Goal: Information Seeking & Learning: Check status

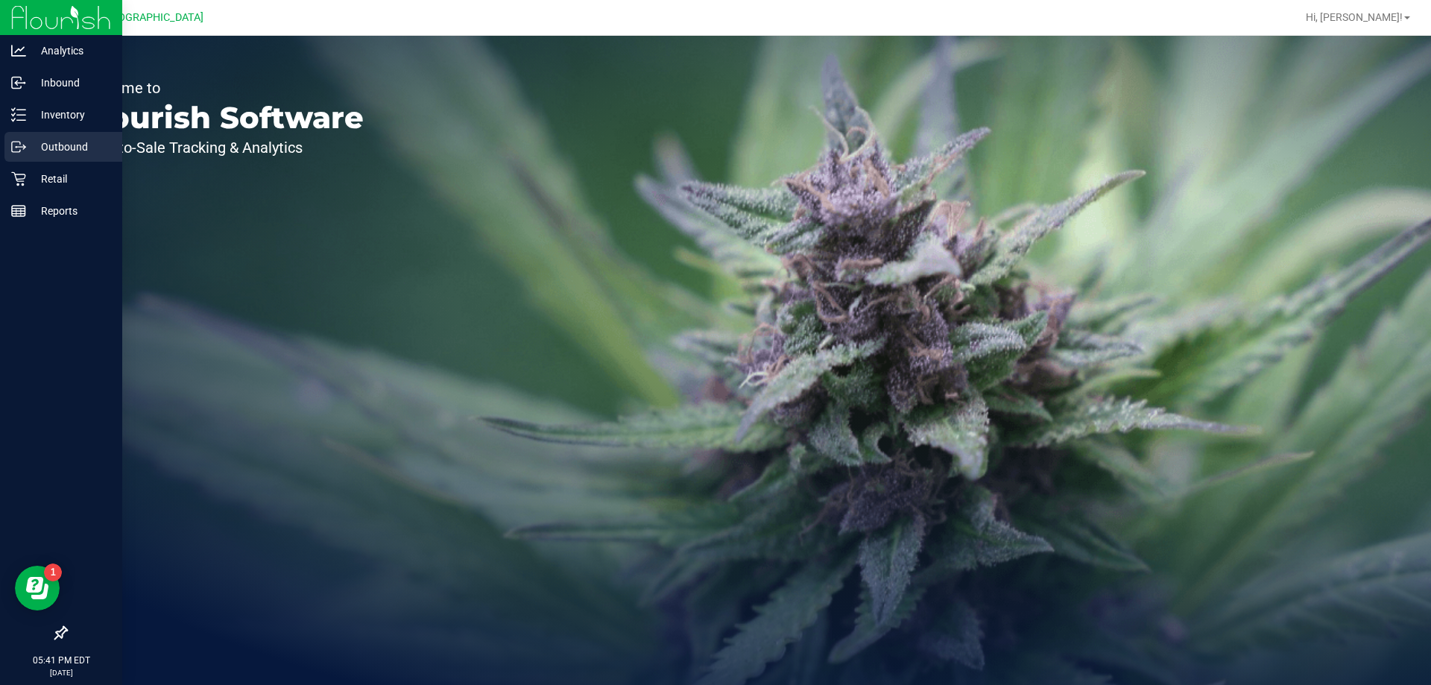
click at [33, 145] on p "Outbound" at bounding box center [70, 147] width 89 height 18
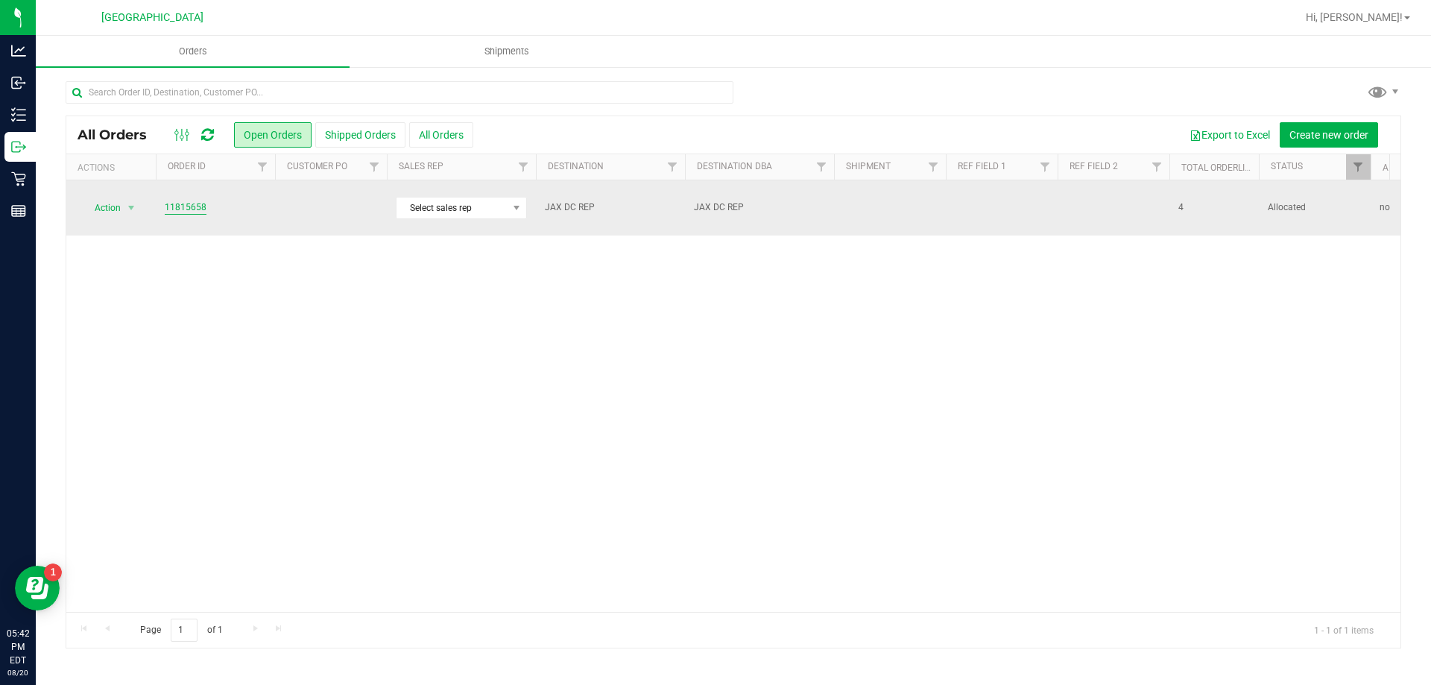
click at [186, 201] on link "11815658" at bounding box center [186, 208] width 42 height 14
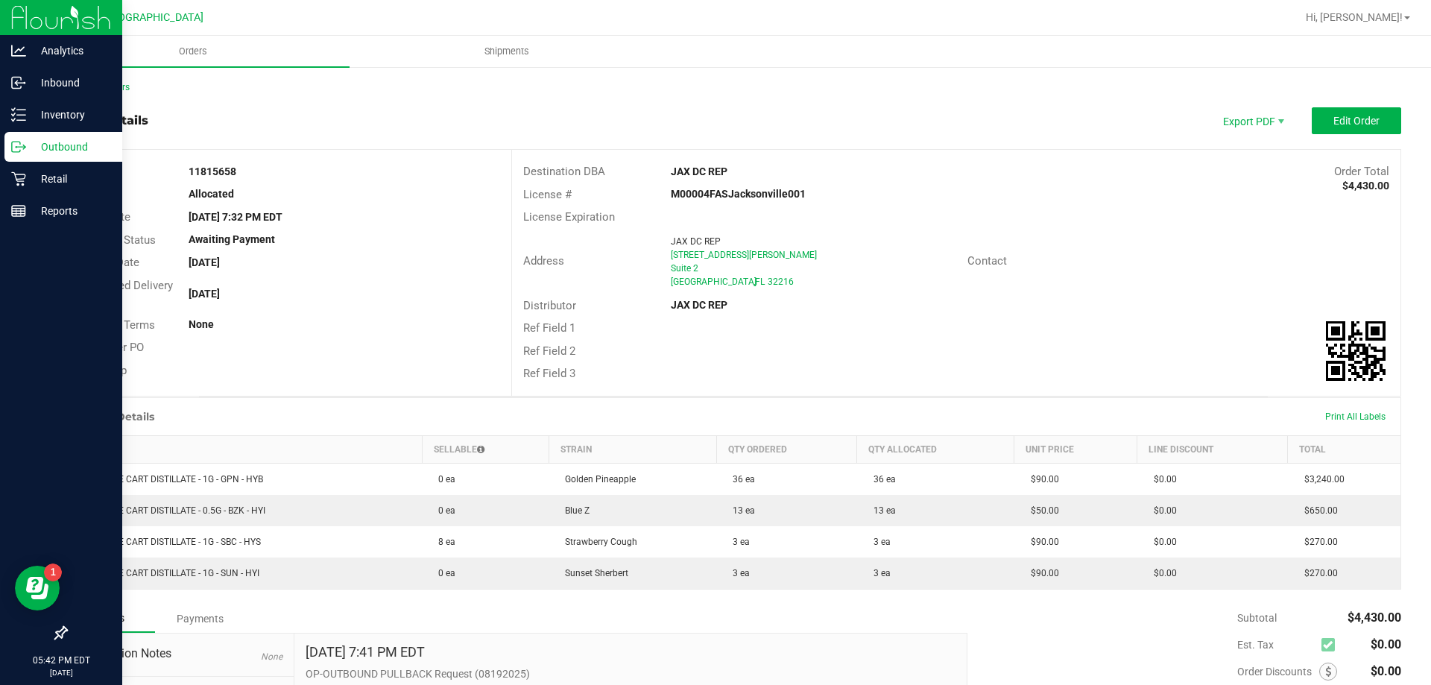
click at [74, 137] on div "Outbound" at bounding box center [63, 147] width 118 height 30
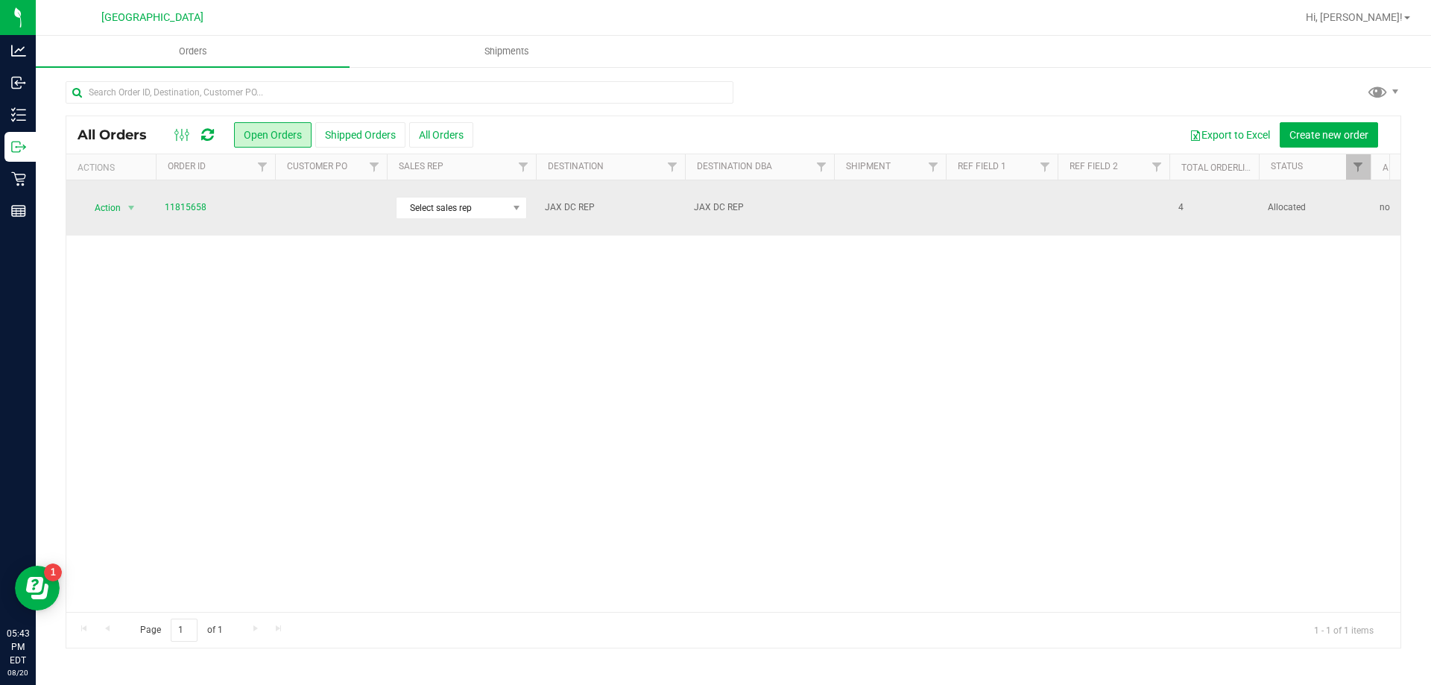
click at [906, 194] on td at bounding box center [890, 207] width 112 height 55
click at [807, 201] on span "JAX DC REP" at bounding box center [759, 208] width 131 height 14
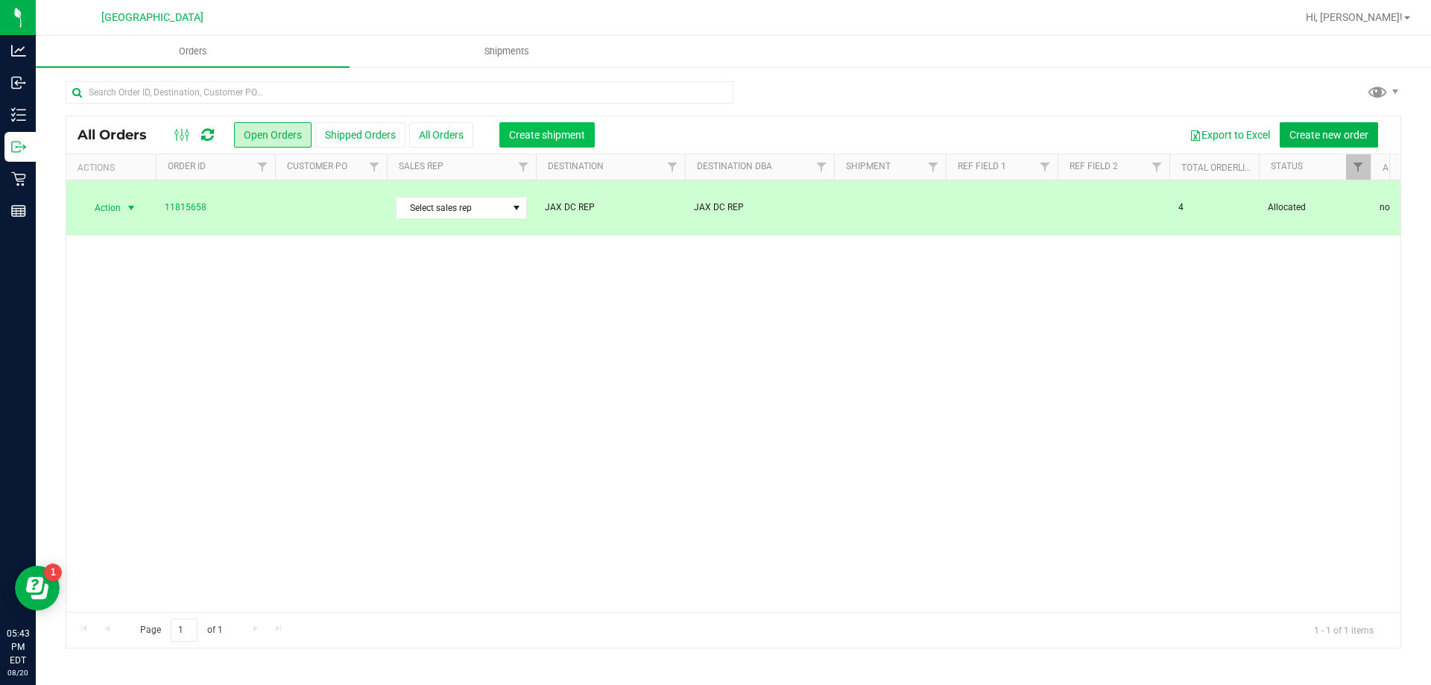
click at [544, 129] on span "Create shipment" at bounding box center [547, 135] width 76 height 12
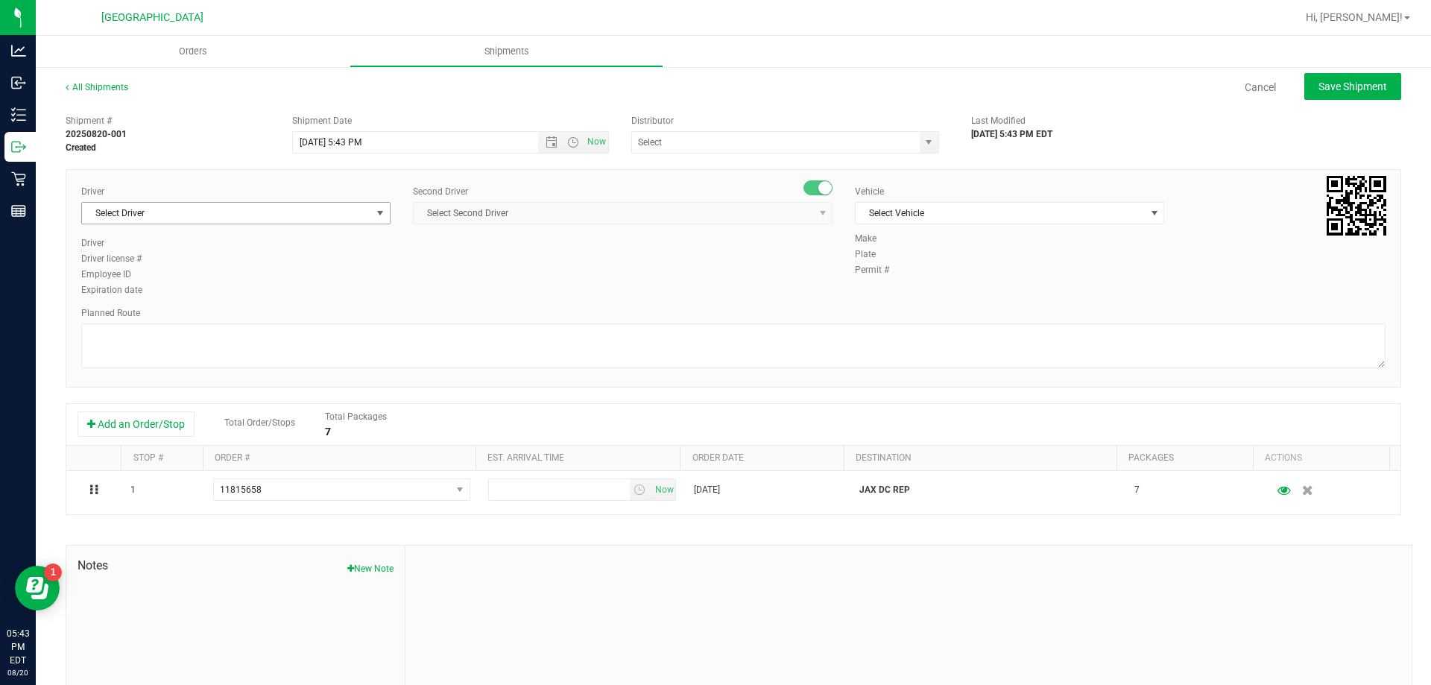
click at [218, 217] on span "Select Driver" at bounding box center [226, 213] width 289 height 21
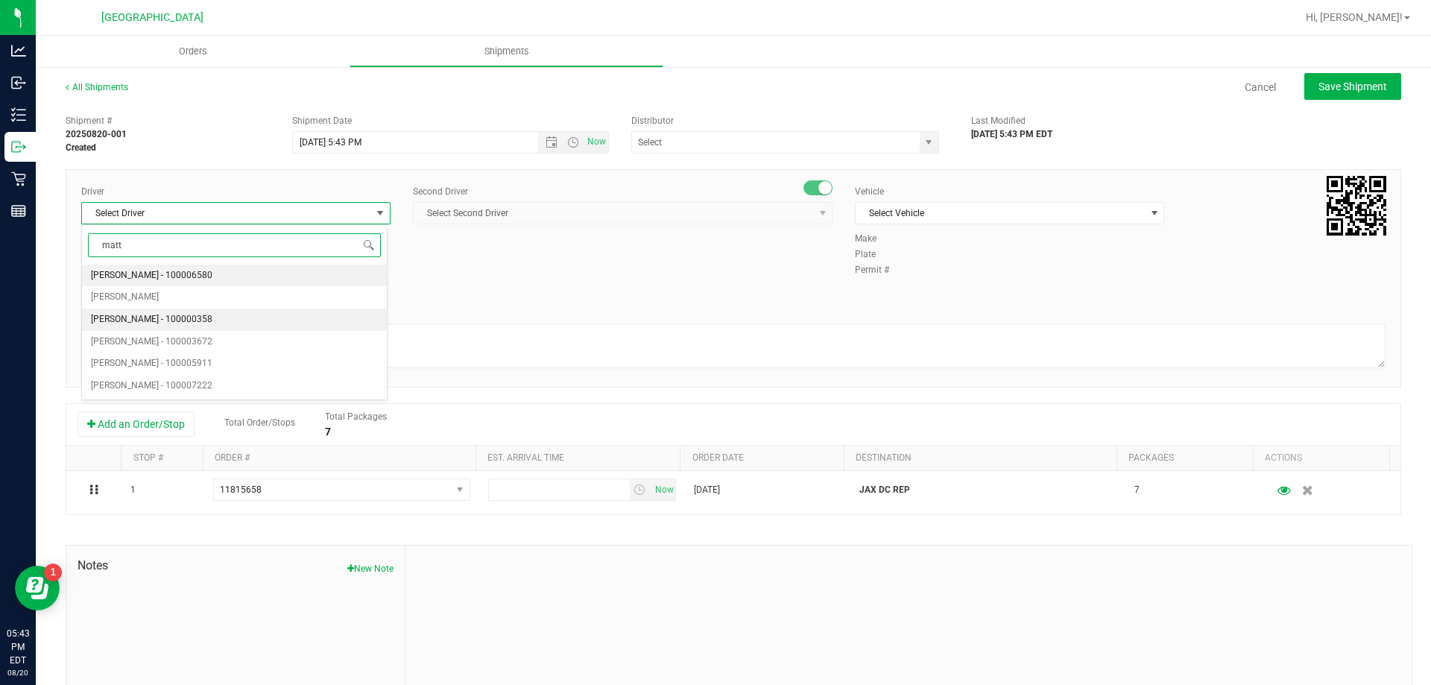
click at [187, 313] on span "Matthew Morris - 100000358" at bounding box center [152, 319] width 122 height 19
type input "matt"
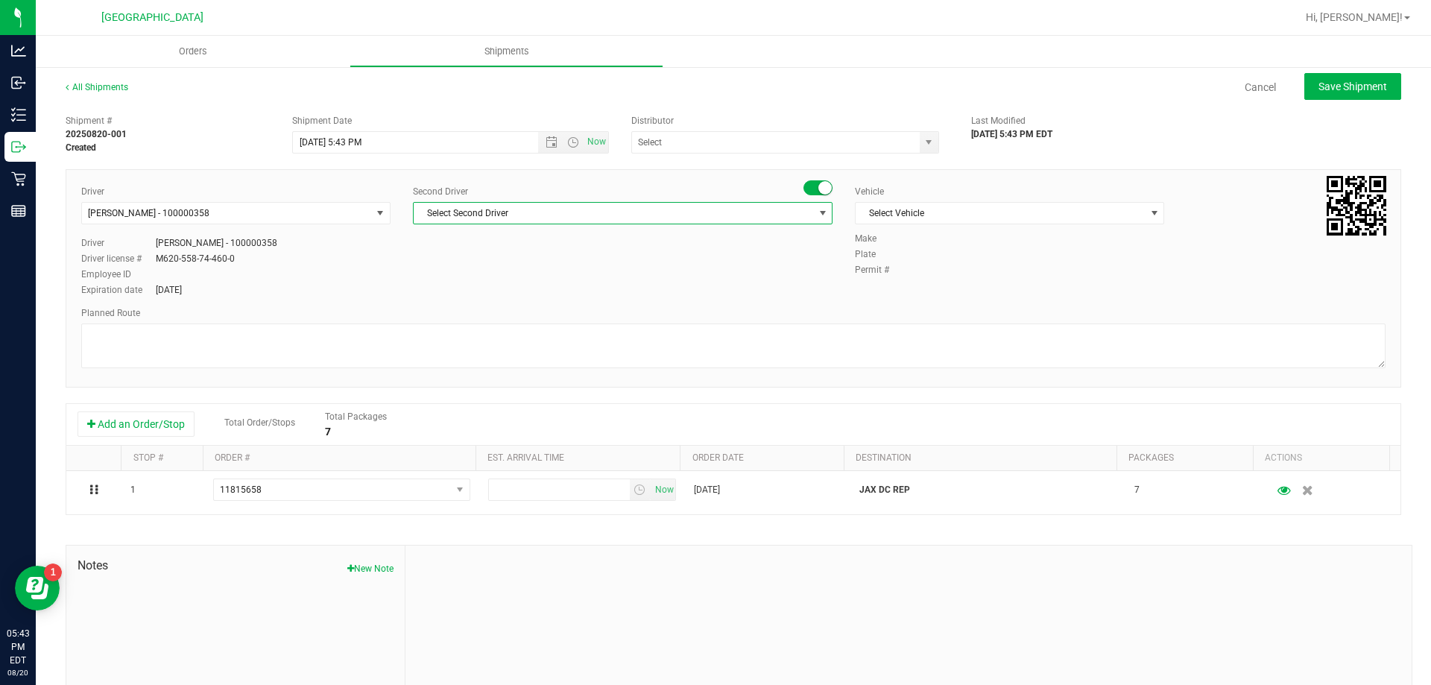
click at [447, 207] on span "Select Second Driver" at bounding box center [614, 213] width 400 height 21
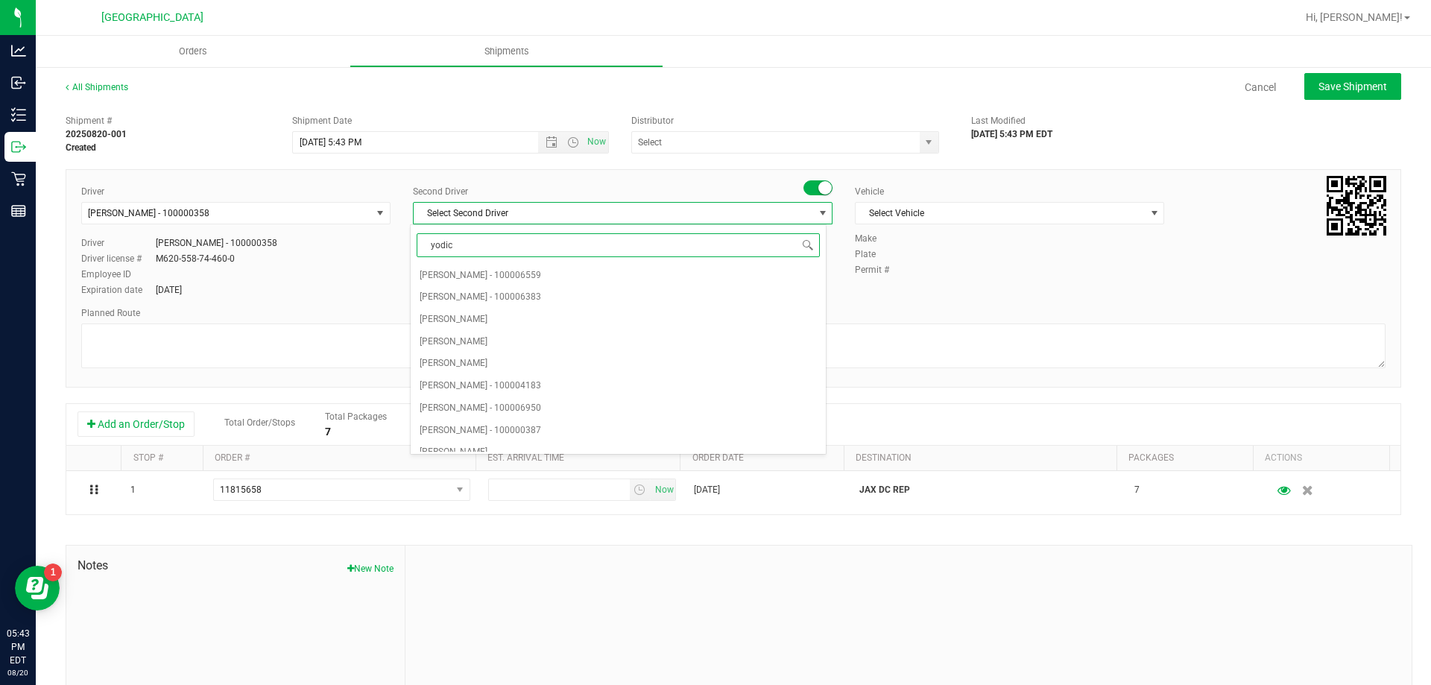
type input "yodice"
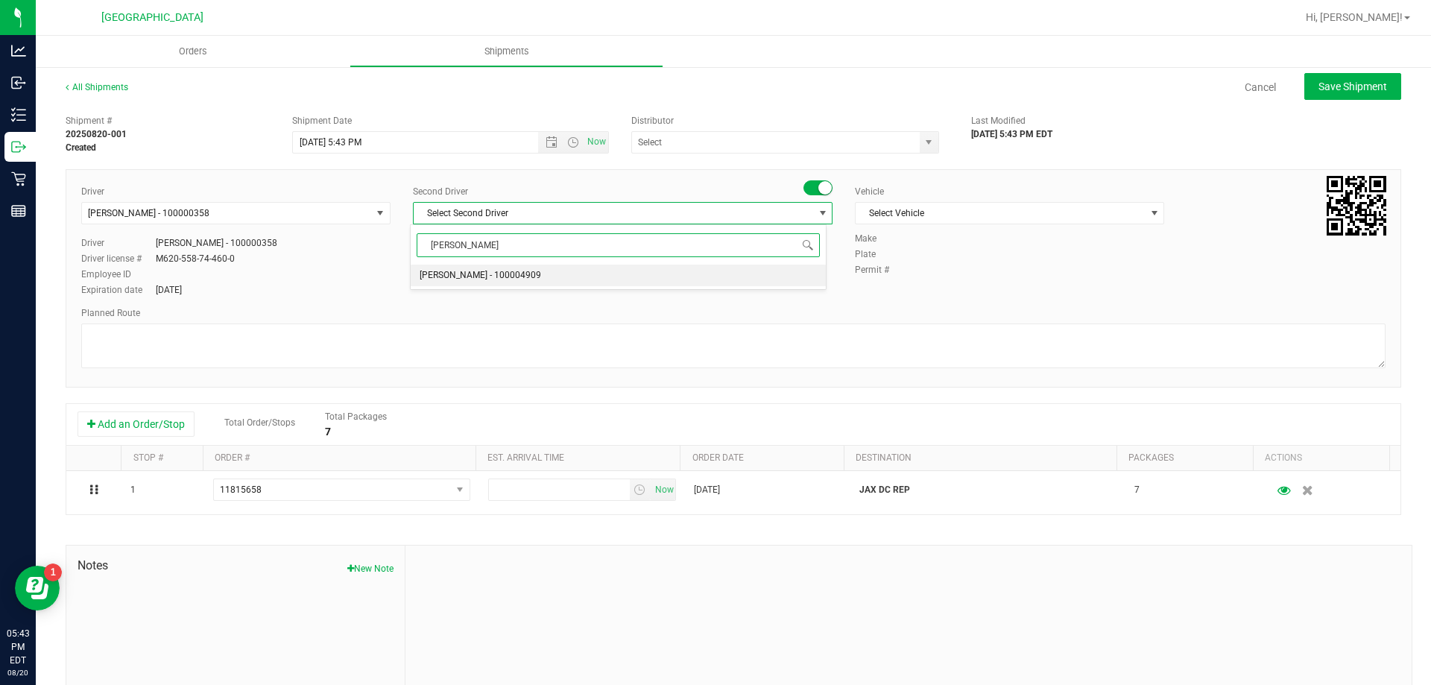
click at [449, 269] on span "Nicholas Yodice - 100004909" at bounding box center [481, 275] width 122 height 19
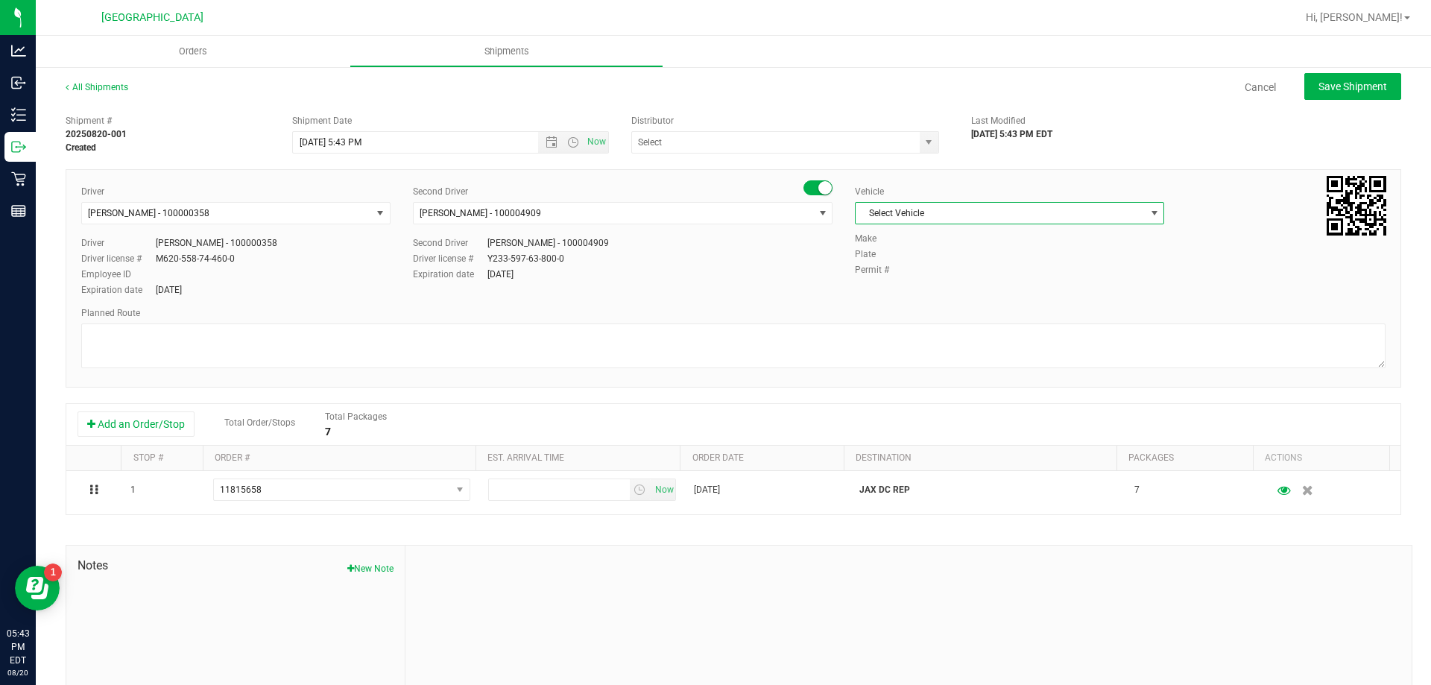
click at [944, 205] on span "Select Vehicle" at bounding box center [1000, 213] width 289 height 21
click at [939, 280] on li "FL-SPRINTER-02" at bounding box center [1002, 282] width 305 height 22
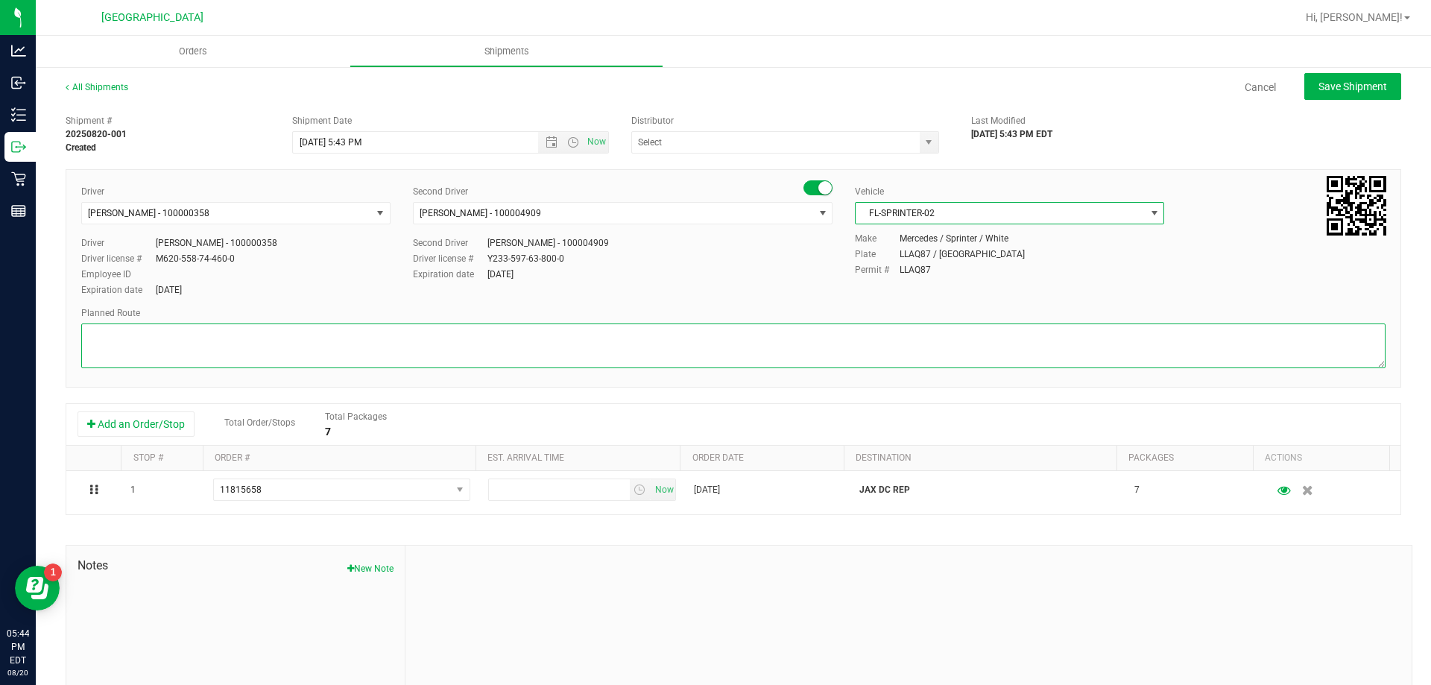
click at [148, 340] on textarea at bounding box center [733, 346] width 1305 height 45
paste textarea "Hardwre Vape - Pull Back"
click at [87, 335] on textarea at bounding box center [733, 346] width 1305 height 45
click at [270, 338] on textarea at bounding box center [733, 346] width 1305 height 45
click at [403, 347] on textarea at bounding box center [733, 346] width 1305 height 45
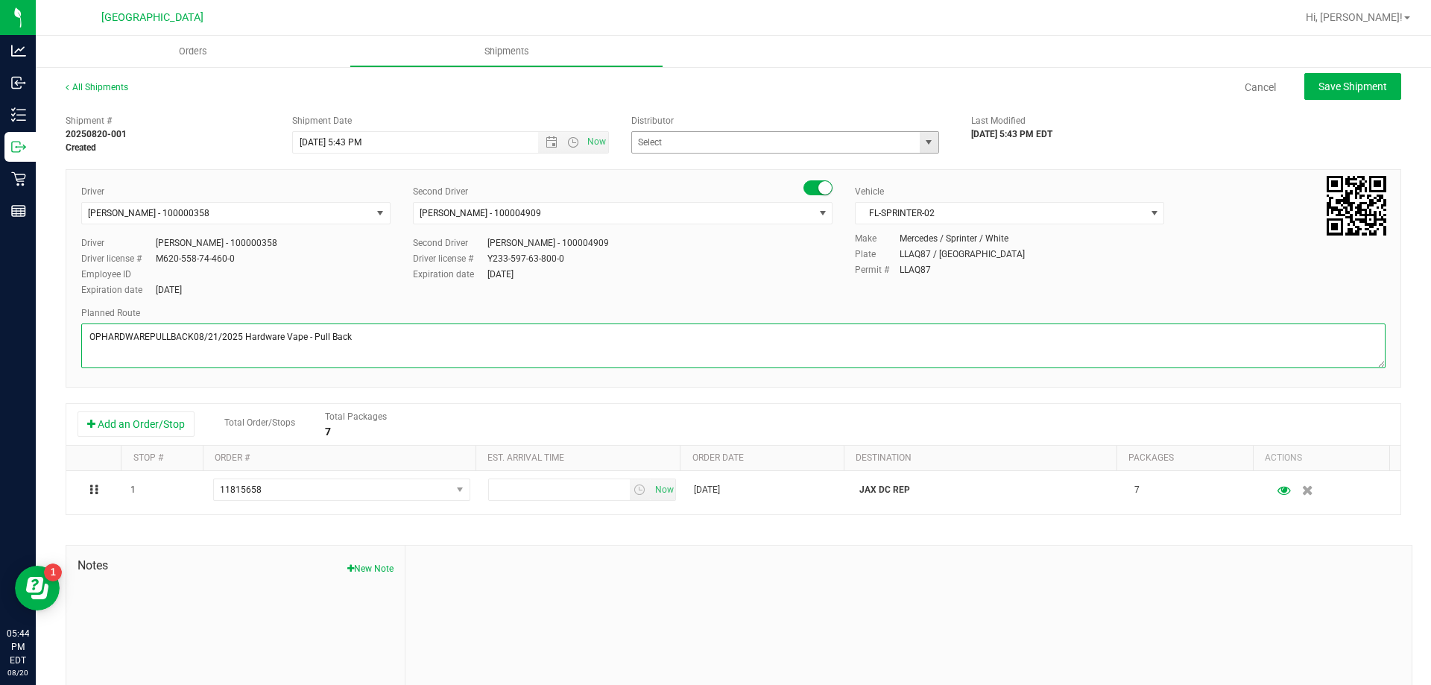
click at [920, 140] on span "select" at bounding box center [929, 142] width 19 height 21
type textarea "OPHARDWAREPULLBACK08/21/2025 Hardware Vape - Pull Back"
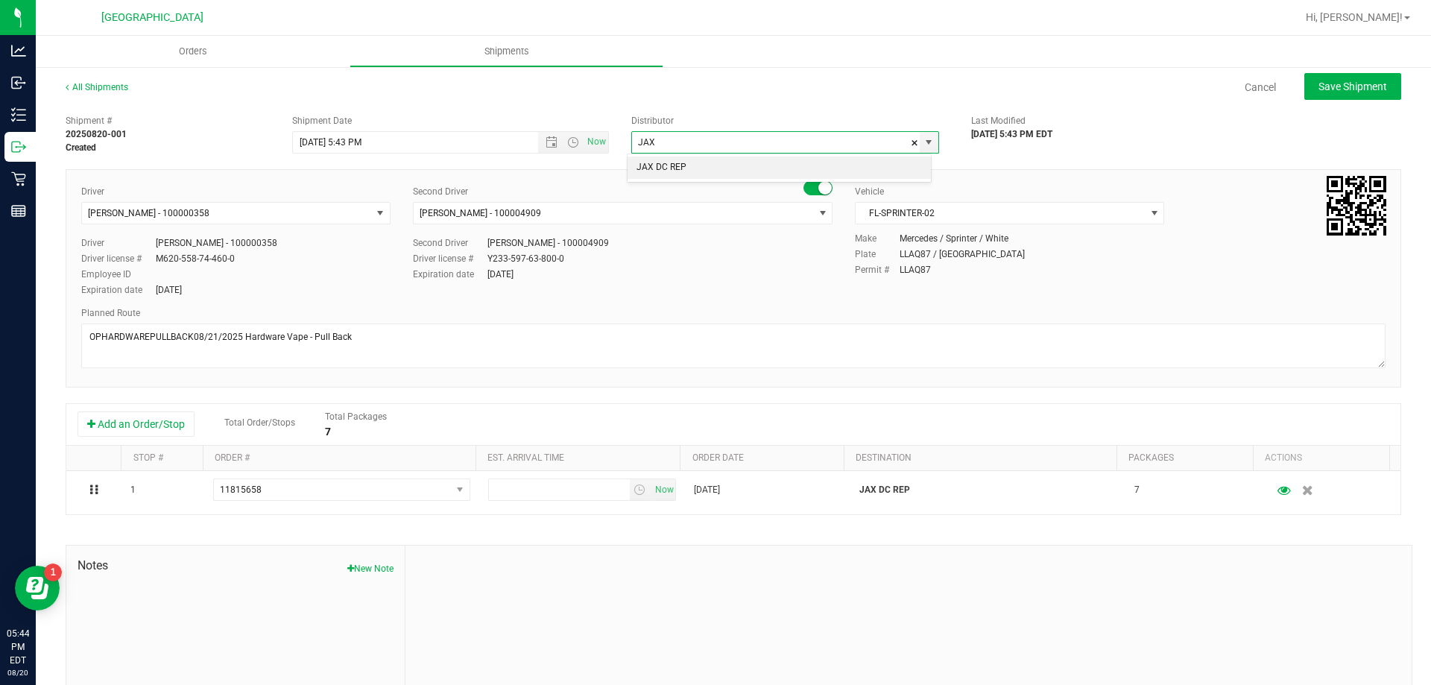
click at [815, 163] on li "JAX DC REP" at bounding box center [779, 168] width 303 height 22
type input "JAX DC REP"
click at [1135, 128] on div "08/20/2025 5:43 PM EDT" at bounding box center [1073, 133] width 204 height 13
click at [571, 138] on span "Open the time view" at bounding box center [573, 142] width 12 height 12
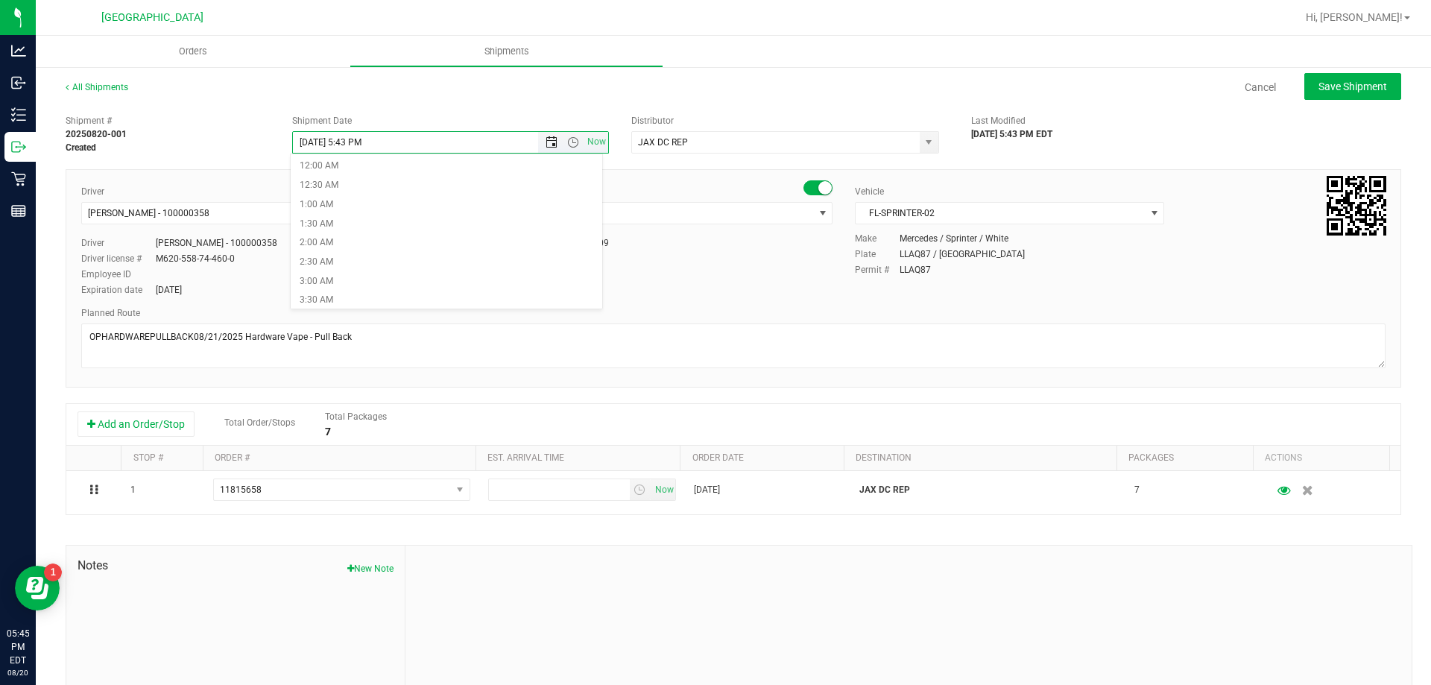
click at [546, 145] on span "Open the date view" at bounding box center [552, 142] width 12 height 12
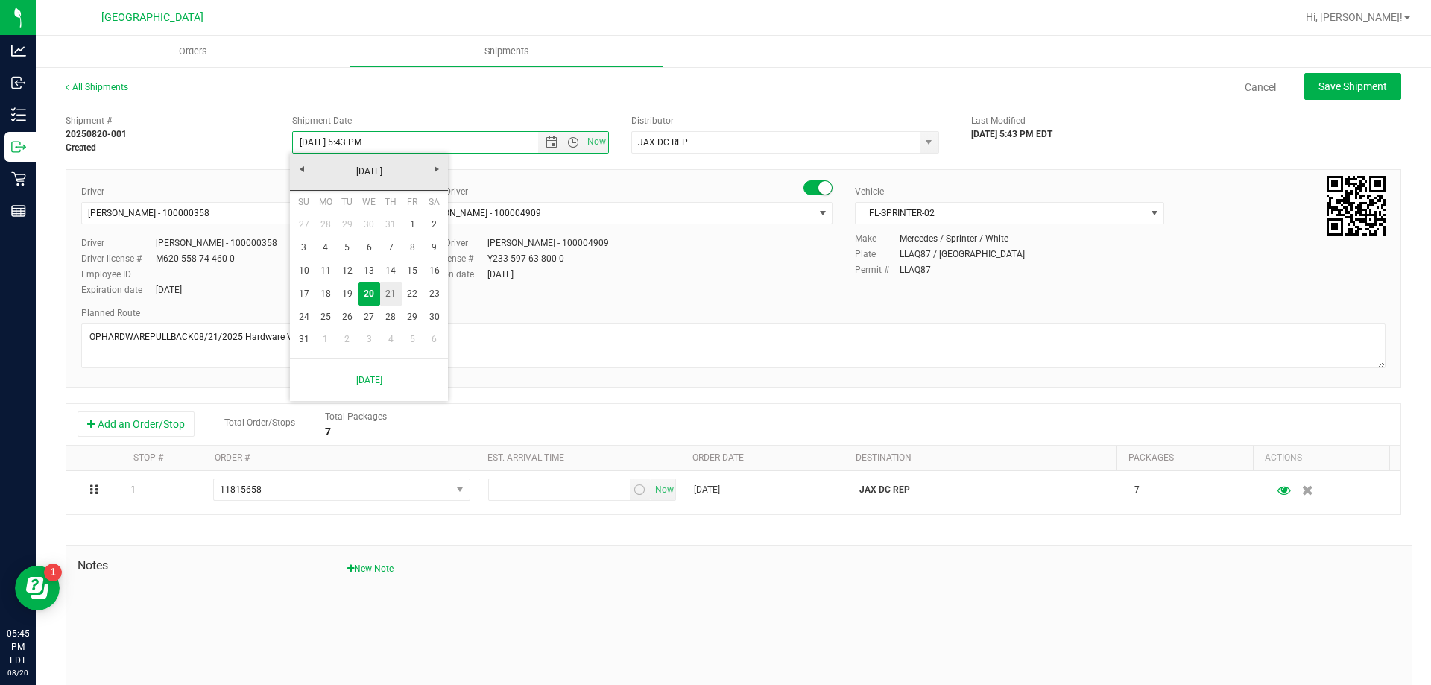
click at [391, 300] on link "21" at bounding box center [391, 294] width 22 height 23
click at [567, 143] on span "Open the time view" at bounding box center [573, 142] width 12 height 12
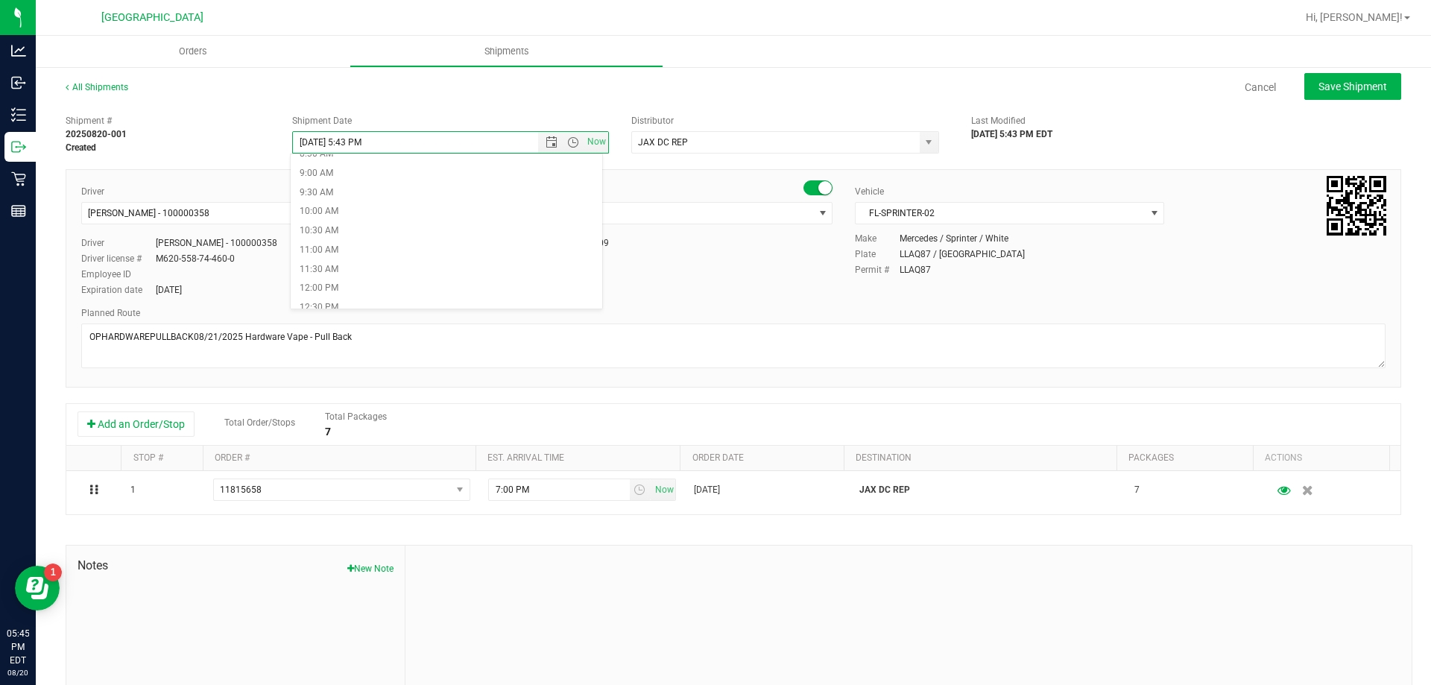
scroll to position [373, 0]
click at [320, 187] on li "10:30 AM" at bounding box center [447, 195] width 312 height 19
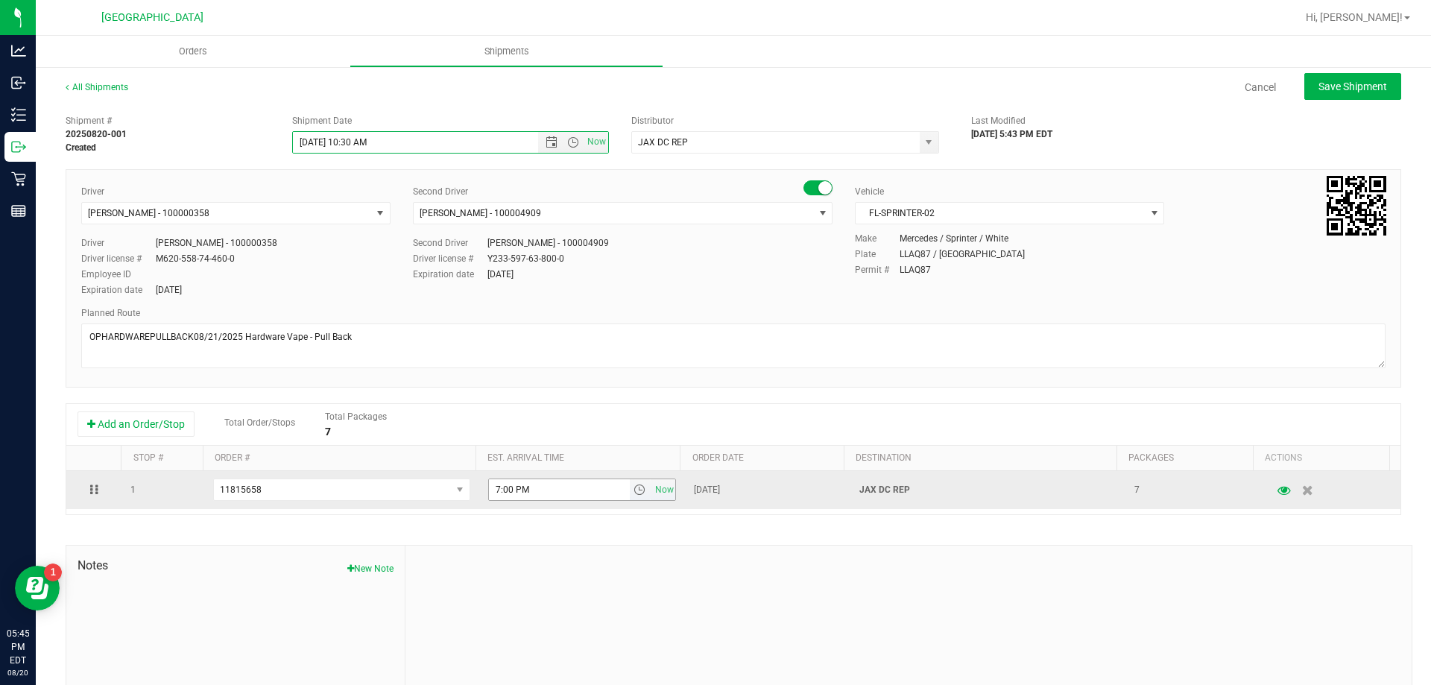
click at [634, 485] on span "select" at bounding box center [640, 490] width 12 height 12
click at [701, 486] on span "Aug 19, 2025" at bounding box center [707, 490] width 26 height 14
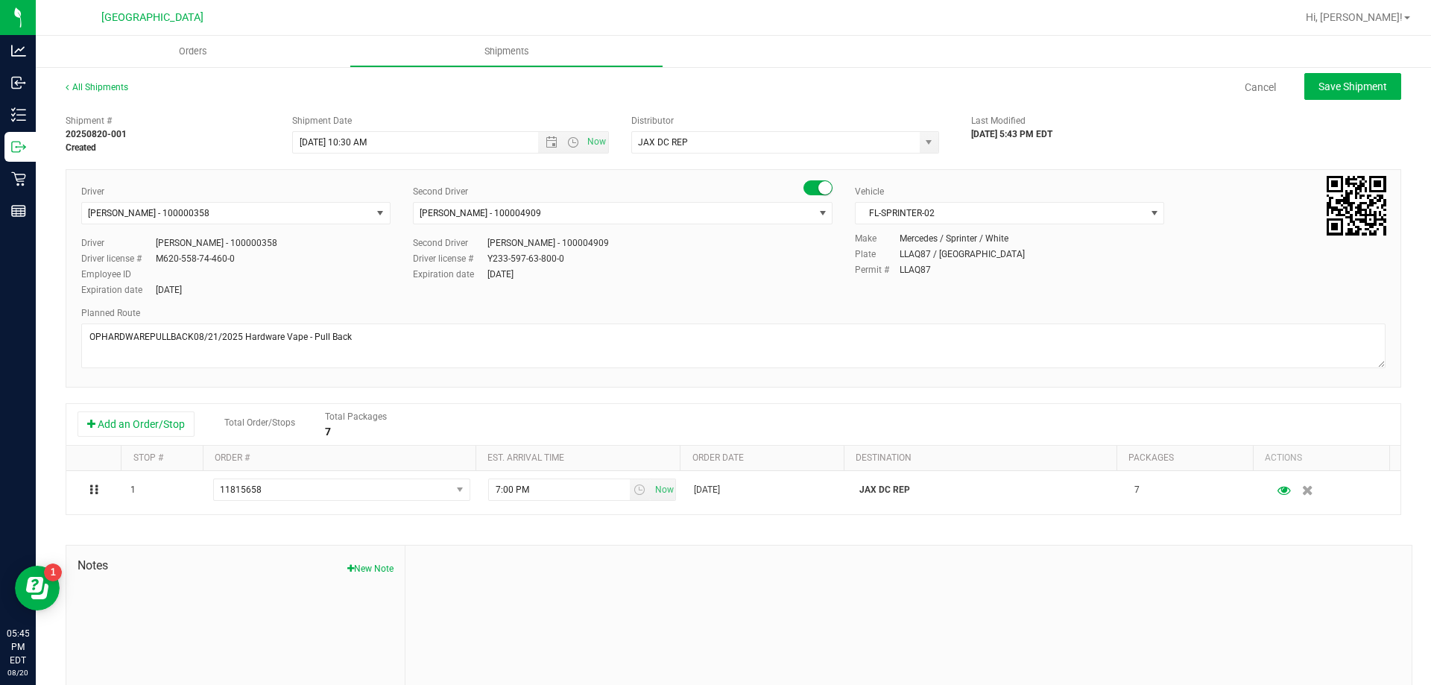
click at [693, 520] on div "Shipment # 20250820-001 Created Shipment Date 8/21/2025 10:30 AM Now Distributo…" at bounding box center [734, 426] width 1336 height 639
click at [1343, 84] on span "Save Shipment" at bounding box center [1353, 87] width 69 height 12
type input "8/21/2025 2:30 PM"
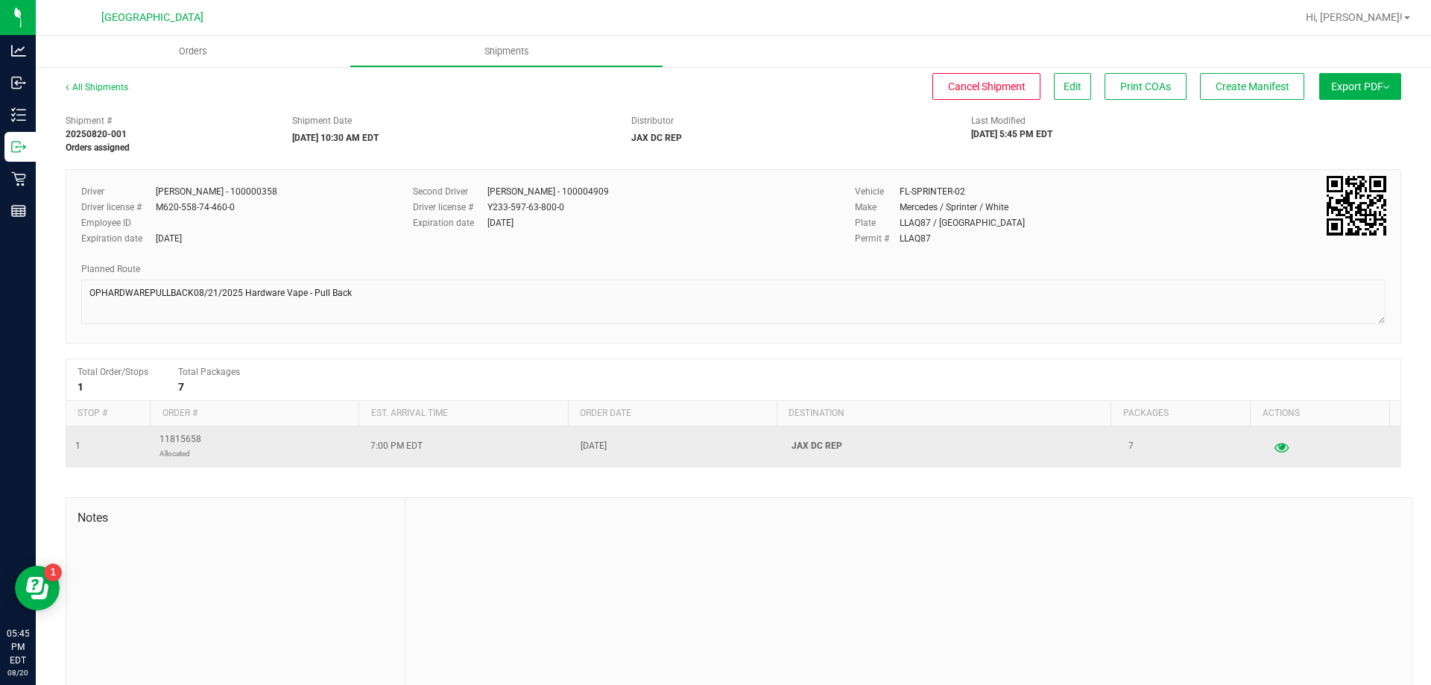
click at [1269, 452] on button "button" at bounding box center [1281, 447] width 27 height 24
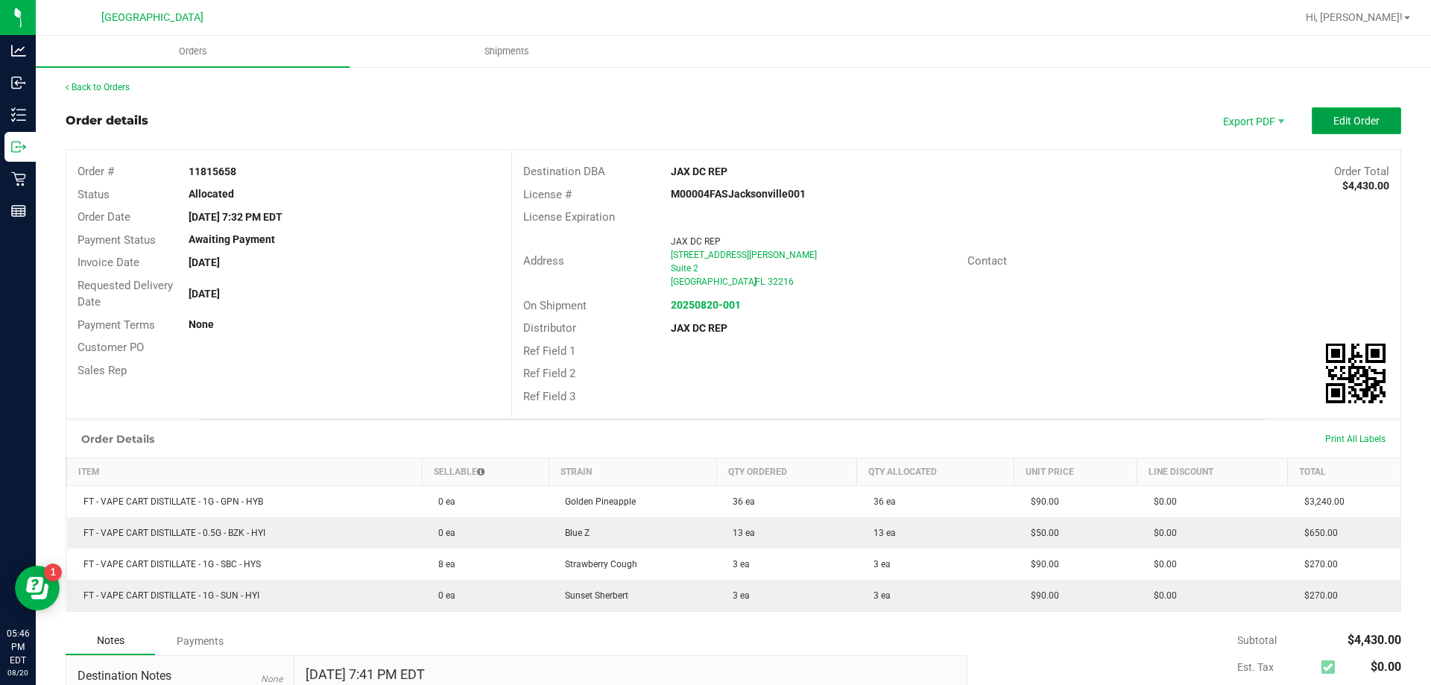
click at [1334, 126] on span "Edit Order" at bounding box center [1357, 121] width 46 height 12
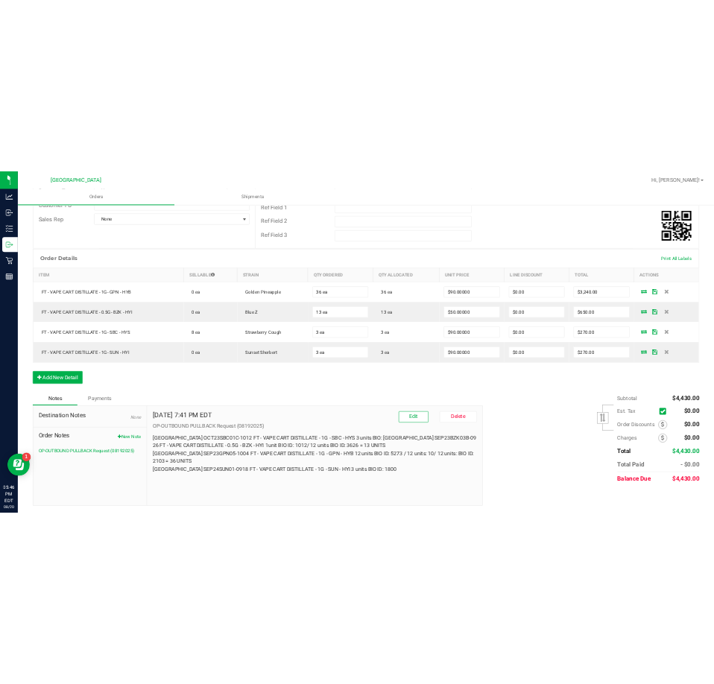
scroll to position [293, 0]
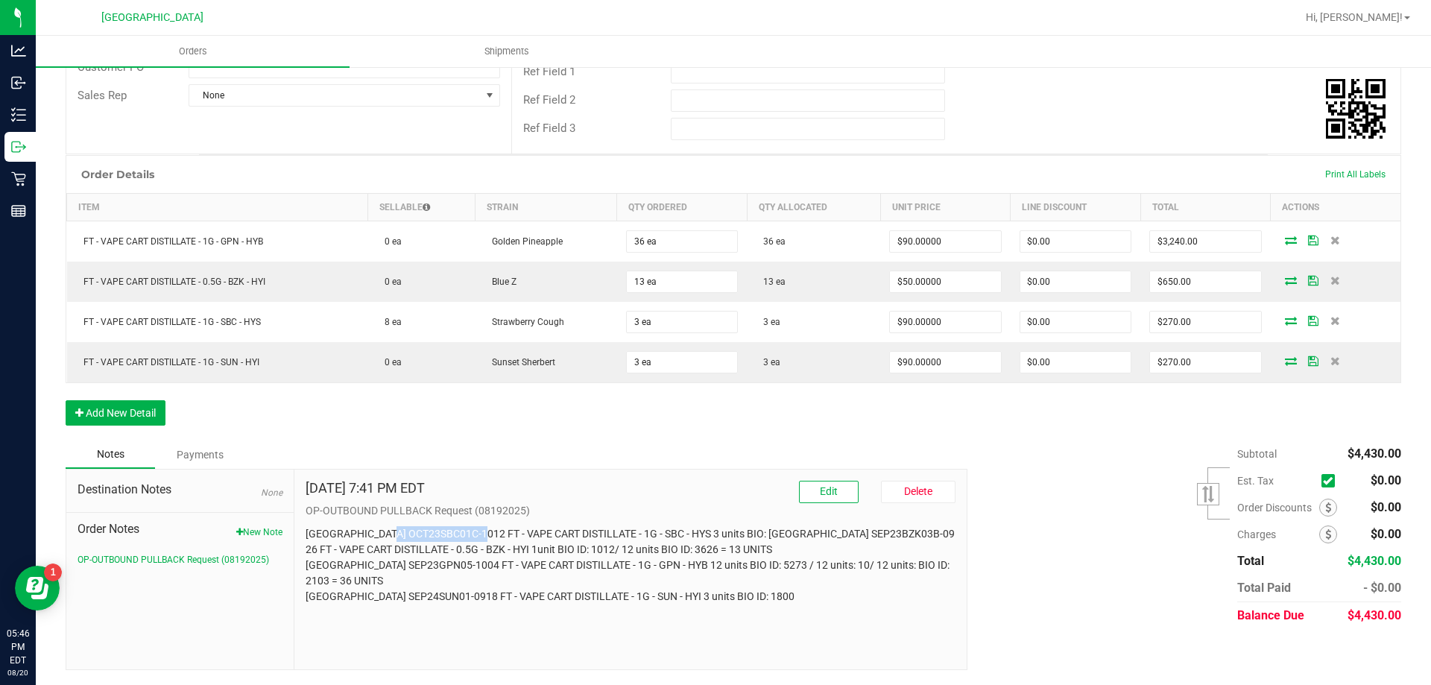
drag, startPoint x: 479, startPoint y: 533, endPoint x: 382, endPoint y: 538, distance: 96.3
click at [382, 538] on p "Orange Park WC OCT23SBC01C-1012 FT - VAPE CART DISTILLATE - 1G - SBC - HYS 3 un…" at bounding box center [631, 565] width 650 height 78
copy p "OCT23SBC01C-1012"
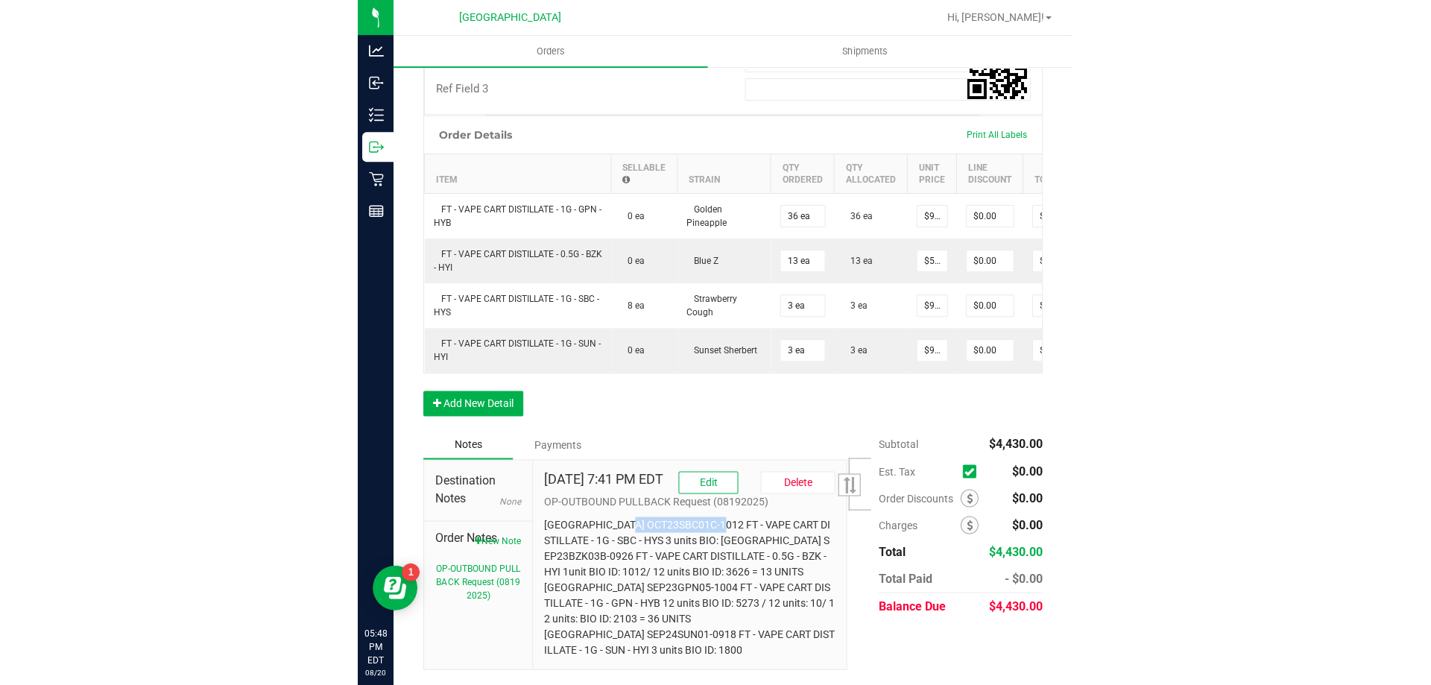
scroll to position [624, 0]
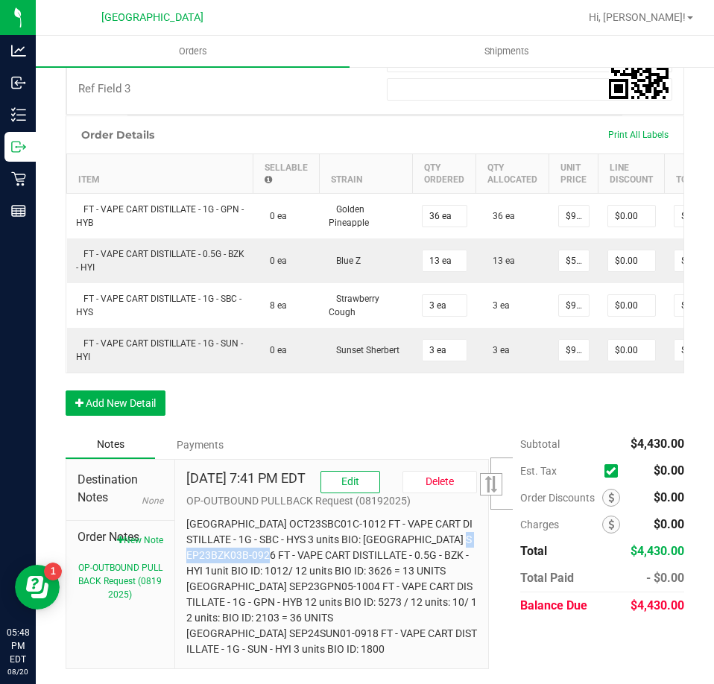
drag, startPoint x: 356, startPoint y: 535, endPoint x: 266, endPoint y: 543, distance: 90.5
click at [266, 543] on p "Orange Park WC OCT23SBC01C-1012 FT - VAPE CART DISTILLATE - 1G - SBC - HYS 3 un…" at bounding box center [331, 587] width 291 height 141
drag, startPoint x: 261, startPoint y: 543, endPoint x: 280, endPoint y: 540, distance: 19.5
click at [280, 540] on p "Orange Park WC OCT23SBC01C-1012 FT - VAPE CART DISTILLATE - 1G - SBC - HYS 3 un…" at bounding box center [331, 587] width 291 height 141
click at [283, 540] on p "Orange Park WC OCT23SBC01C-1012 FT - VAPE CART DISTILLATE - 1G - SBC - HYS 3 un…" at bounding box center [331, 587] width 291 height 141
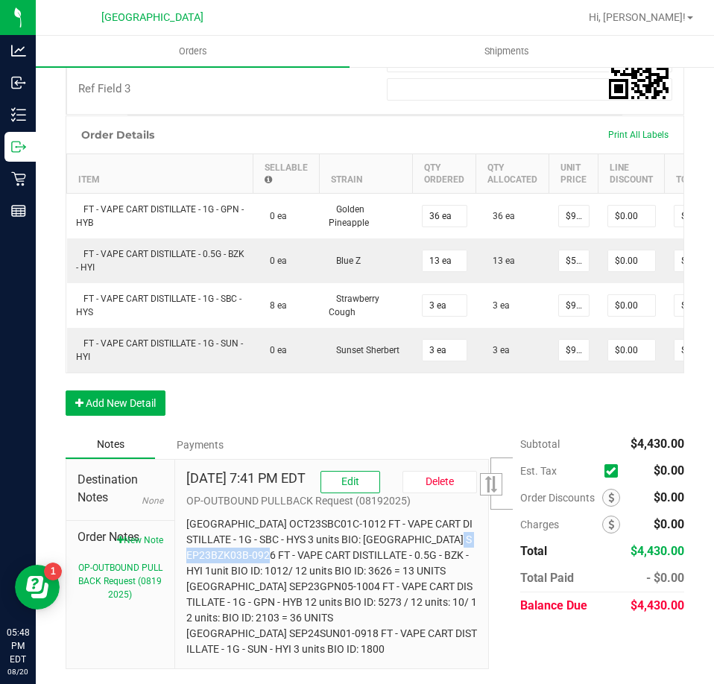
drag, startPoint x: 264, startPoint y: 540, endPoint x: 356, endPoint y: 535, distance: 92.6
click at [356, 535] on p "Orange Park WC OCT23SBC01C-1012 FT - VAPE CART DISTILLATE - 1G - SBC - HYS 3 un…" at bounding box center [331, 587] width 291 height 141
copy p "SEP23BZK03B-0926"
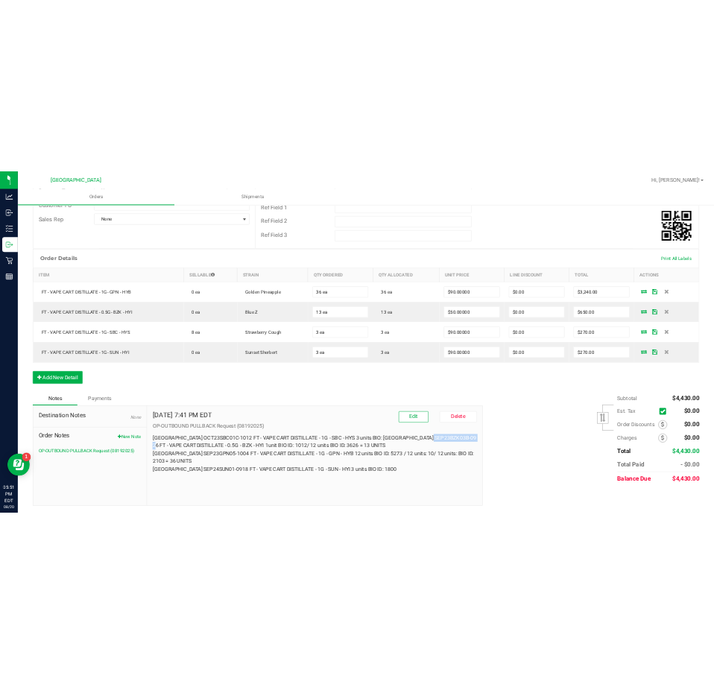
scroll to position [293, 0]
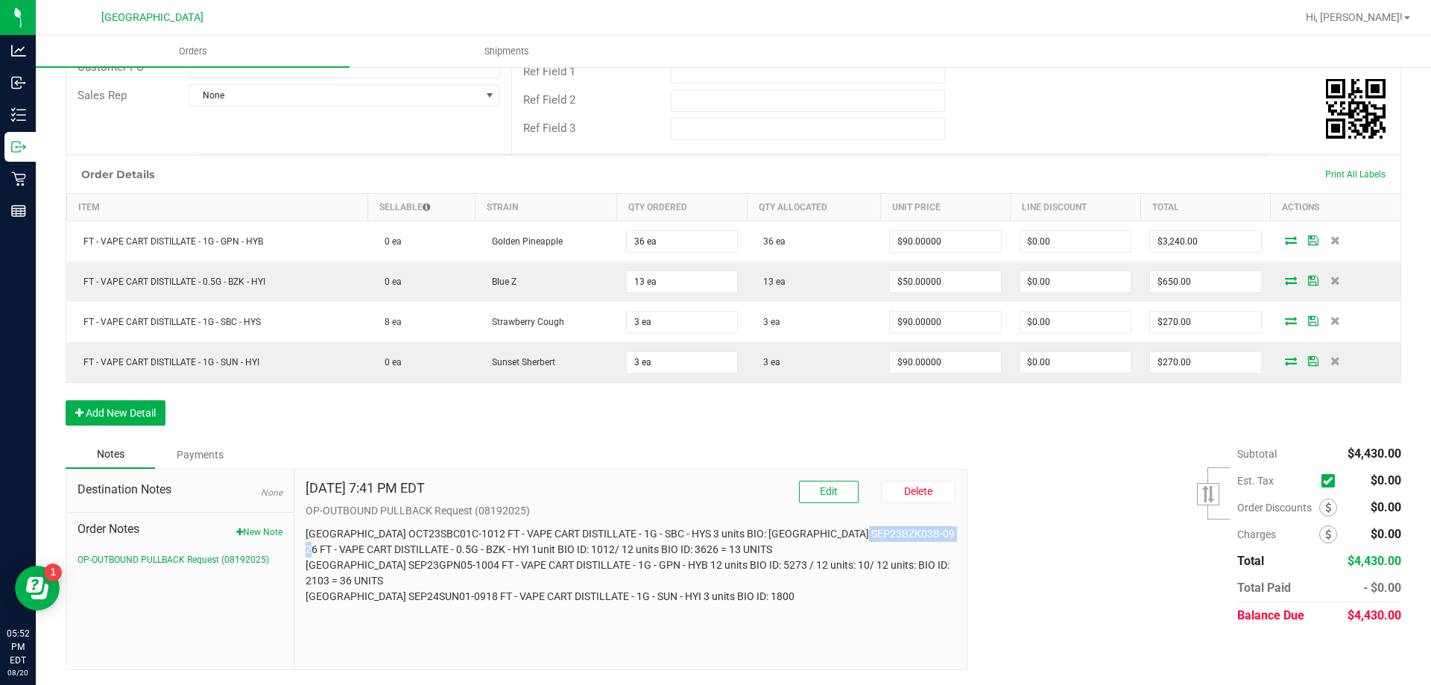
copy p "SEP23BZK03B-0926"
drag, startPoint x: 472, startPoint y: 564, endPoint x: 385, endPoint y: 561, distance: 87.3
click at [385, 561] on p "Orange Park WC OCT23SBC01C-1012 FT - VAPE CART DISTILLATE - 1G - SBC - HYS 3 un…" at bounding box center [631, 565] width 650 height 78
copy p "SEP23GPN05-1004"
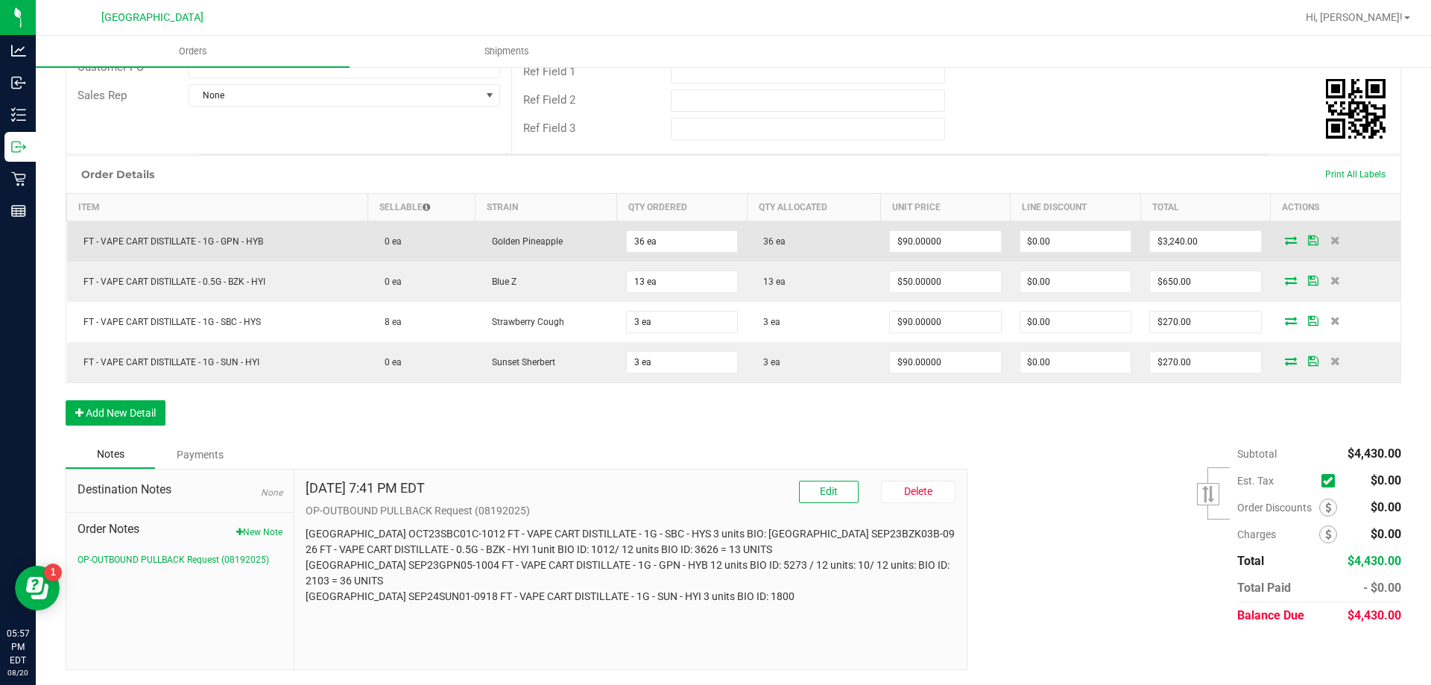
click at [1285, 240] on icon at bounding box center [1291, 240] width 12 height 9
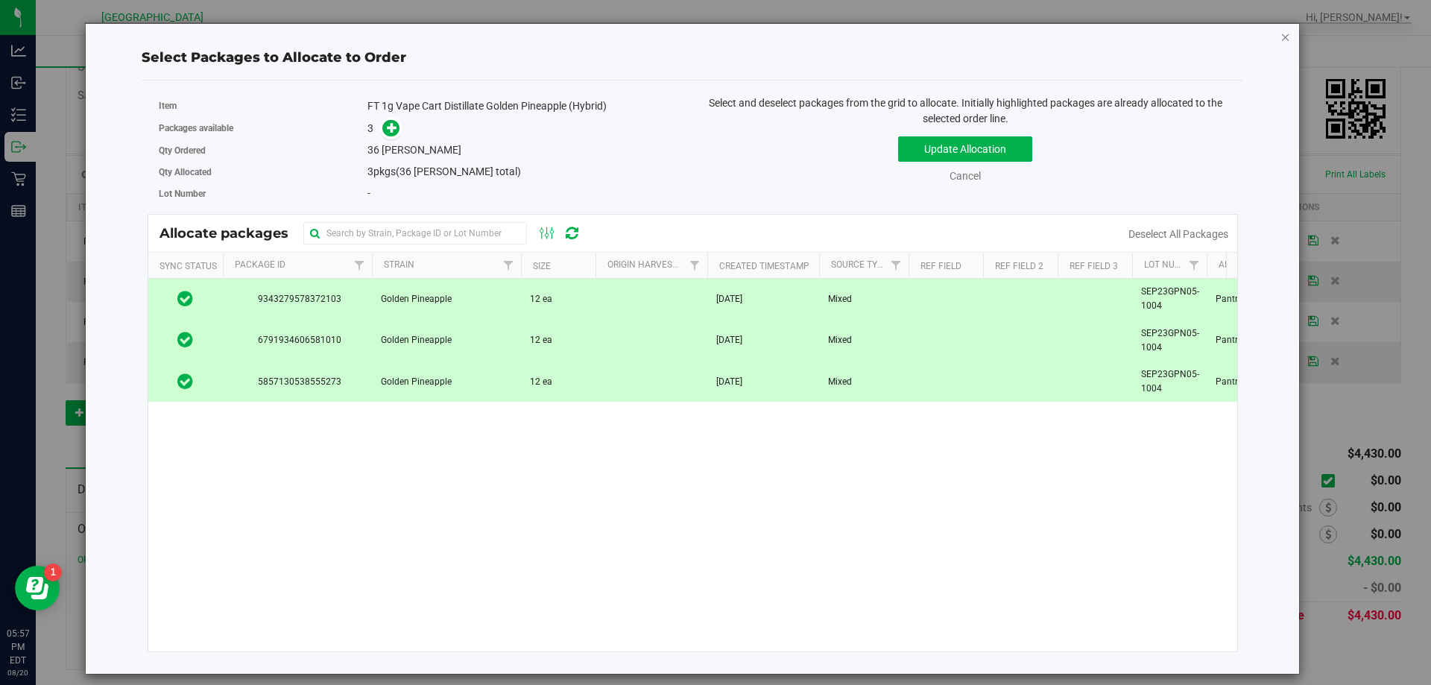
click at [1284, 37] on icon "button" at bounding box center [1286, 37] width 10 height 18
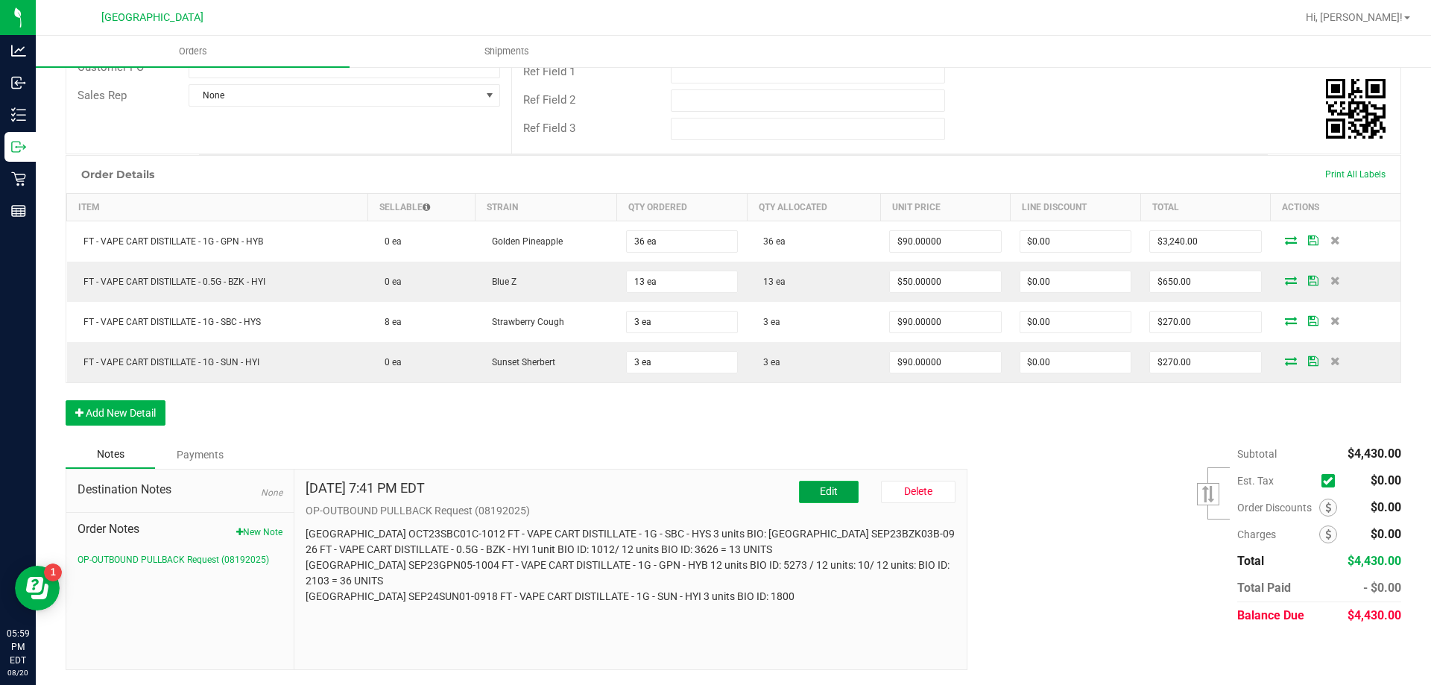
click at [824, 497] on span "Edit" at bounding box center [829, 491] width 18 height 12
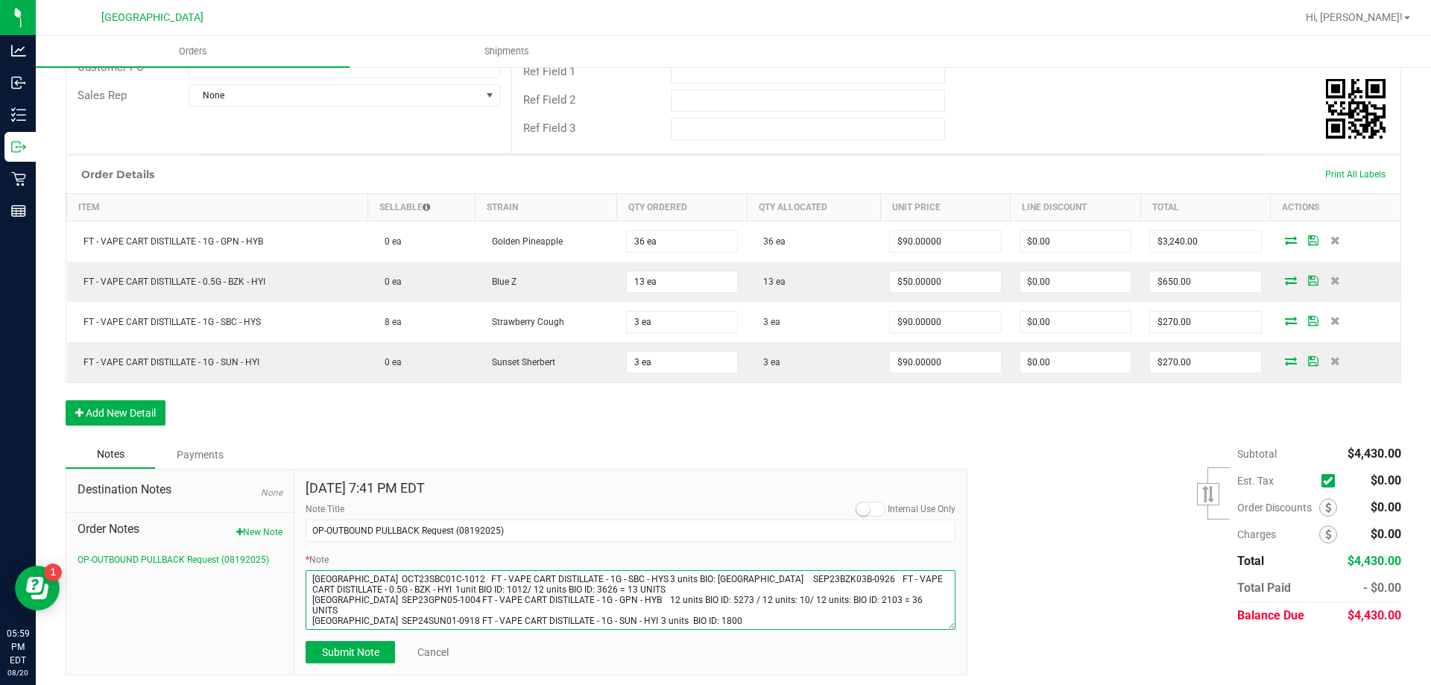
click at [777, 604] on textarea "* Note" at bounding box center [631, 600] width 650 height 60
click at [741, 606] on textarea "* Note" at bounding box center [631, 600] width 650 height 60
click at [736, 599] on textarea "* Note" at bounding box center [631, 600] width 650 height 60
click at [747, 602] on textarea "* Note" at bounding box center [631, 600] width 650 height 60
click at [751, 602] on textarea "* Note" at bounding box center [631, 600] width 650 height 60
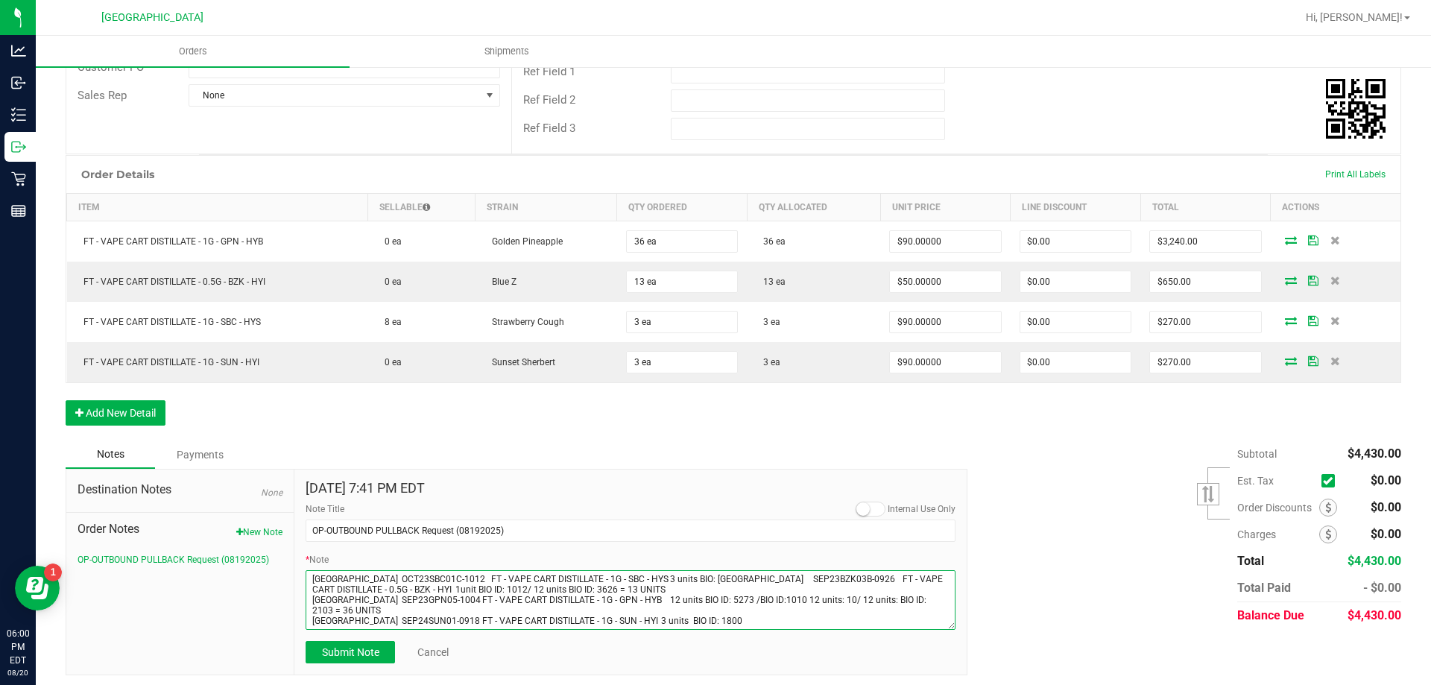
drag, startPoint x: 871, startPoint y: 600, endPoint x: 832, endPoint y: 602, distance: 38.8
click at [832, 602] on textarea "* Note" at bounding box center [631, 600] width 650 height 60
click at [832, 599] on textarea "* Note" at bounding box center [631, 600] width 650 height 60
click at [837, 599] on textarea "* Note" at bounding box center [631, 600] width 650 height 60
type textarea "Orange Park WC OCT23SBC01C-1012 FT - VAPE CART DISTILLATE - 1G - SBC - HYS 3 un…"
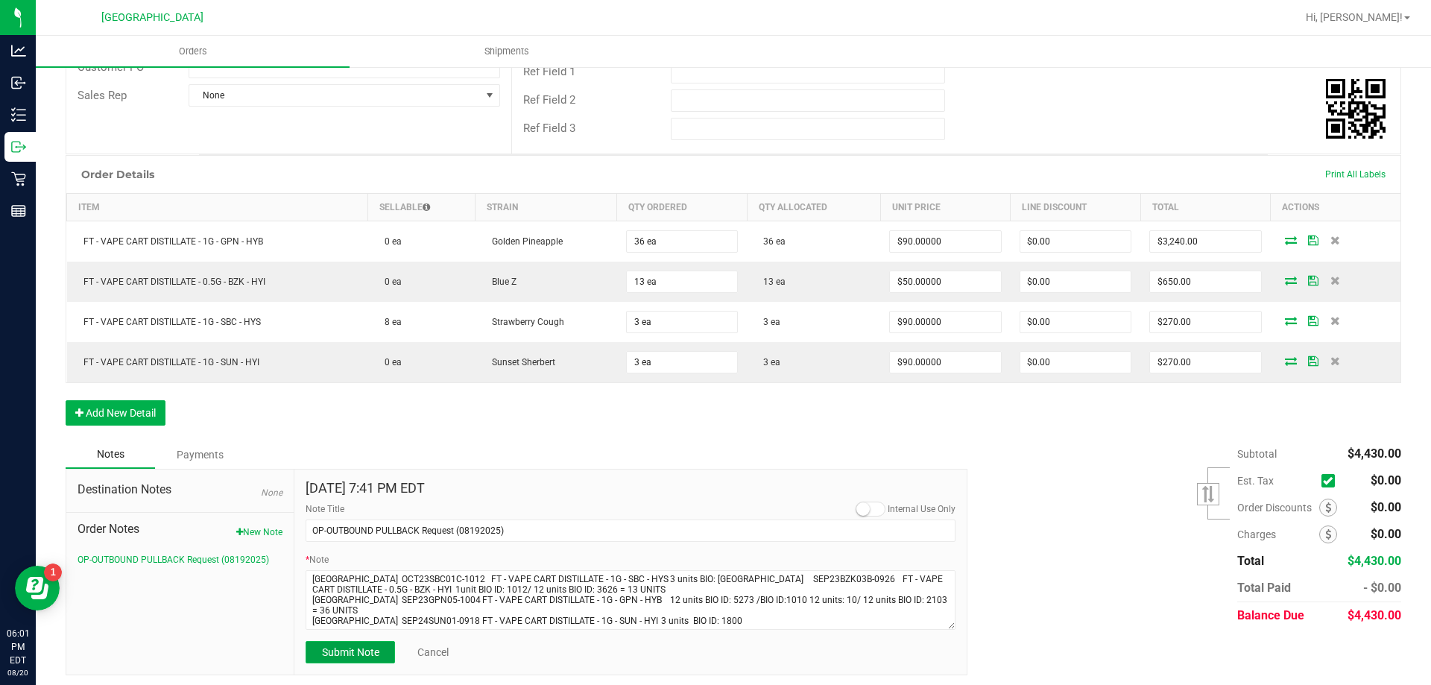
click at [338, 654] on span "Submit Note" at bounding box center [350, 652] width 57 height 12
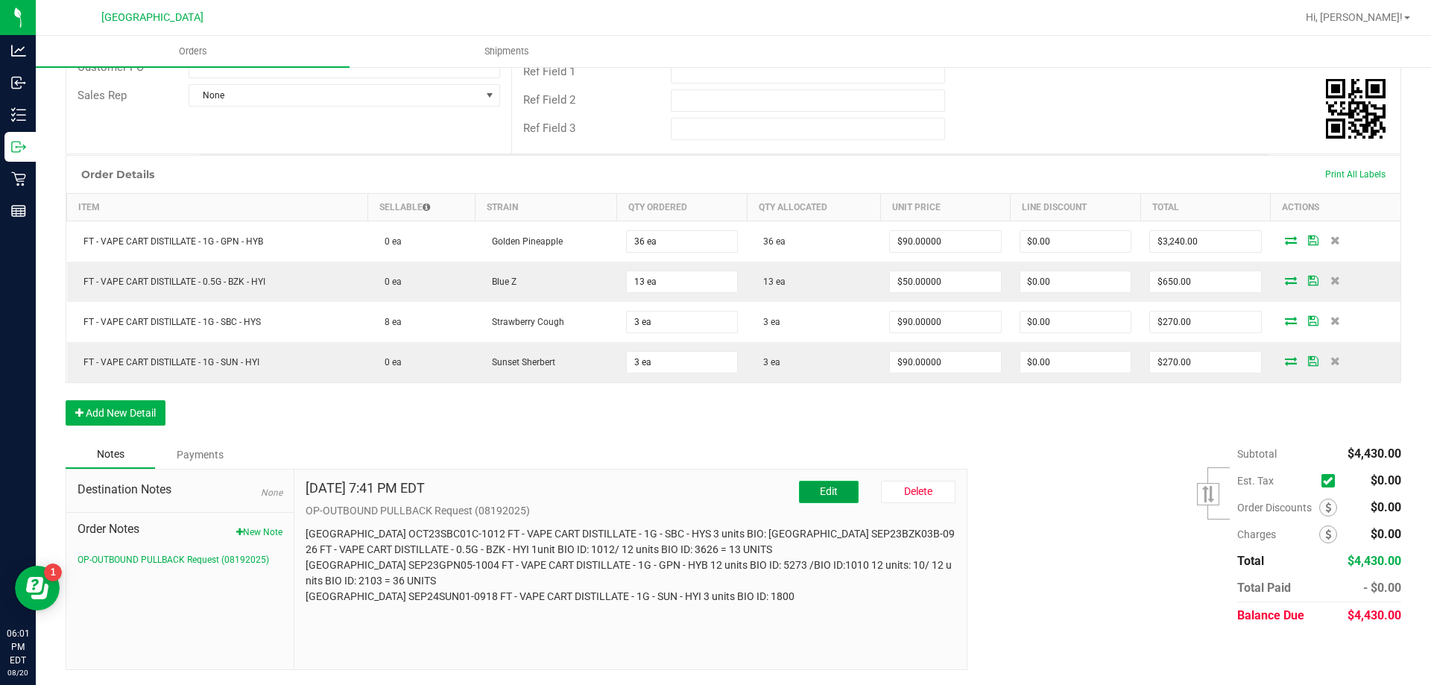
click at [808, 502] on button "Edit" at bounding box center [829, 492] width 60 height 22
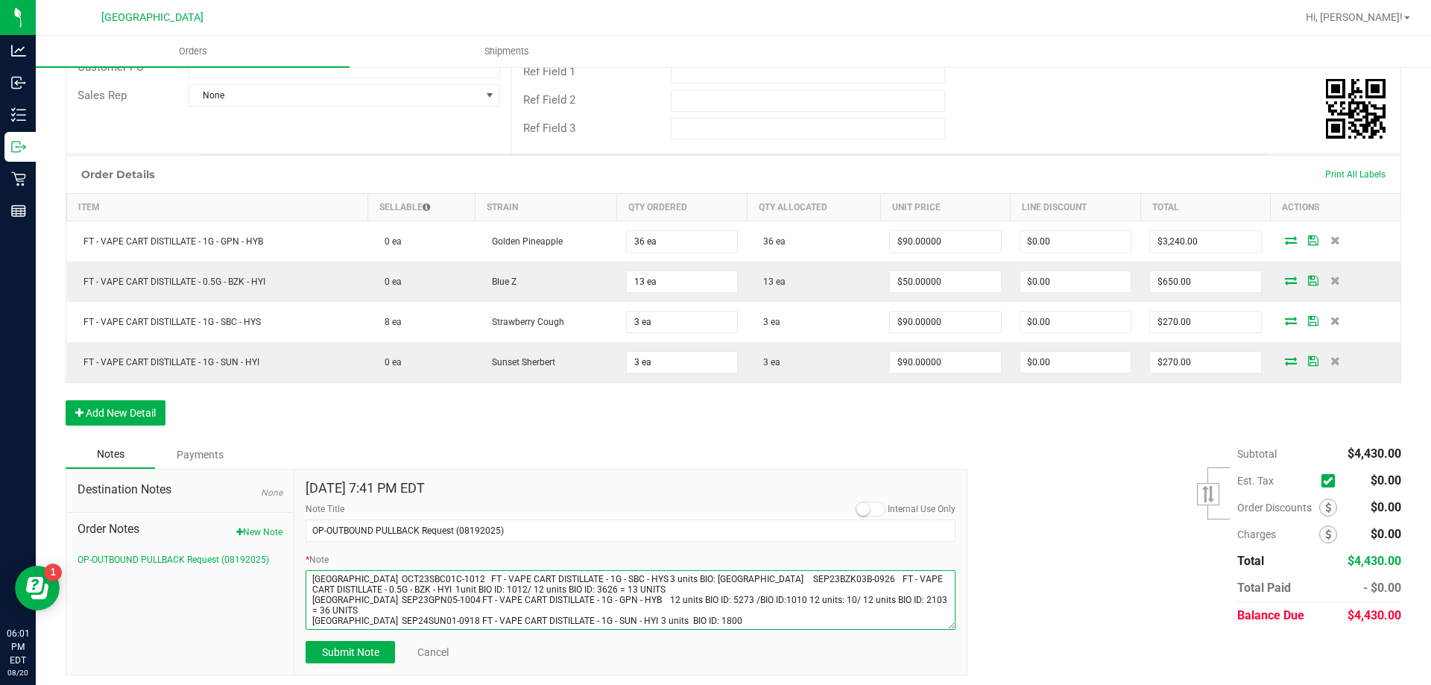
drag, startPoint x: 839, startPoint y: 599, endPoint x: 822, endPoint y: 601, distance: 16.6
click at [822, 601] on textarea "* Note" at bounding box center [631, 600] width 650 height 60
type textarea "Orange Park WC OCT23SBC01C-1012 FT - VAPE CART DISTILLATE - 1G - SBC - HYS 3 un…"
click at [366, 645] on button "Submit Note" at bounding box center [350, 652] width 89 height 22
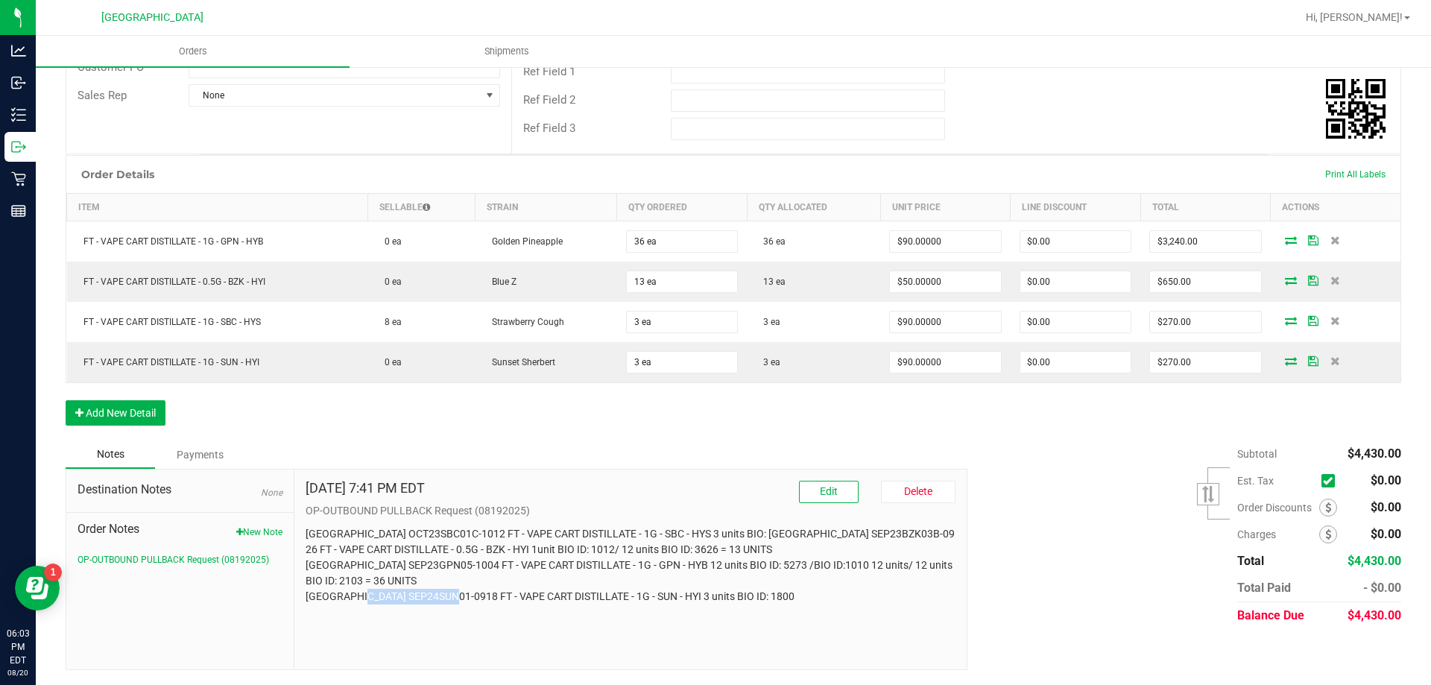
drag, startPoint x: 470, startPoint y: 599, endPoint x: 380, endPoint y: 599, distance: 89.5
click at [380, 599] on p "Orange Park WC OCT23SBC01C-1012 FT - VAPE CART DISTILLATE - 1G - SBC - HYS 3 un…" at bounding box center [631, 565] width 650 height 78
copy p "SEP24SUN01-0918"
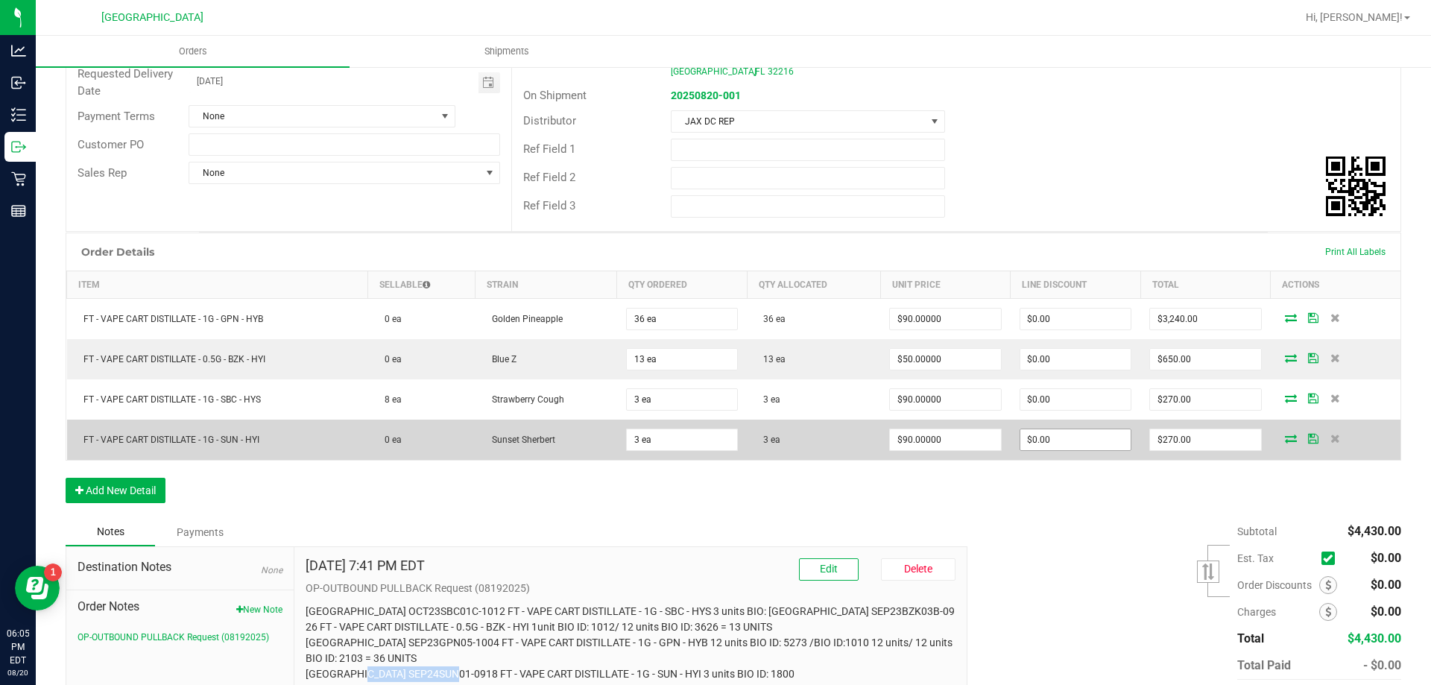
scroll to position [0, 0]
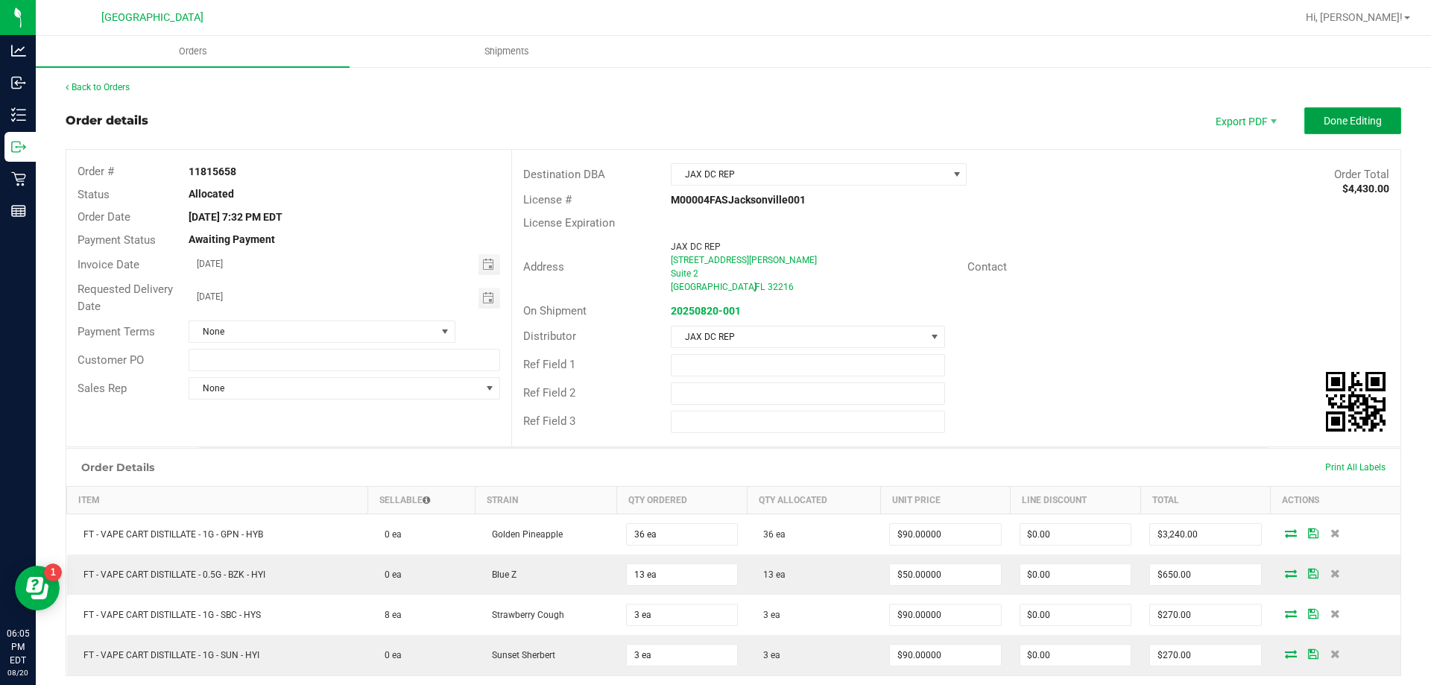
click at [1324, 115] on span "Done Editing" at bounding box center [1353, 121] width 58 height 12
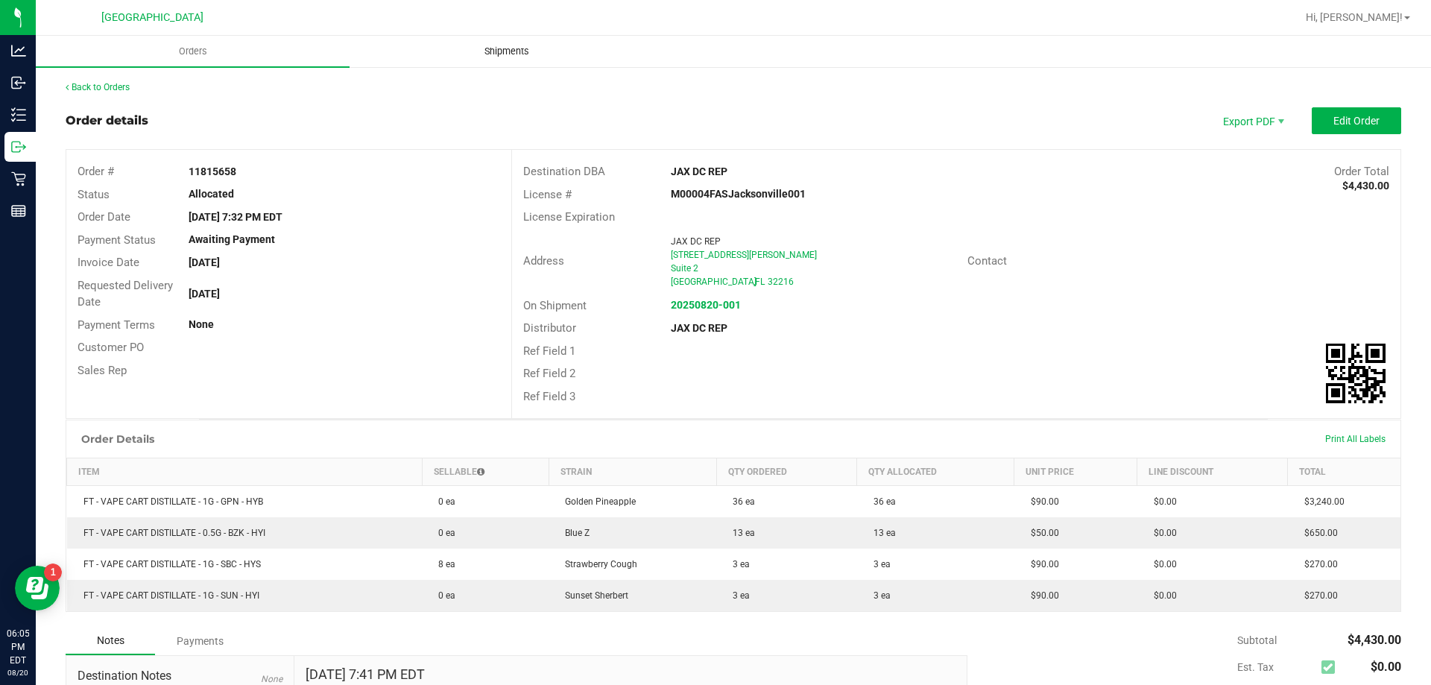
click at [508, 54] on span "Shipments" at bounding box center [506, 51] width 85 height 13
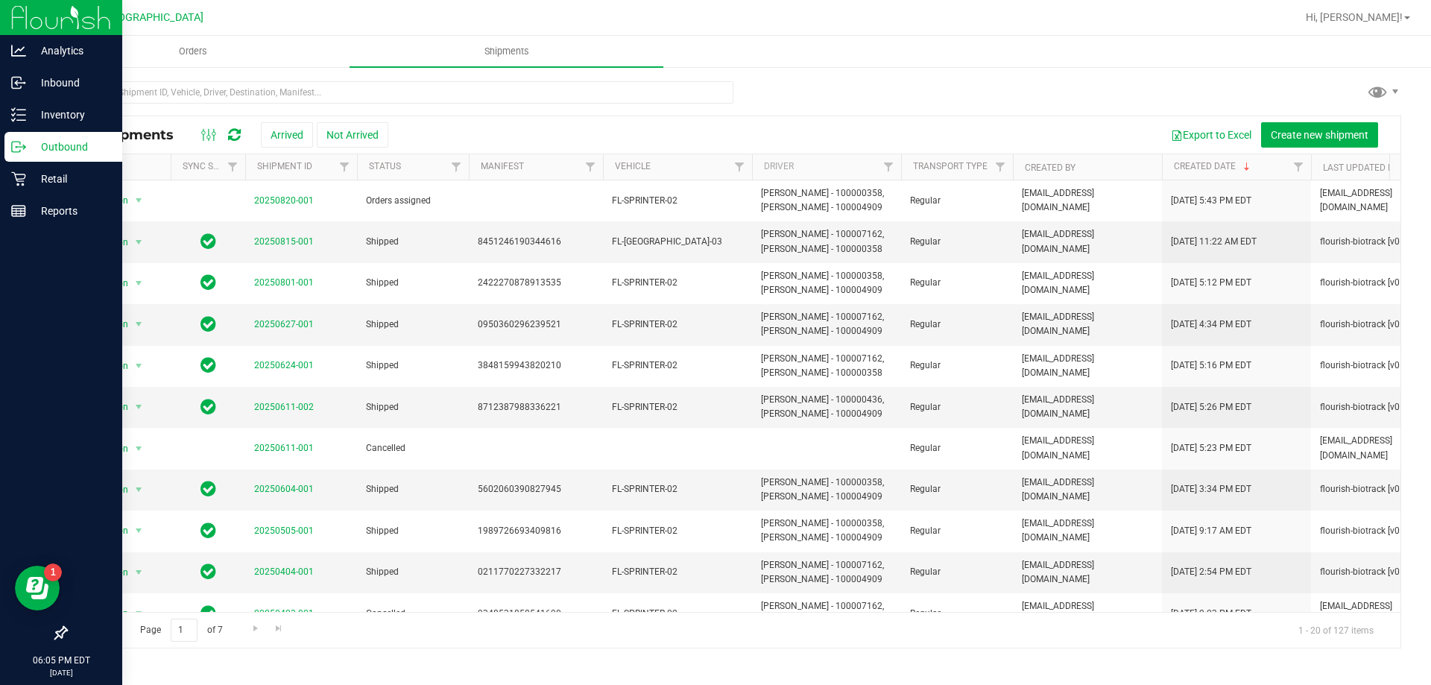
click at [25, 19] on img at bounding box center [61, 17] width 100 height 35
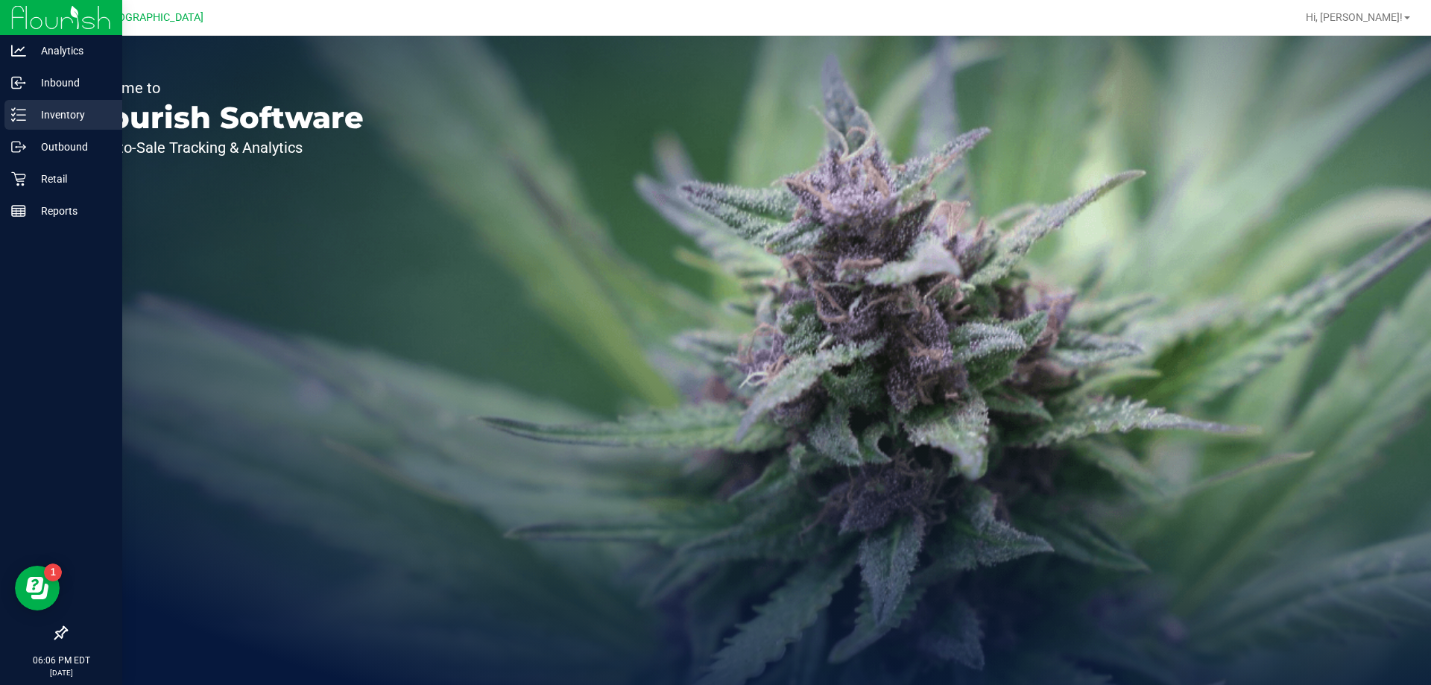
click at [40, 119] on p "Inventory" at bounding box center [70, 115] width 89 height 18
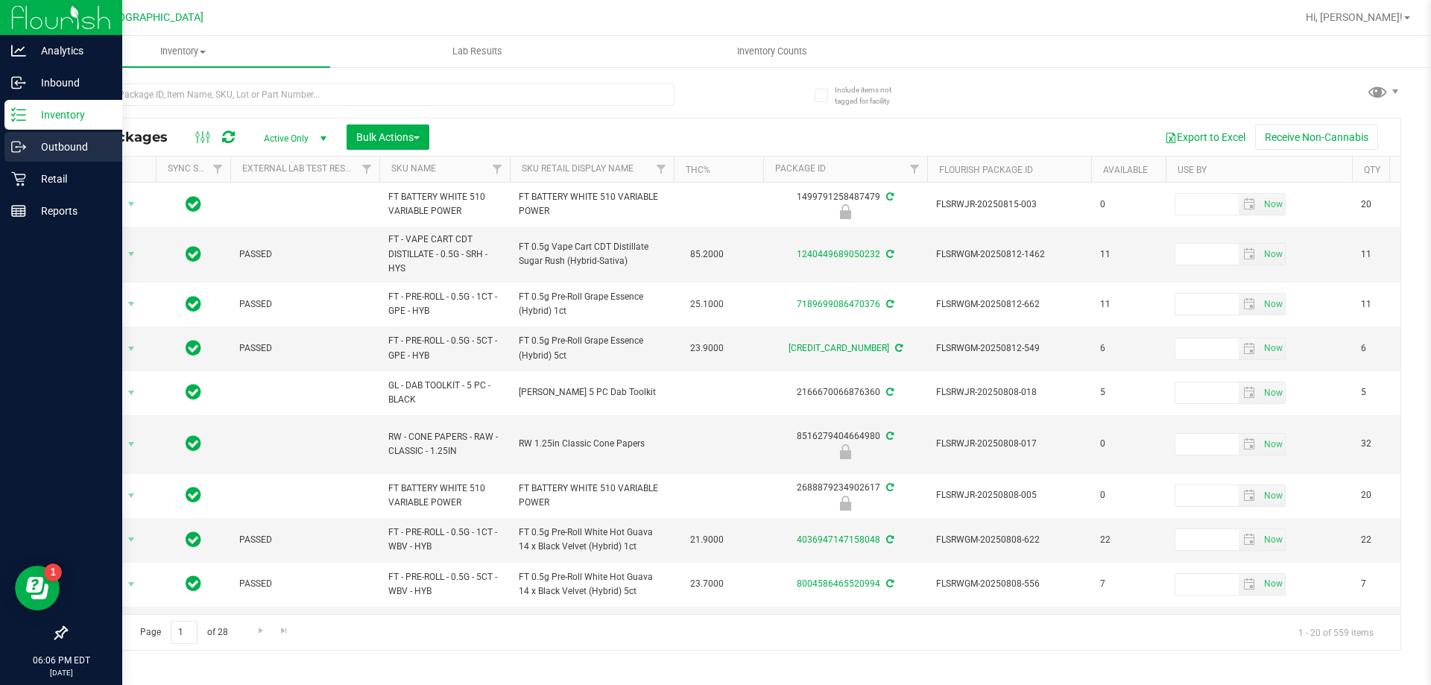
click at [45, 156] on div "Outbound" at bounding box center [63, 147] width 118 height 30
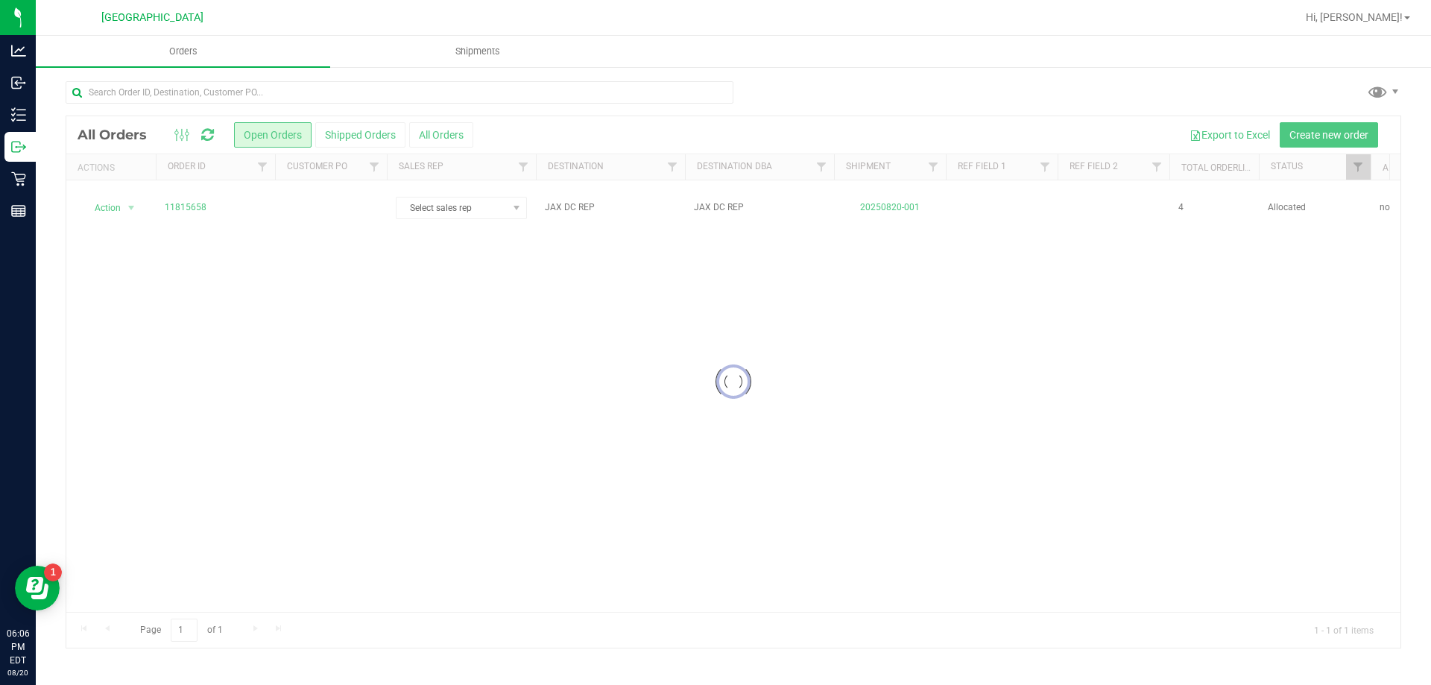
click at [179, 195] on div at bounding box center [733, 381] width 1334 height 531
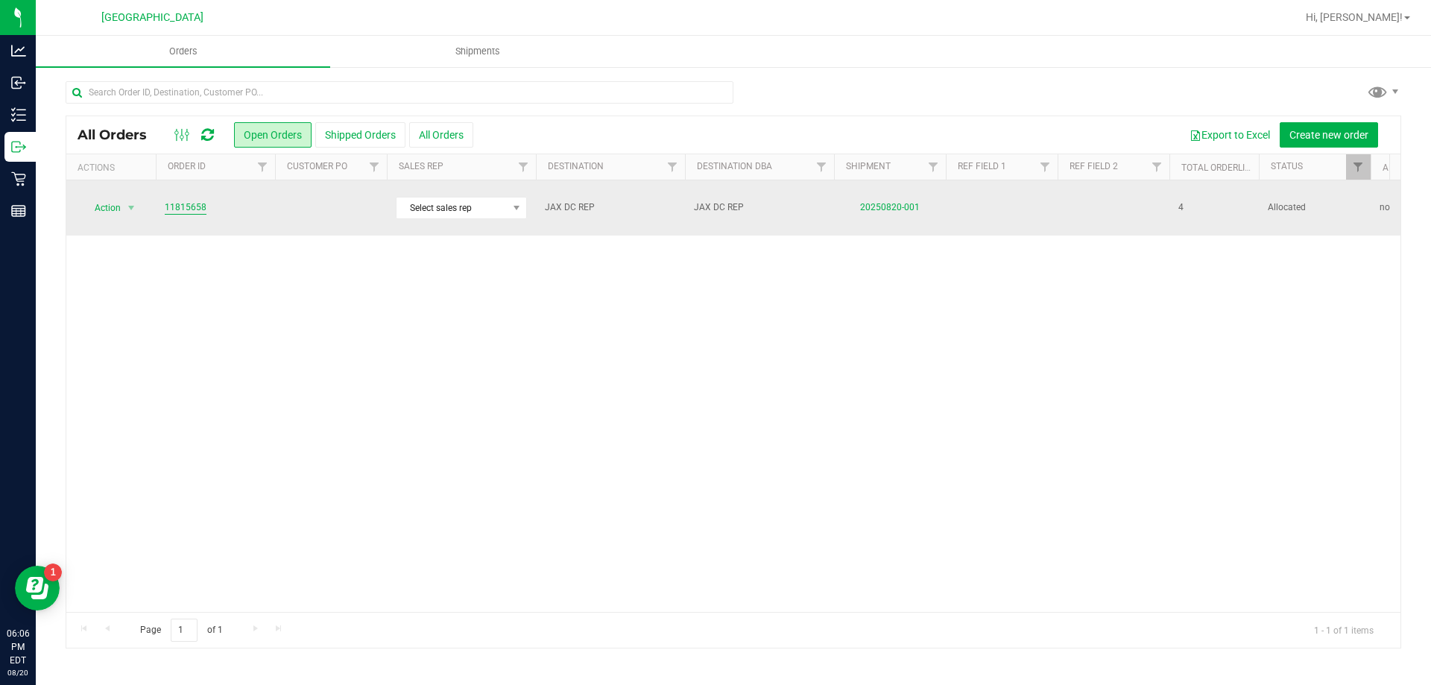
click at [189, 205] on link "11815658" at bounding box center [186, 208] width 42 height 14
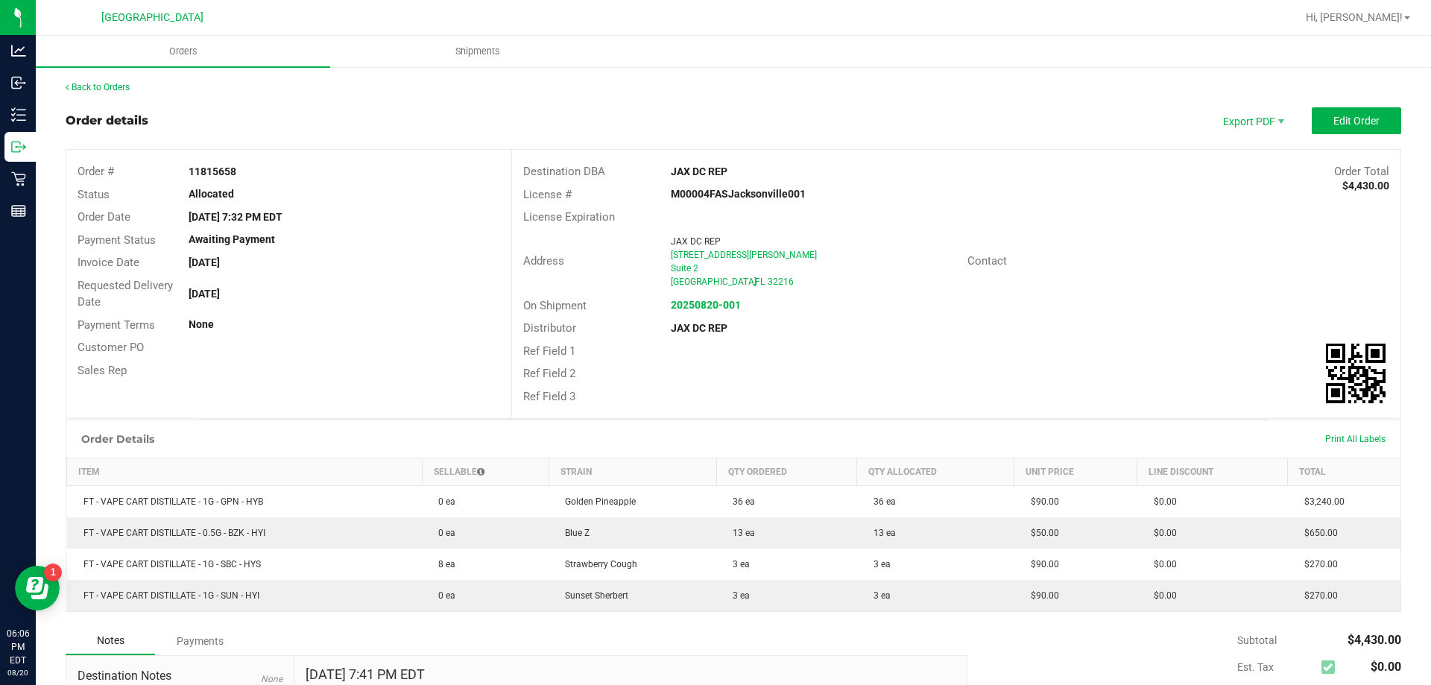
scroll to position [186, 0]
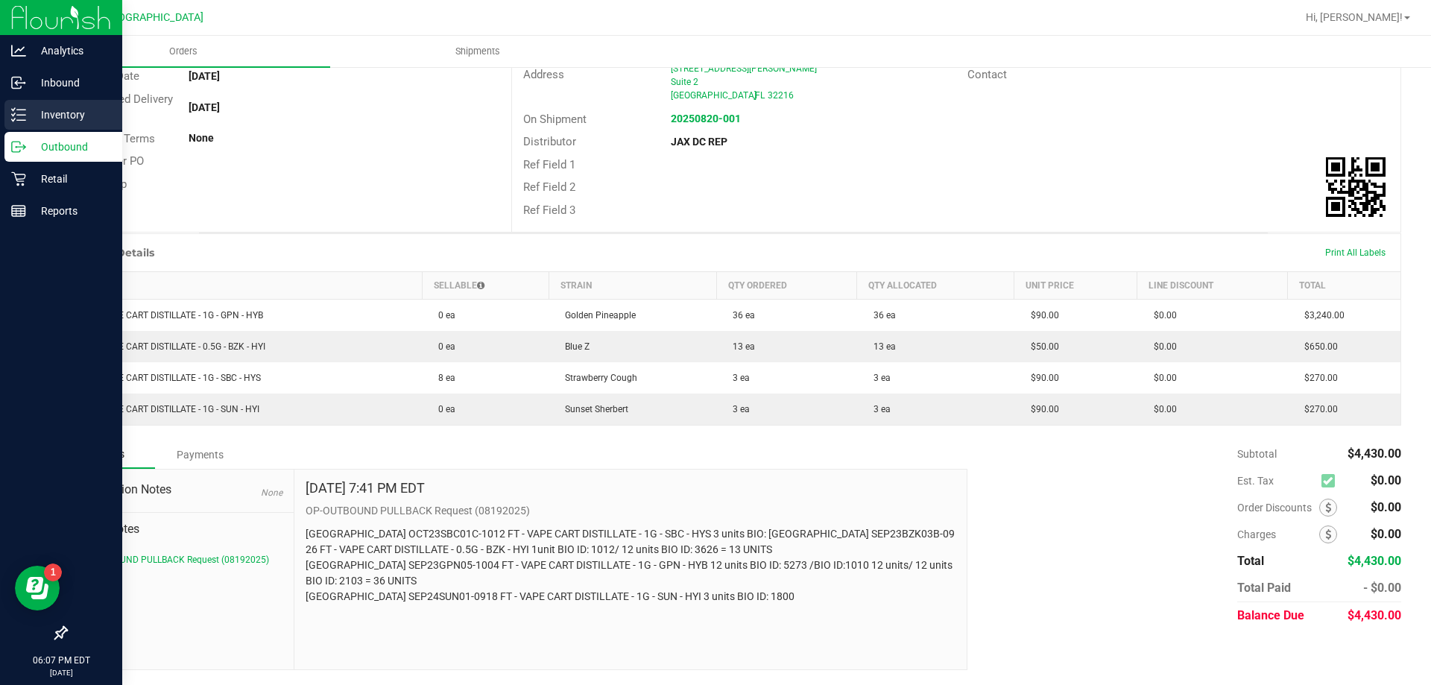
click at [60, 119] on p "Inventory" at bounding box center [70, 115] width 89 height 18
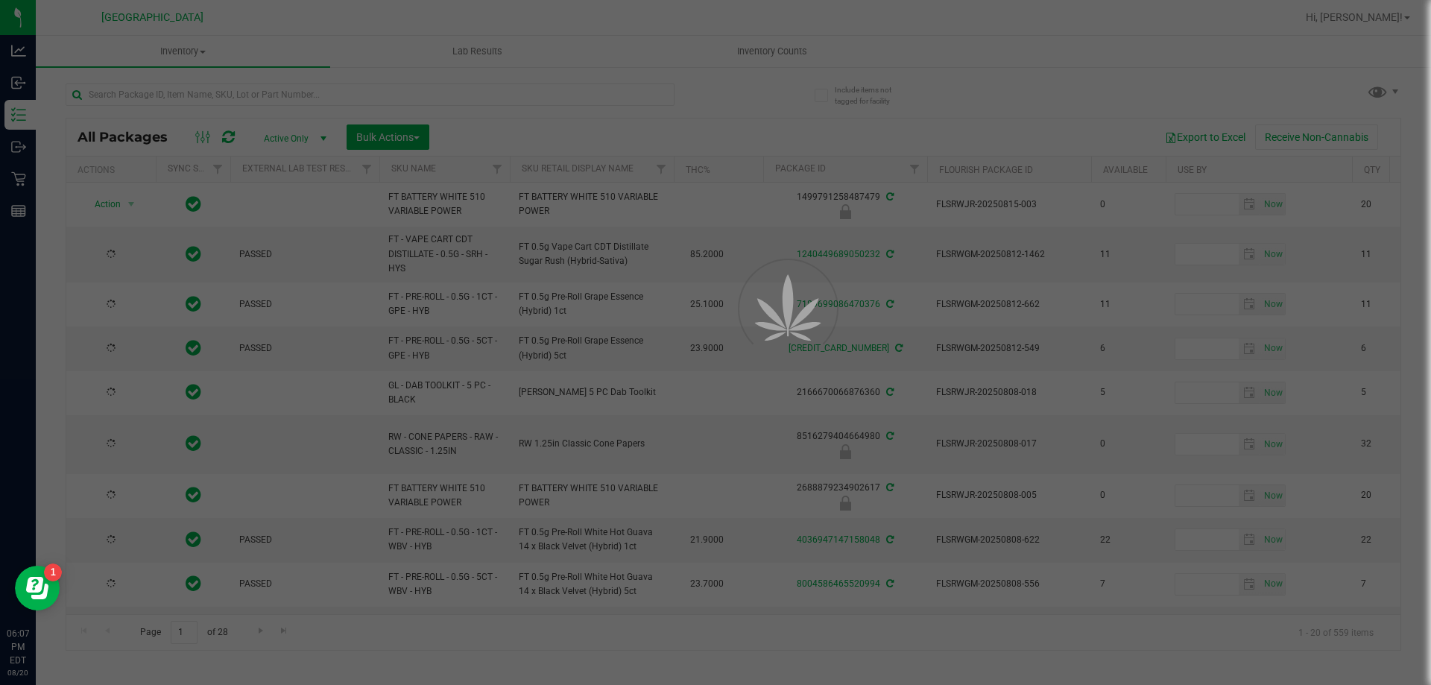
click at [151, 96] on div at bounding box center [715, 342] width 1431 height 685
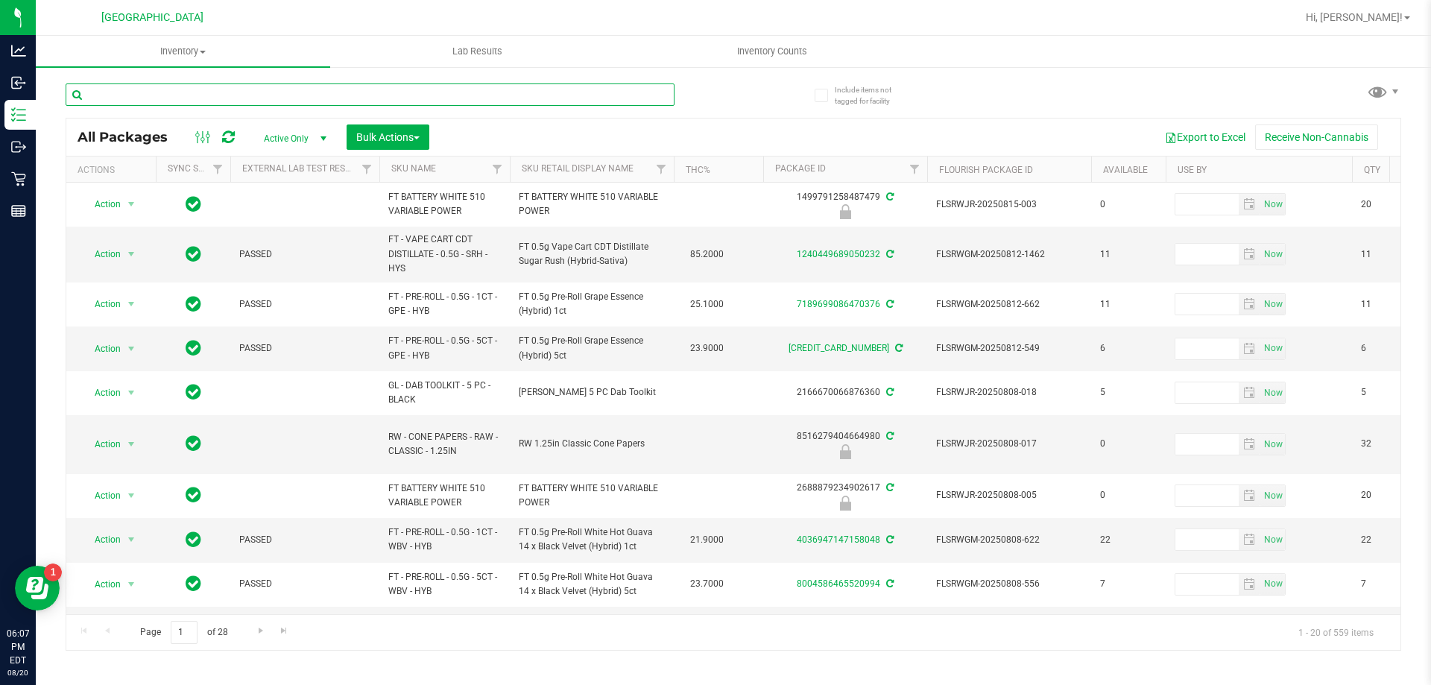
click at [151, 96] on input "text" at bounding box center [370, 94] width 609 height 22
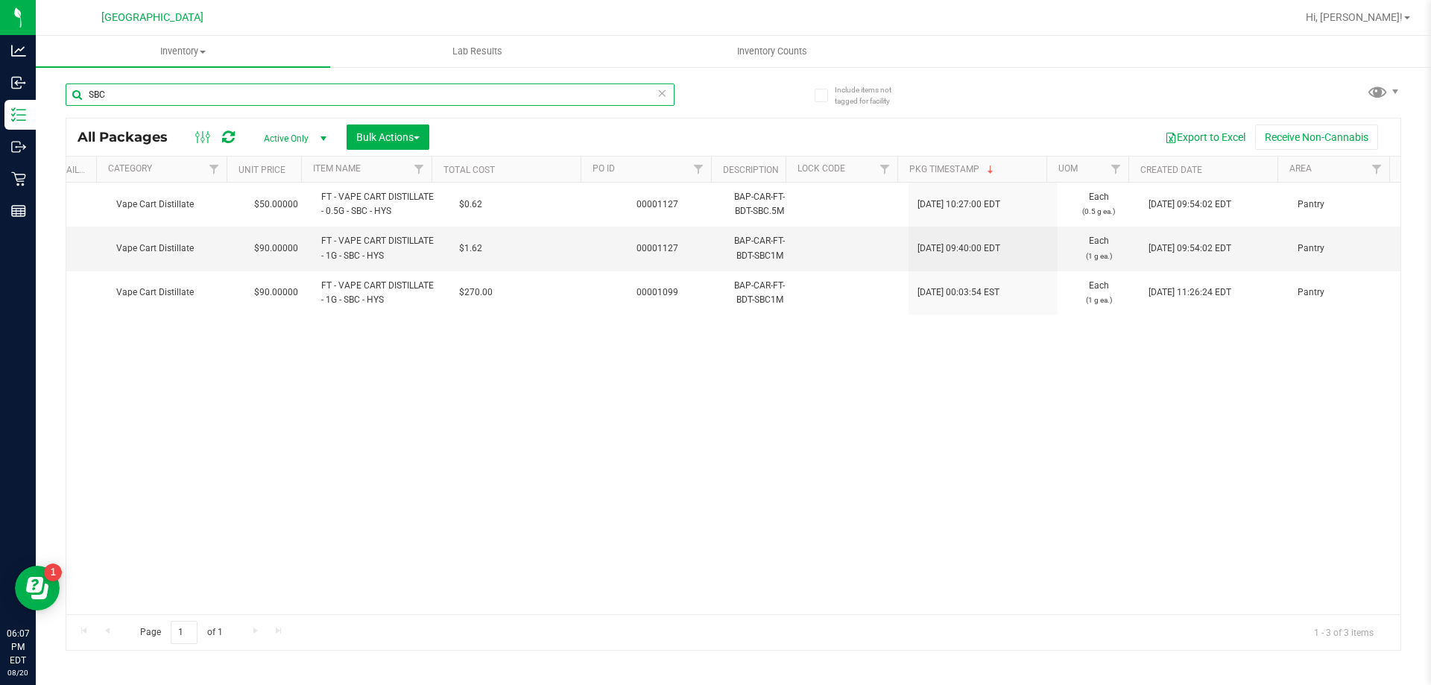
scroll to position [0, 1720]
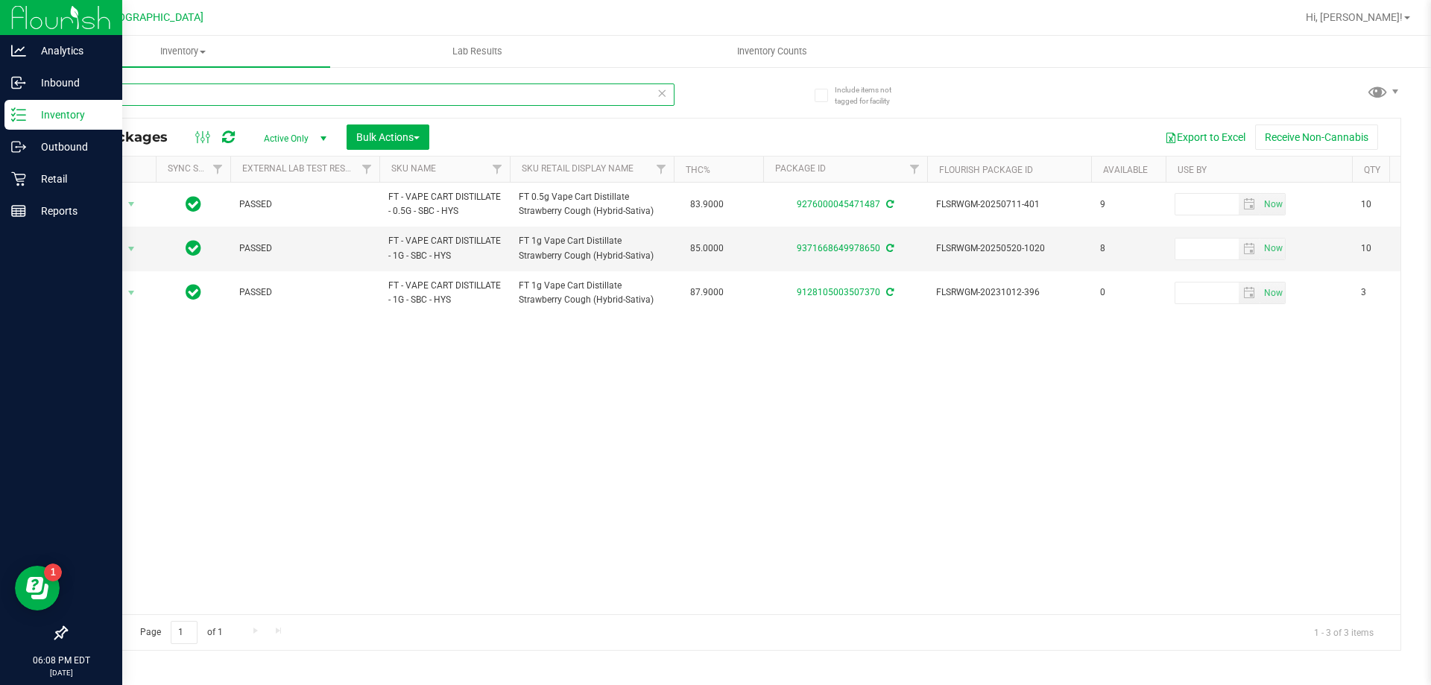
type input "SBC"
click at [44, 19] on img at bounding box center [61, 17] width 100 height 35
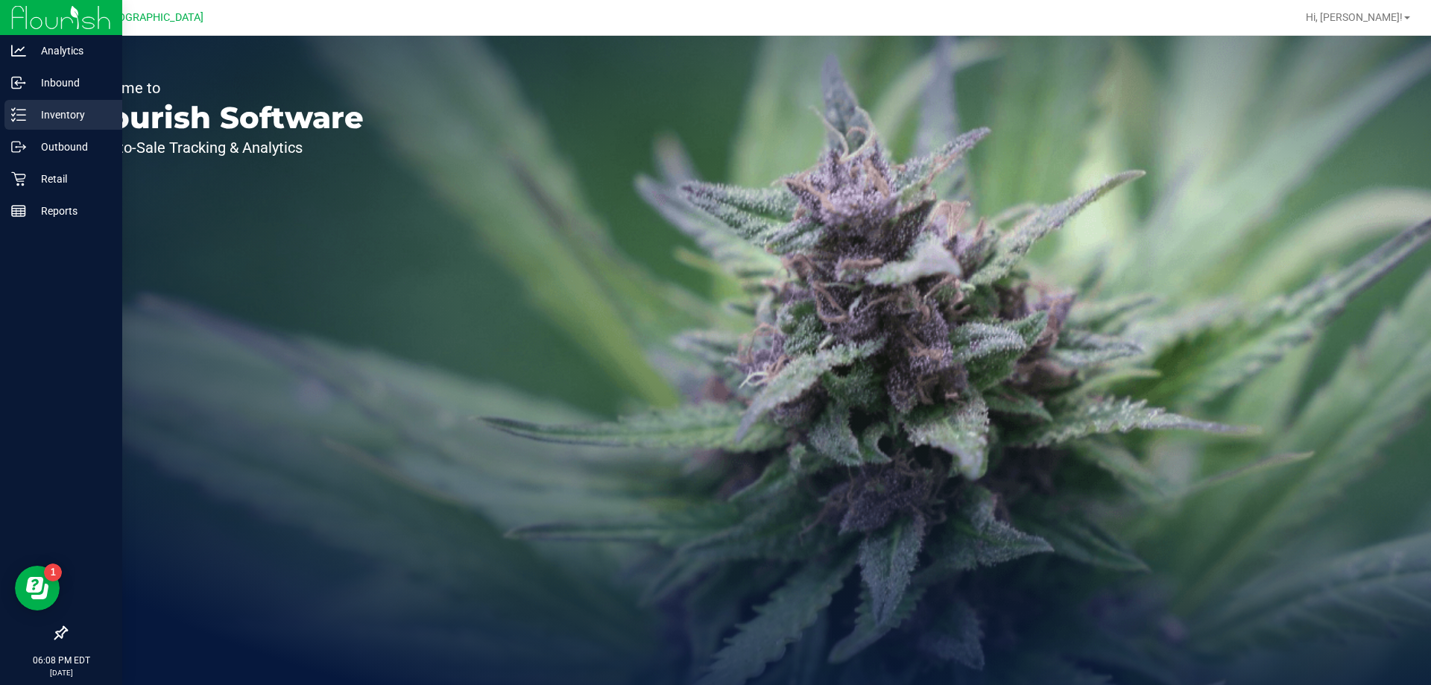
click at [94, 120] on p "Inventory" at bounding box center [70, 115] width 89 height 18
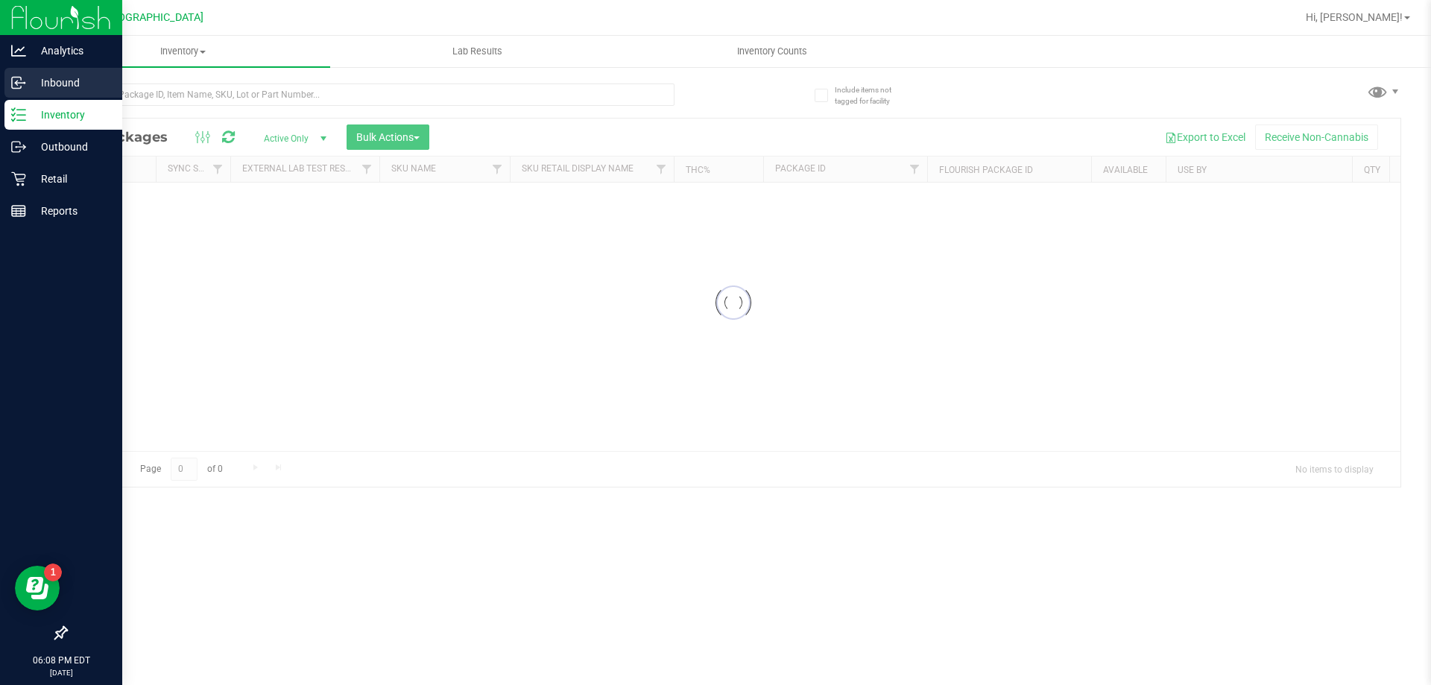
click at [60, 74] on p "Inbound" at bounding box center [70, 83] width 89 height 18
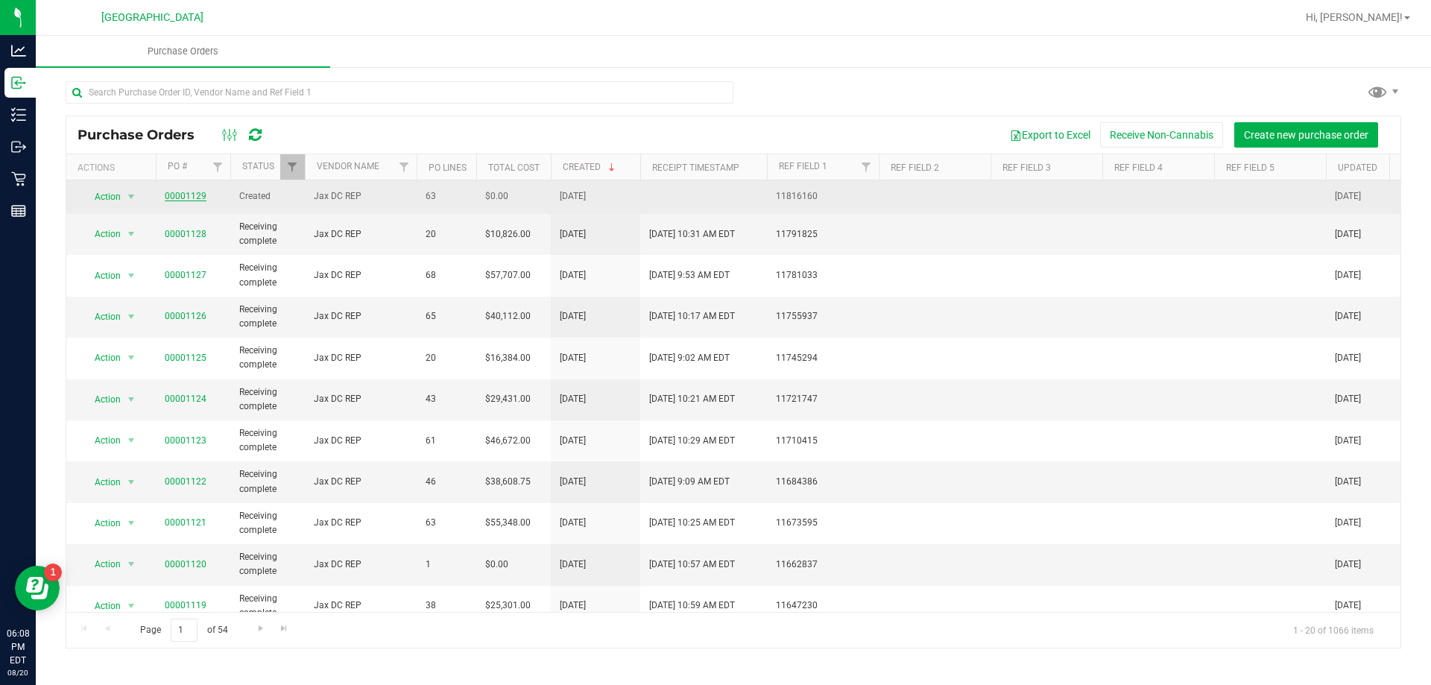
click at [182, 193] on link "00001129" at bounding box center [186, 196] width 42 height 10
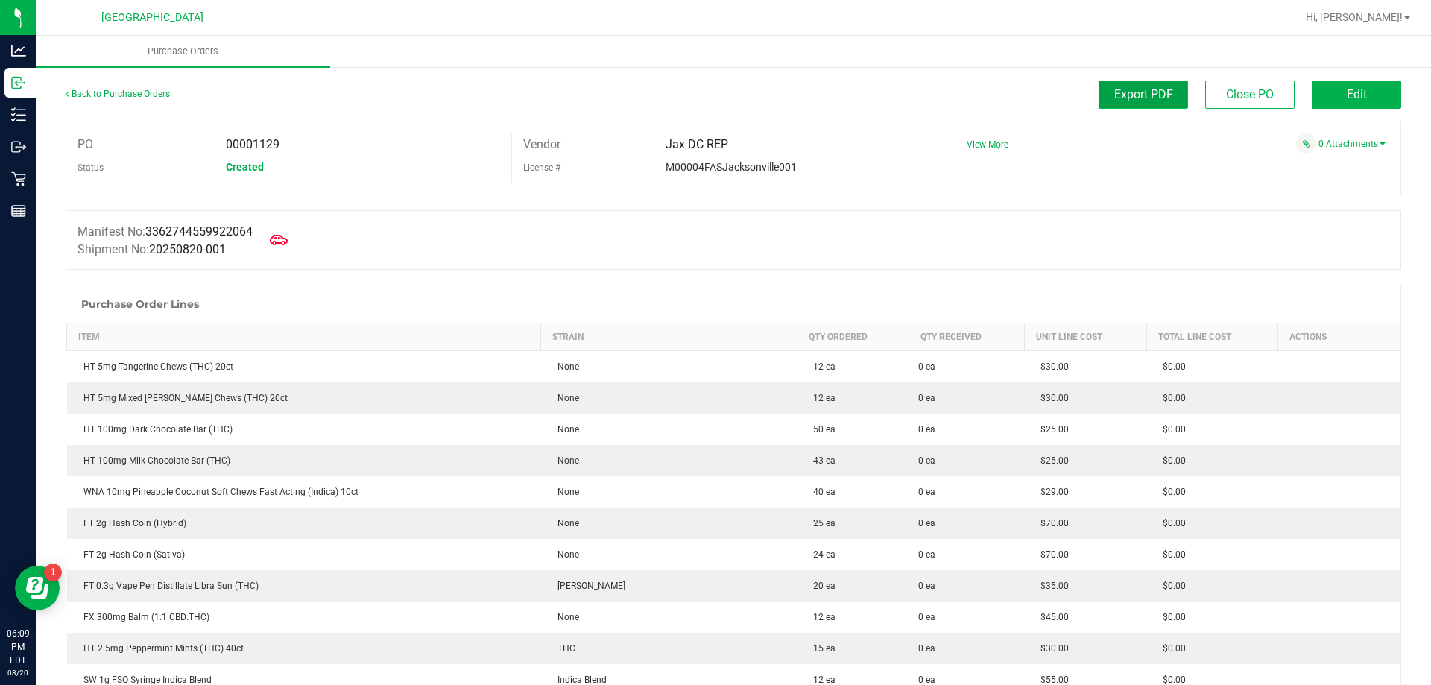
click at [1123, 98] on span "Export PDF" at bounding box center [1143, 94] width 59 height 14
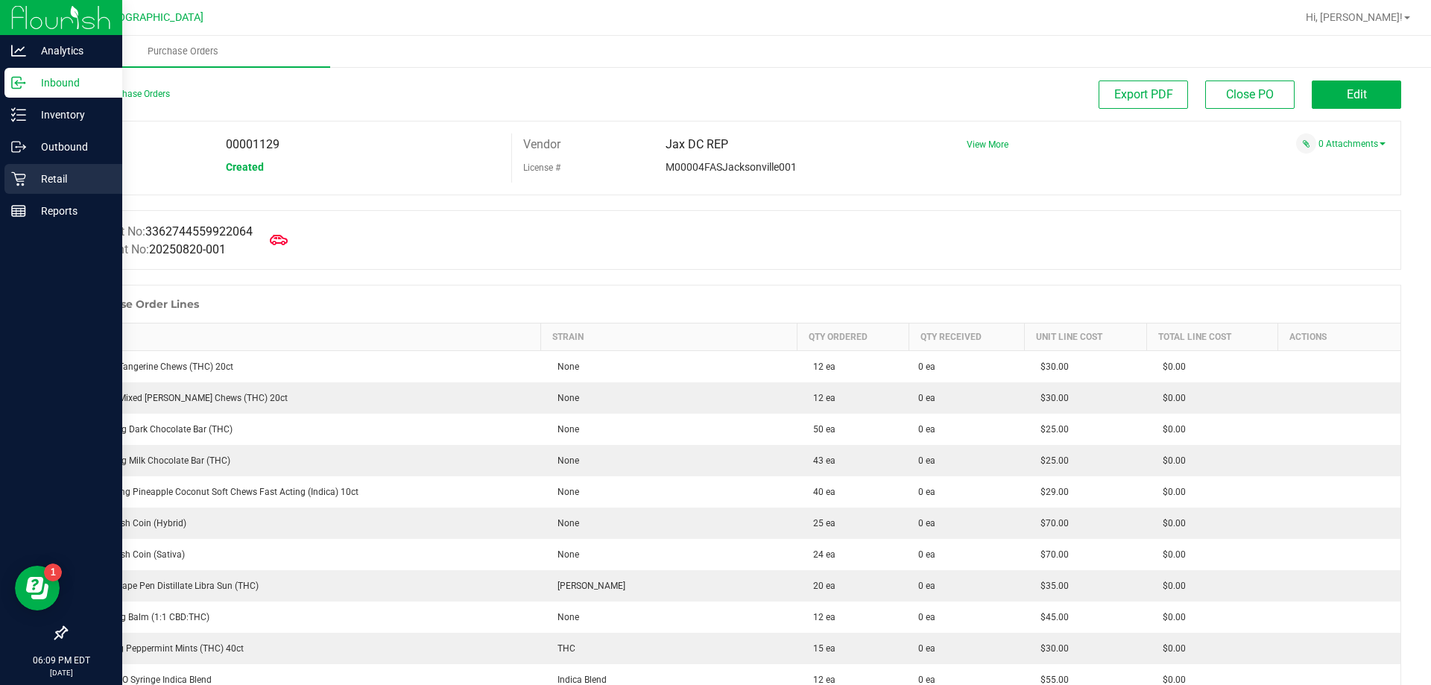
click at [46, 183] on p "Retail" at bounding box center [70, 179] width 89 height 18
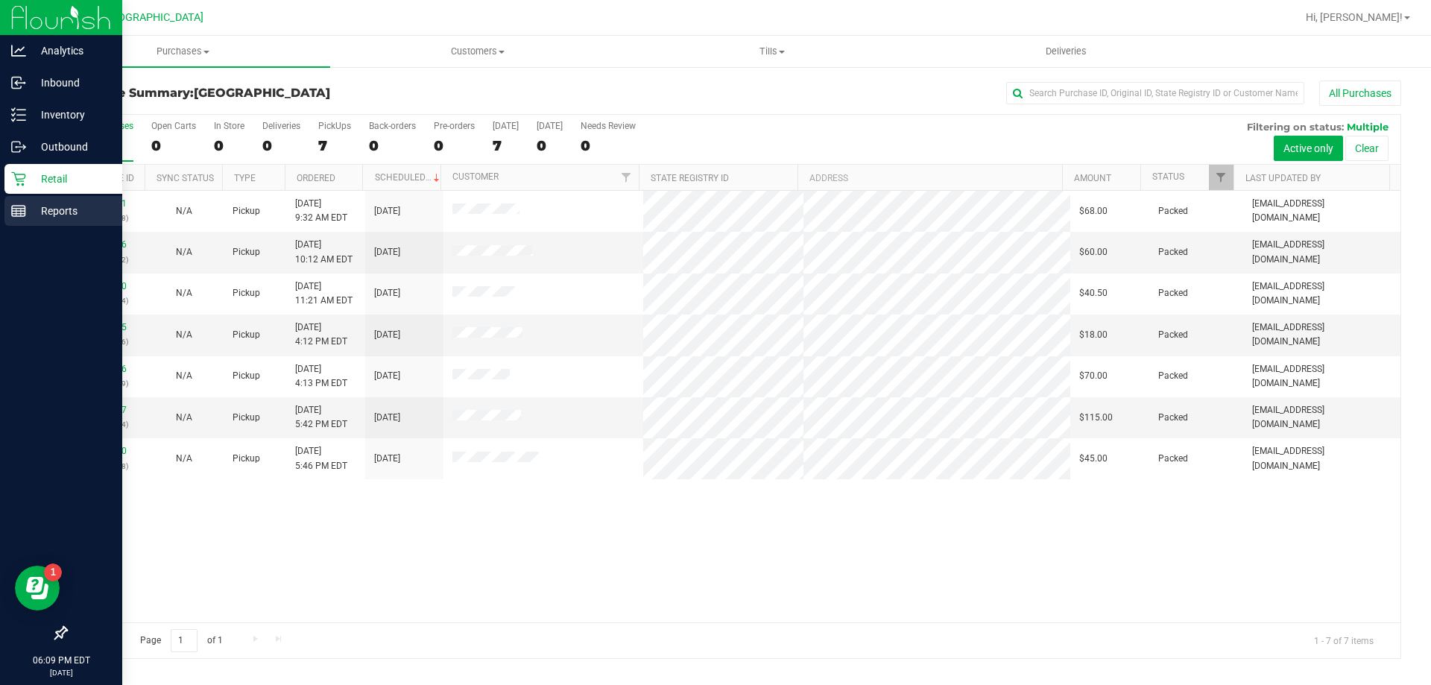
click at [20, 209] on icon at bounding box center [18, 211] width 15 height 15
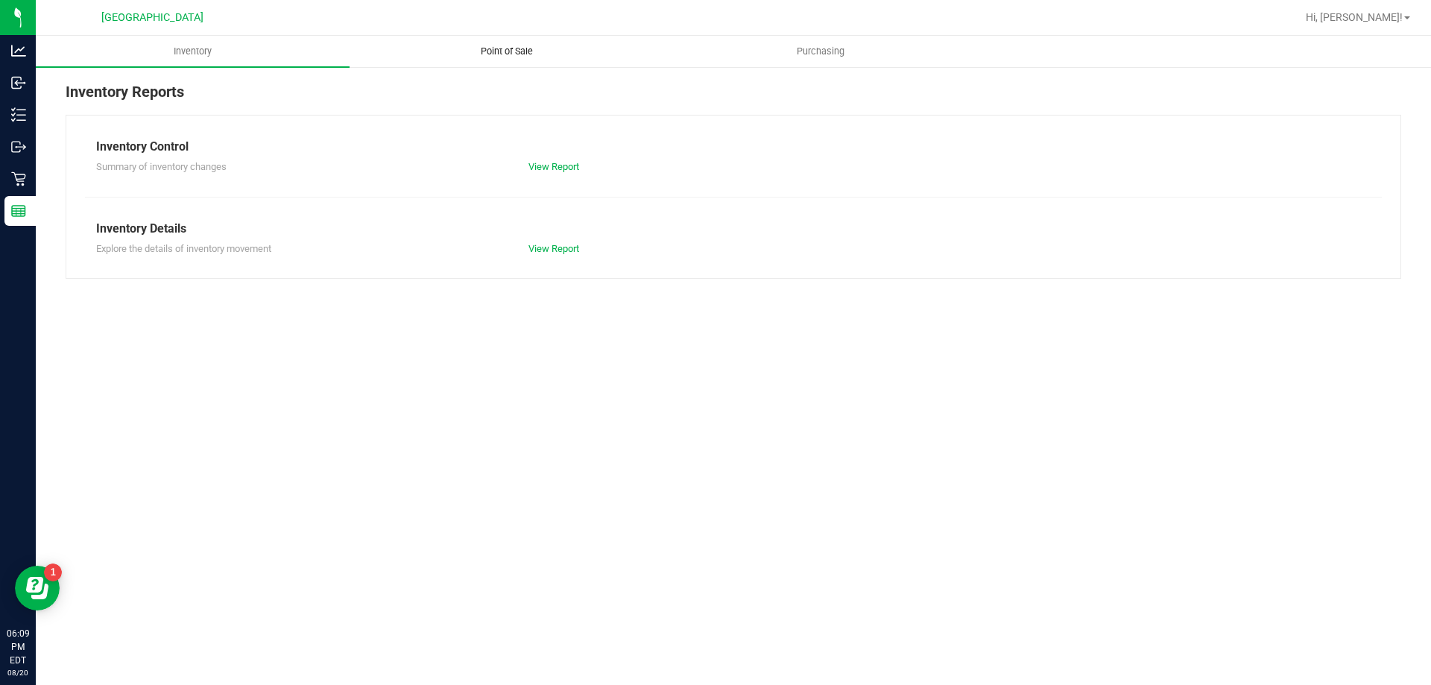
click at [473, 45] on span "Point of Sale" at bounding box center [507, 51] width 92 height 13
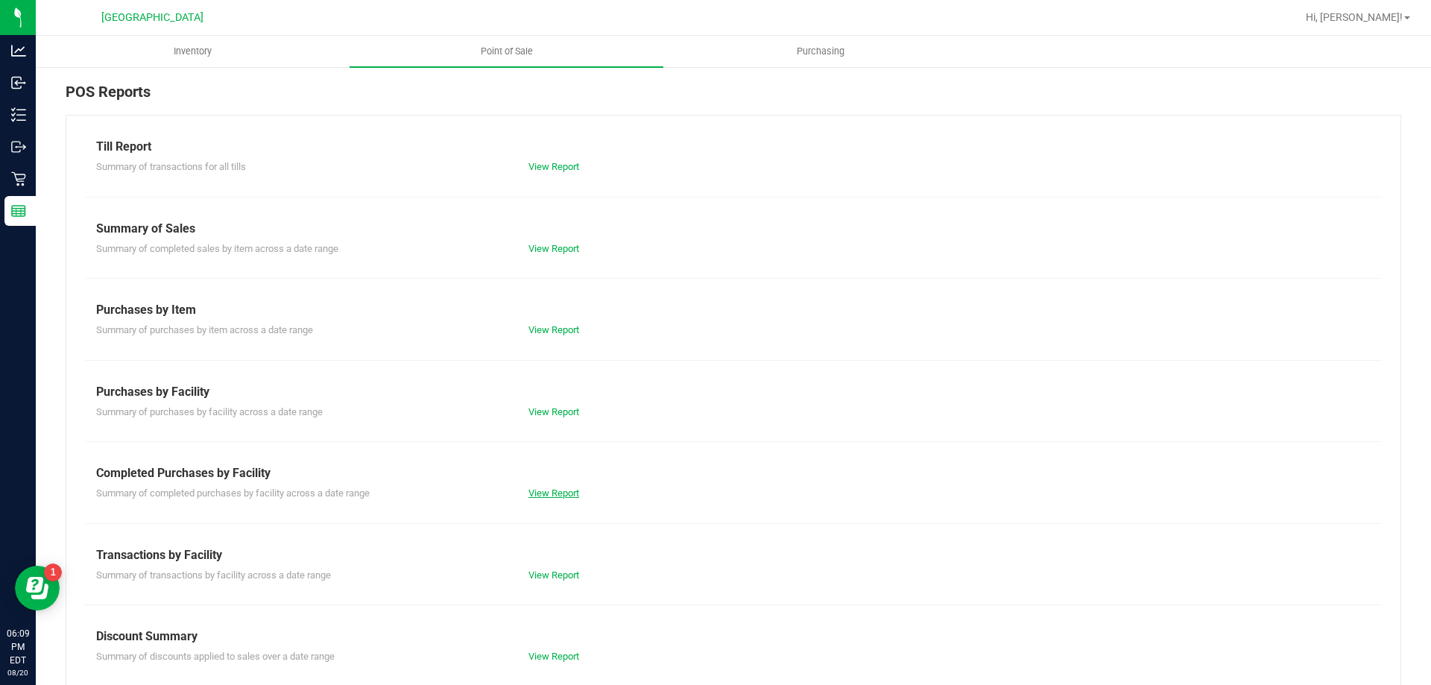
click at [558, 489] on div "Completed Purchases by Facility Summary of completed purchases by facility acro…" at bounding box center [733, 482] width 1275 height 37
click at [556, 491] on link "View Report" at bounding box center [554, 493] width 51 height 11
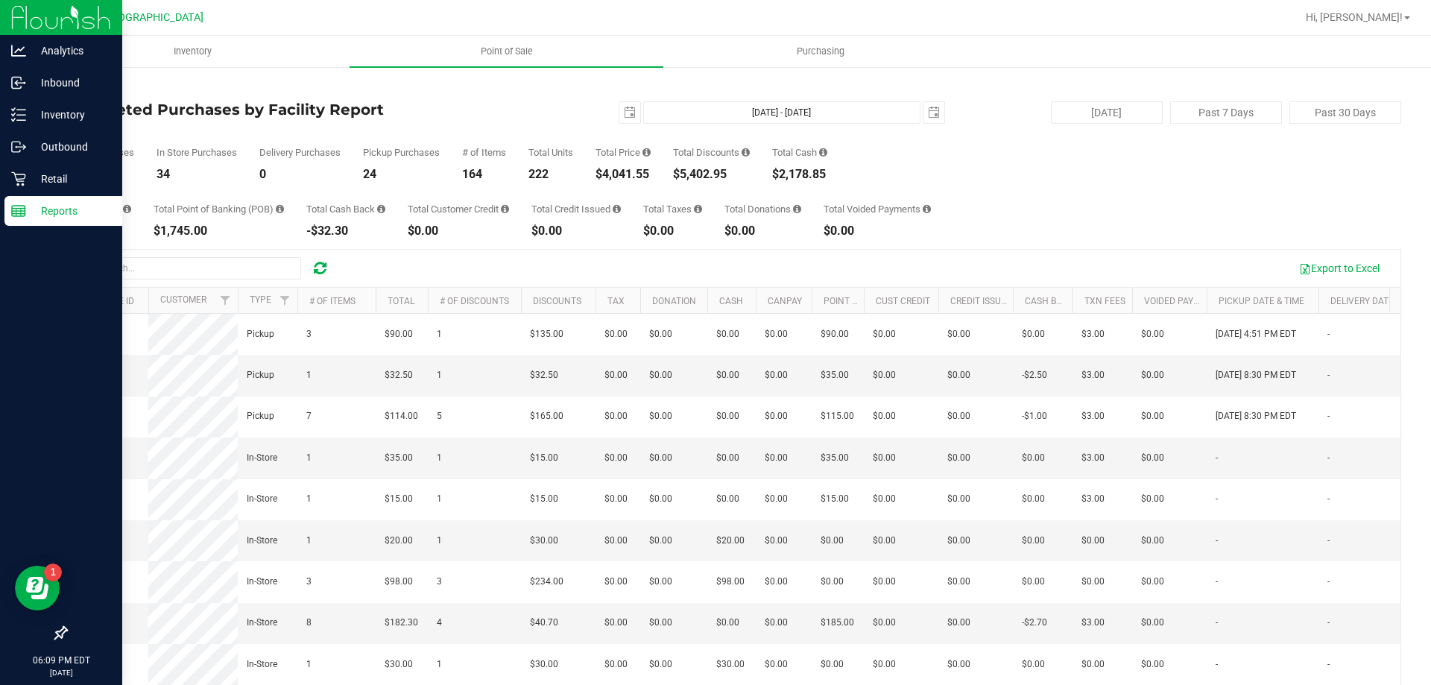
click at [25, 16] on img at bounding box center [61, 17] width 100 height 35
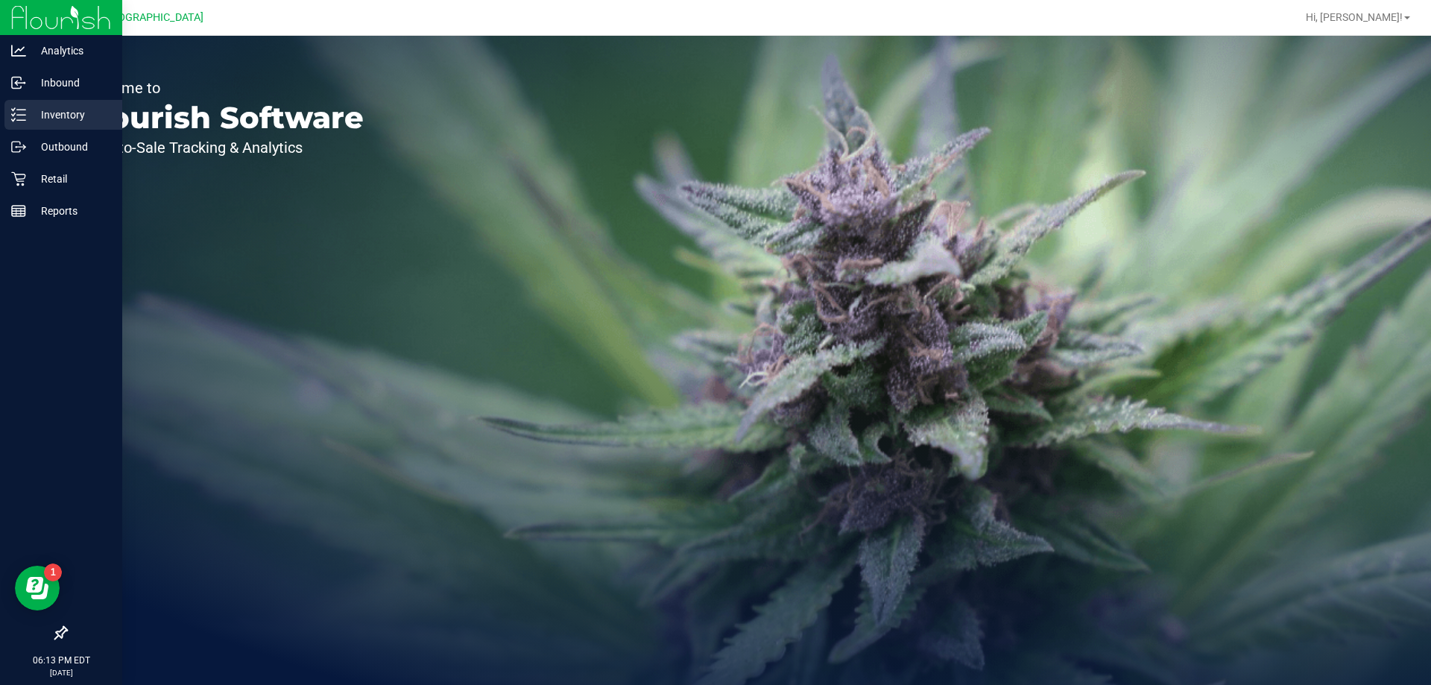
click at [57, 110] on p "Inventory" at bounding box center [70, 115] width 89 height 18
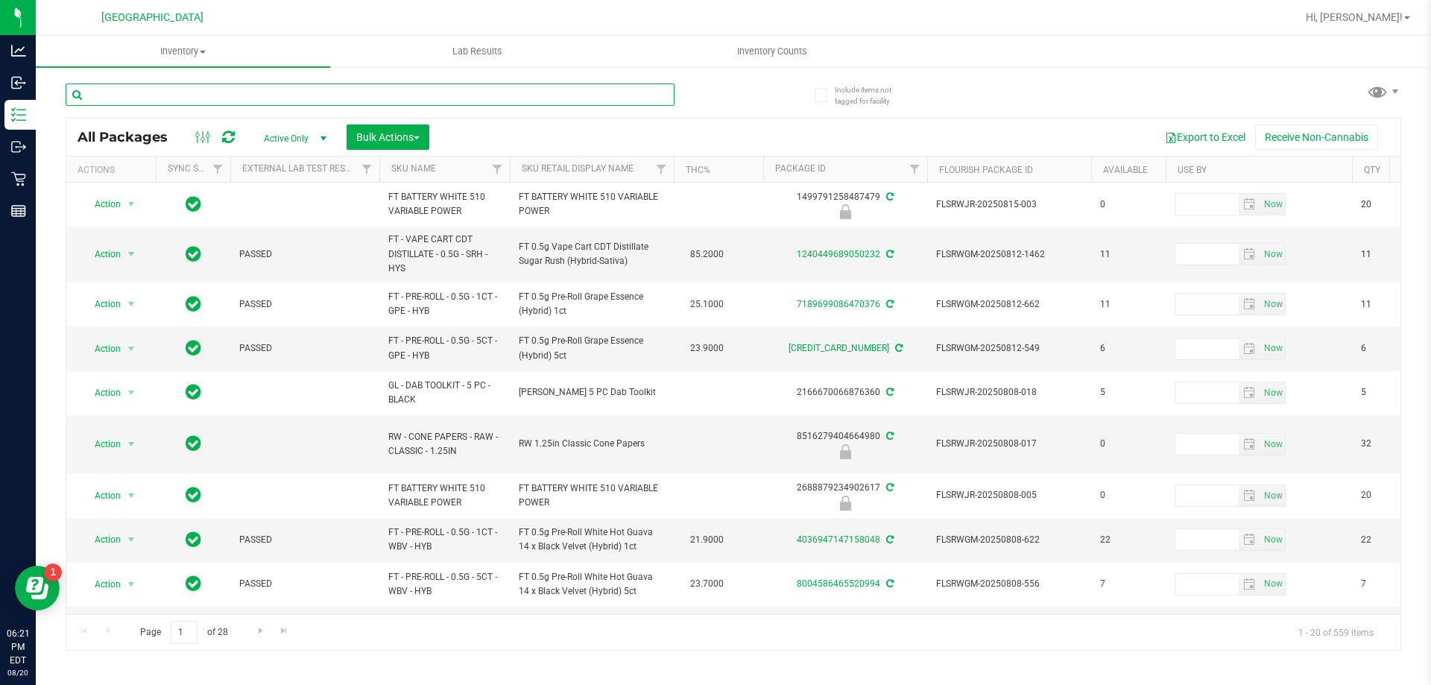
click at [152, 92] on input "text" at bounding box center [370, 94] width 609 height 22
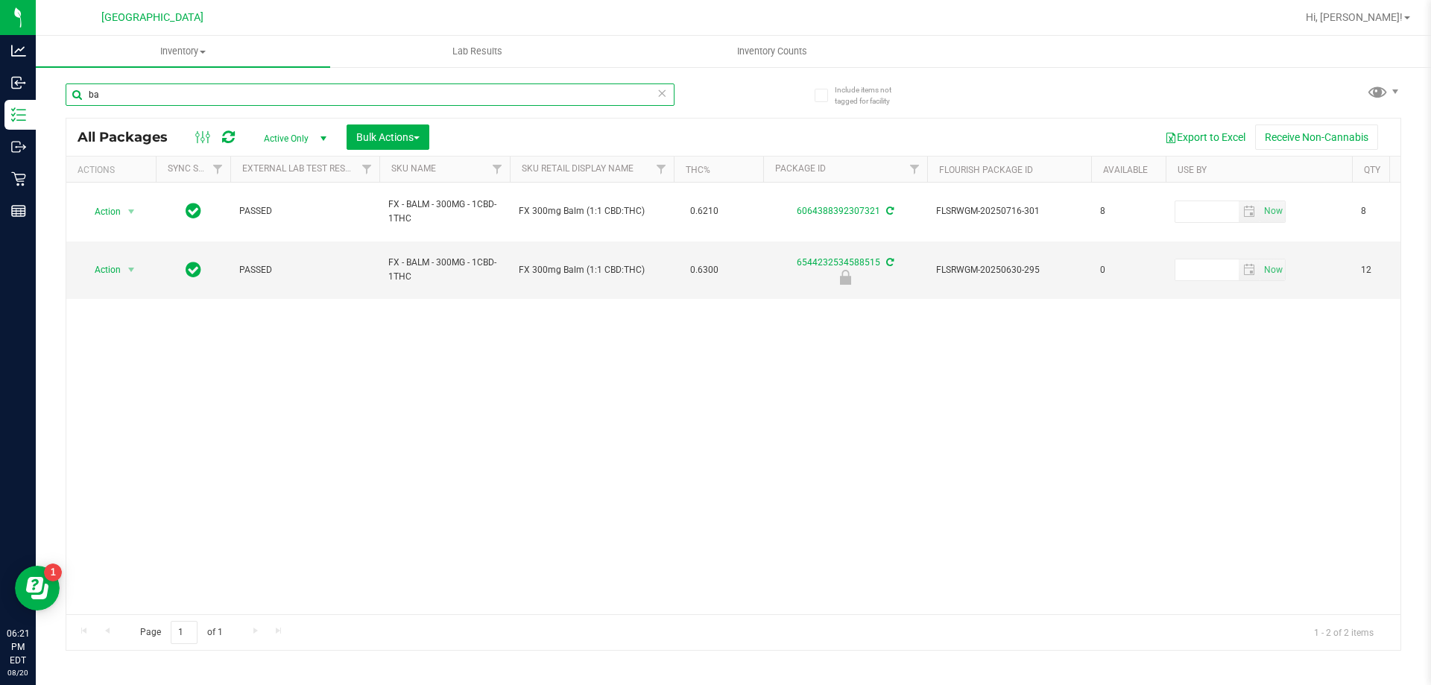
type input "b"
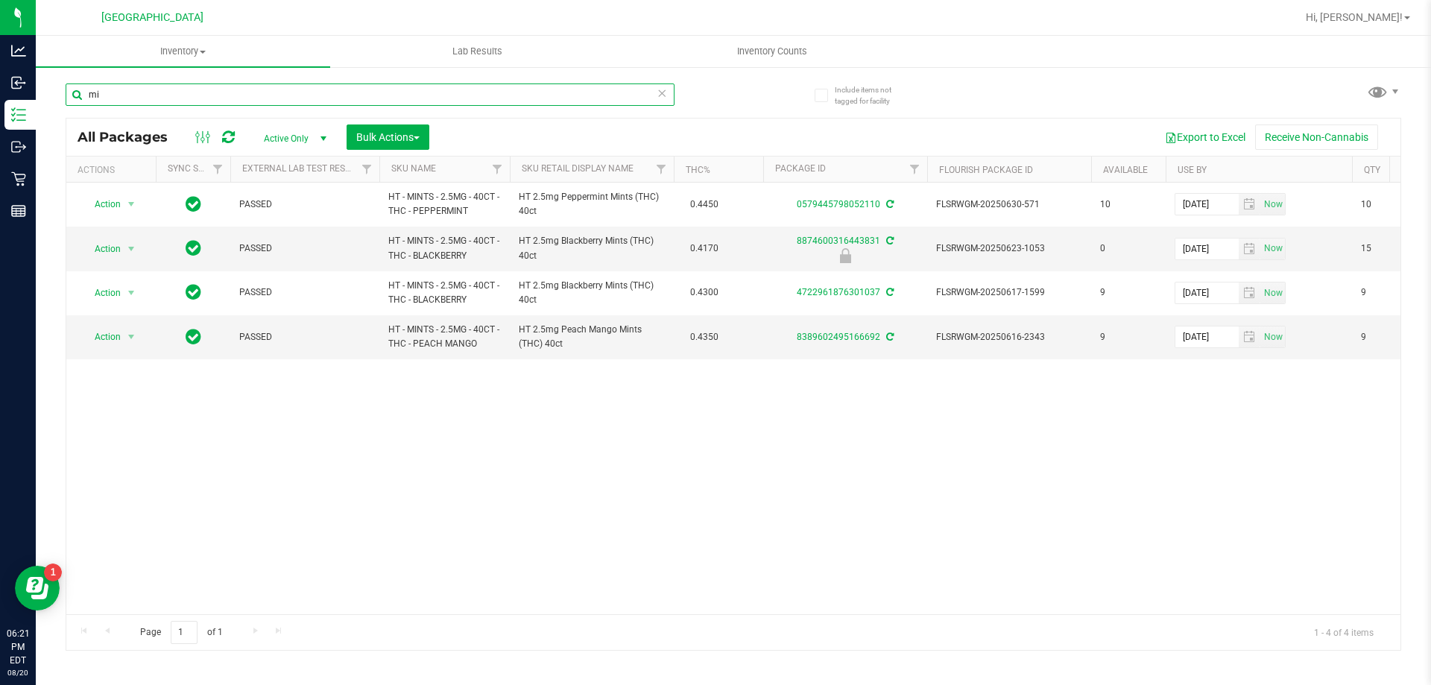
type input "m"
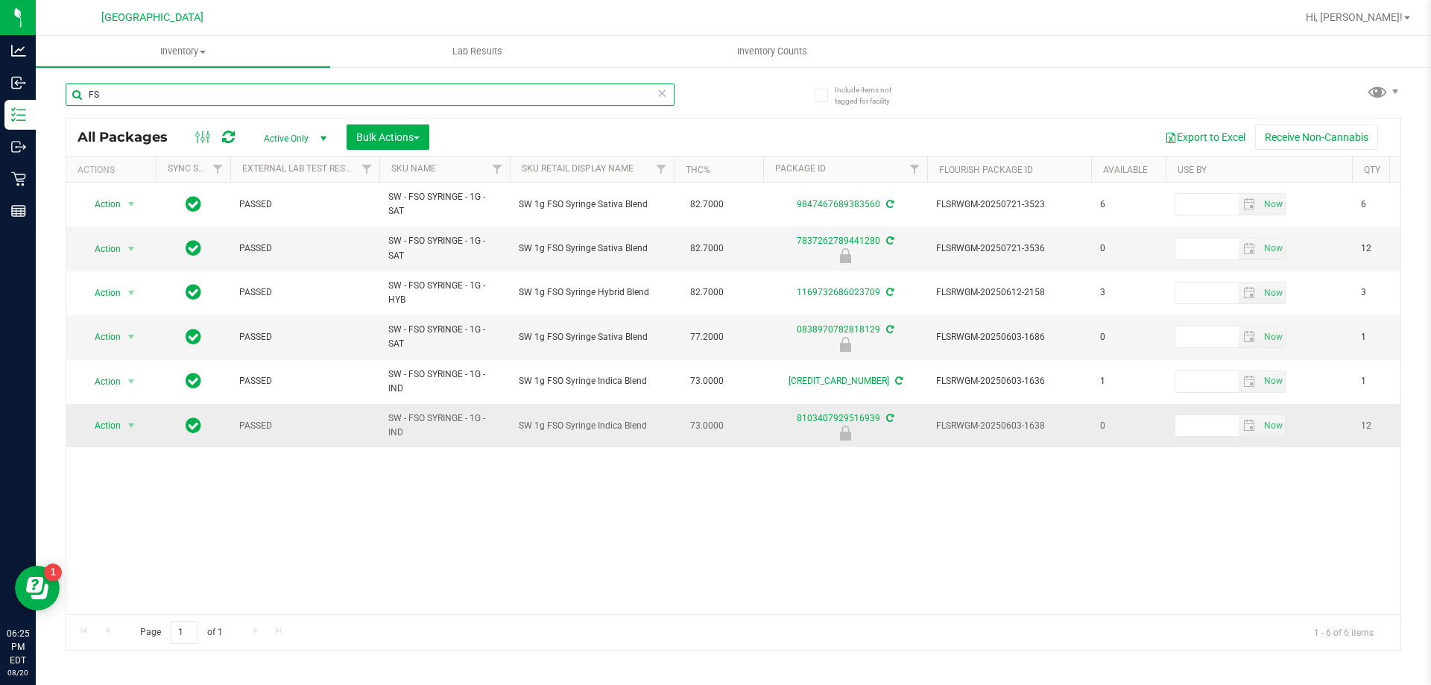
type input "F"
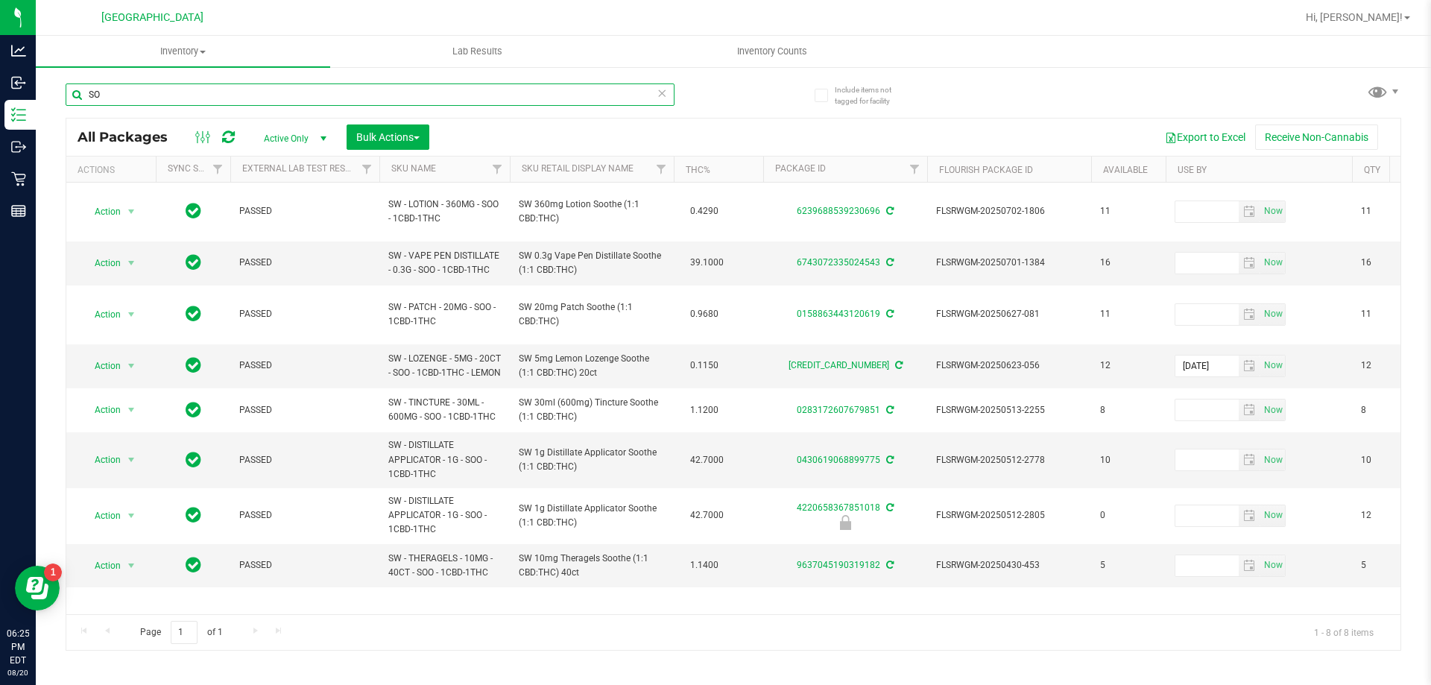
type input "S"
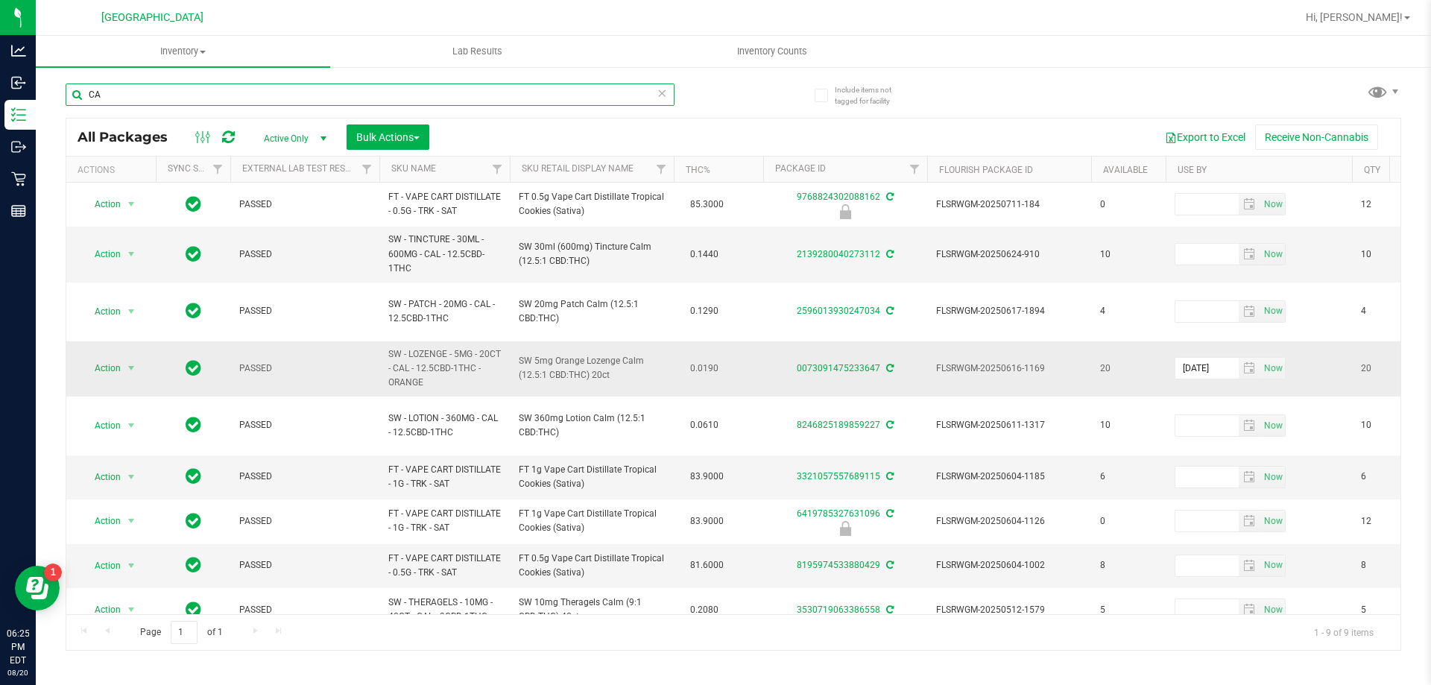
type input "C"
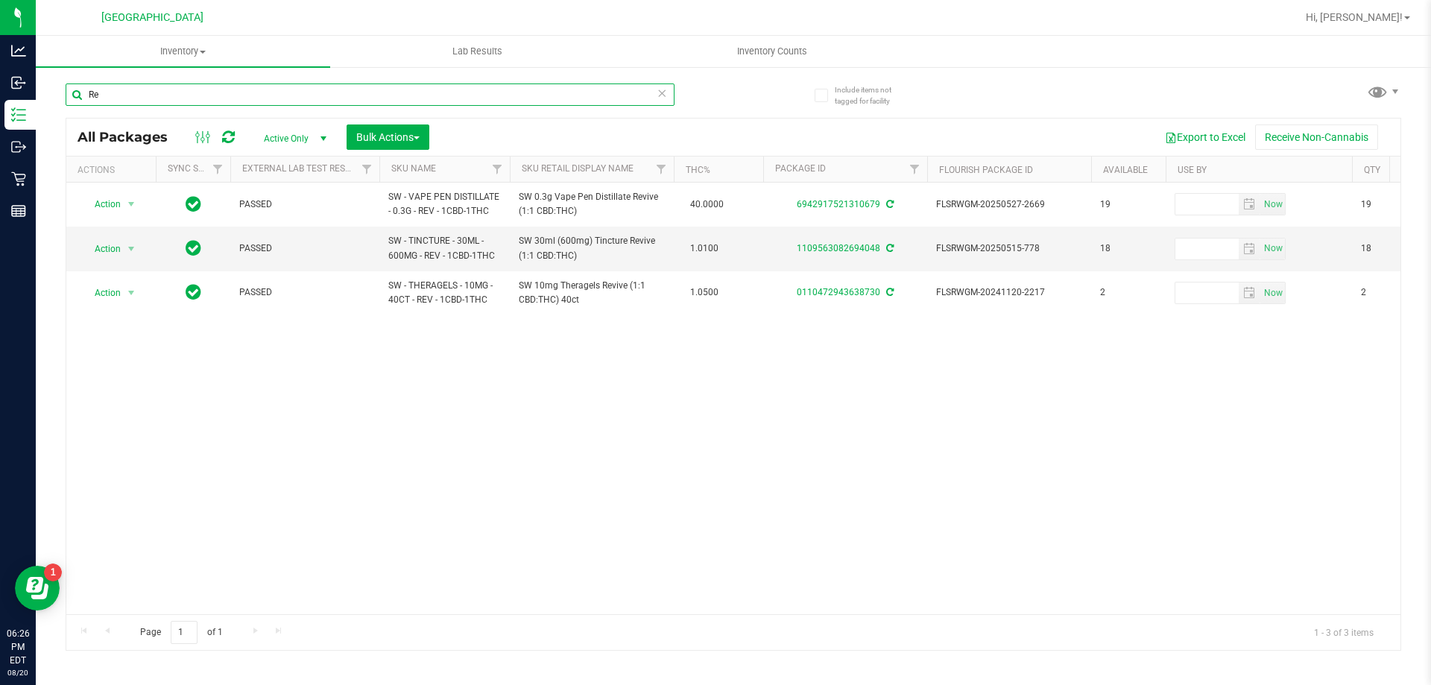
type input "R"
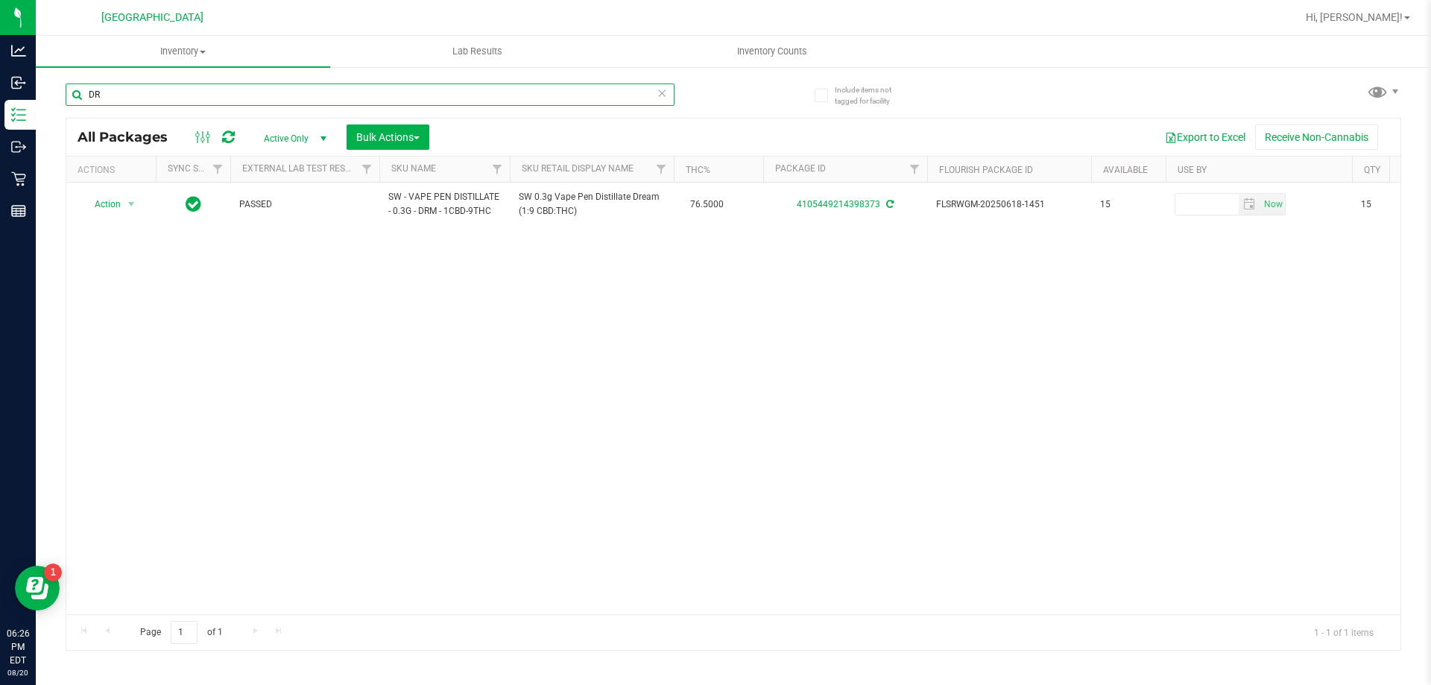
type input "D"
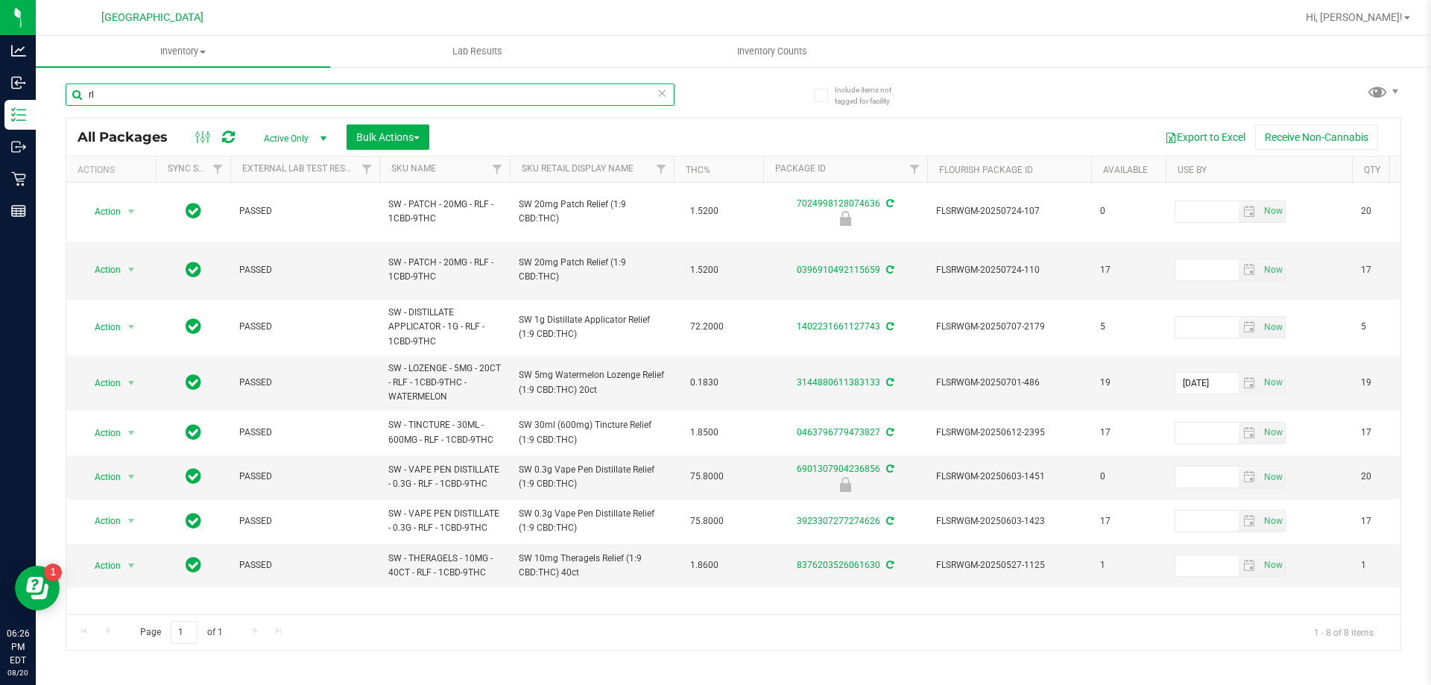
type input "r"
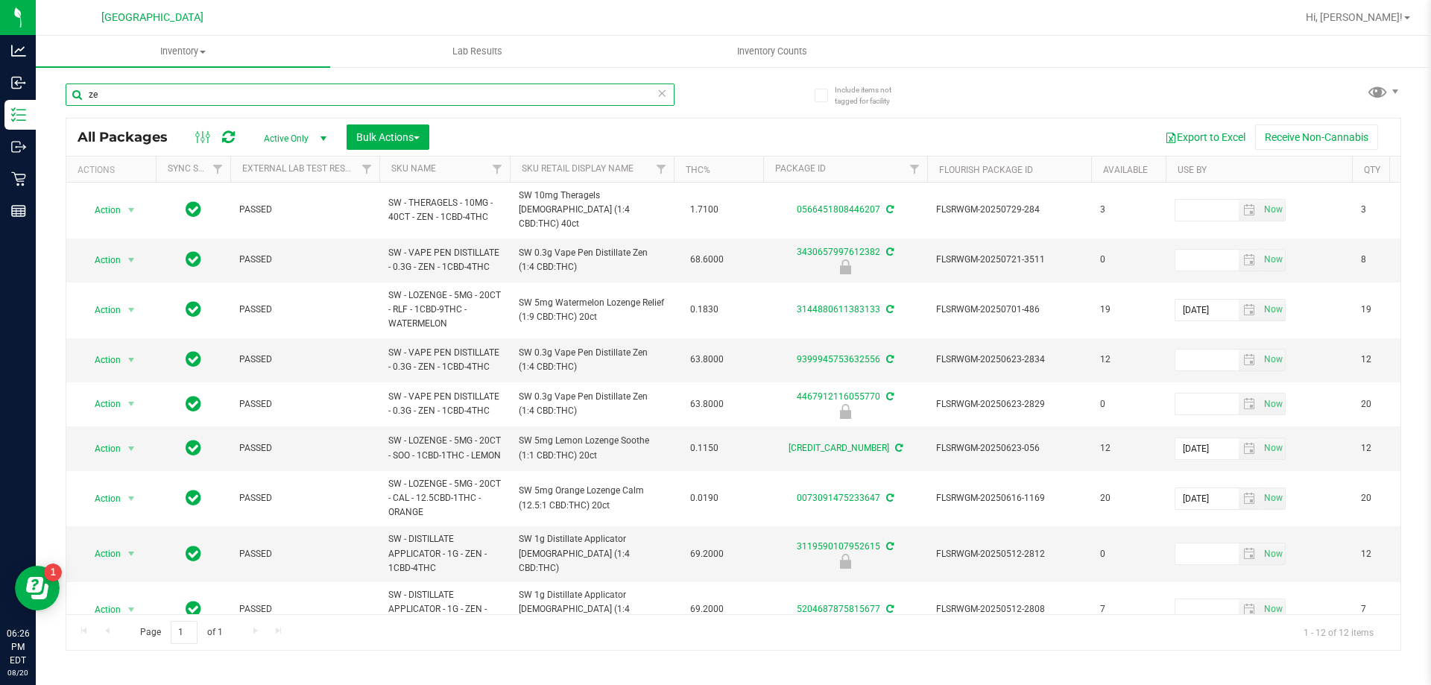
type input "z"
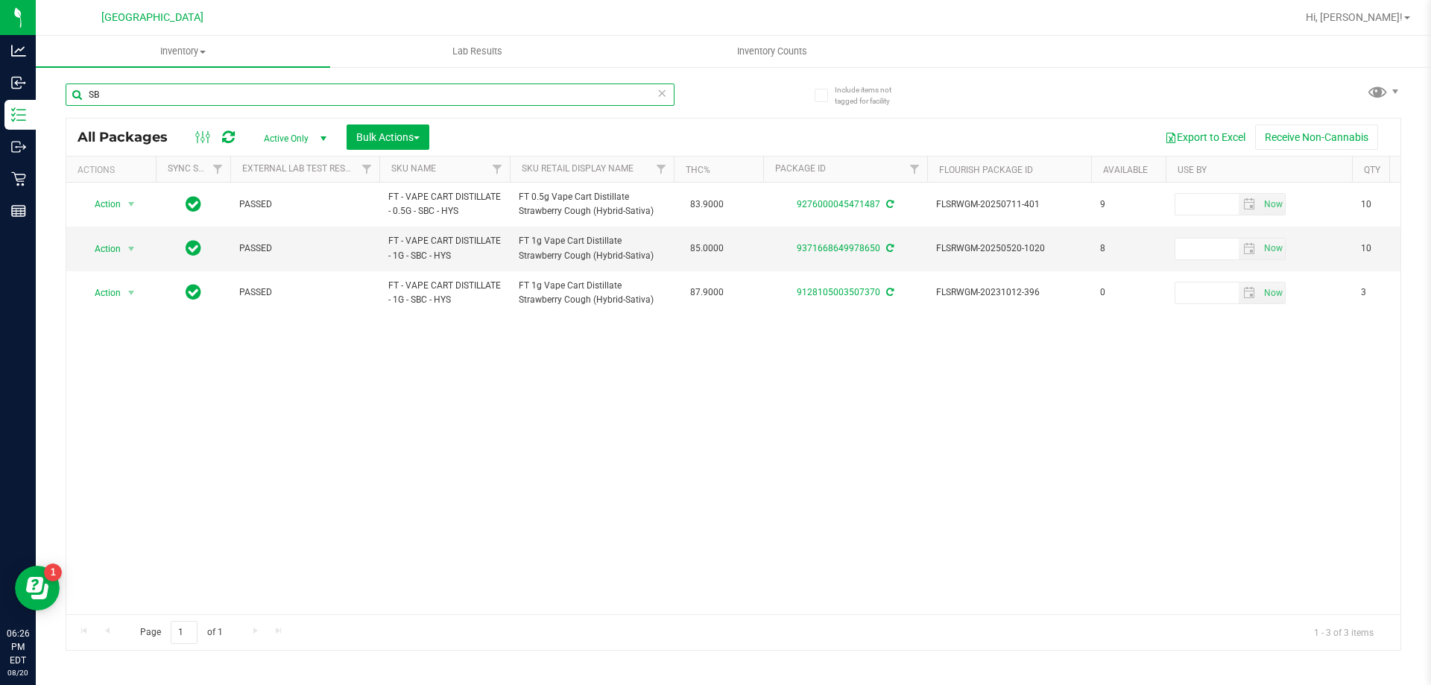
type input "S"
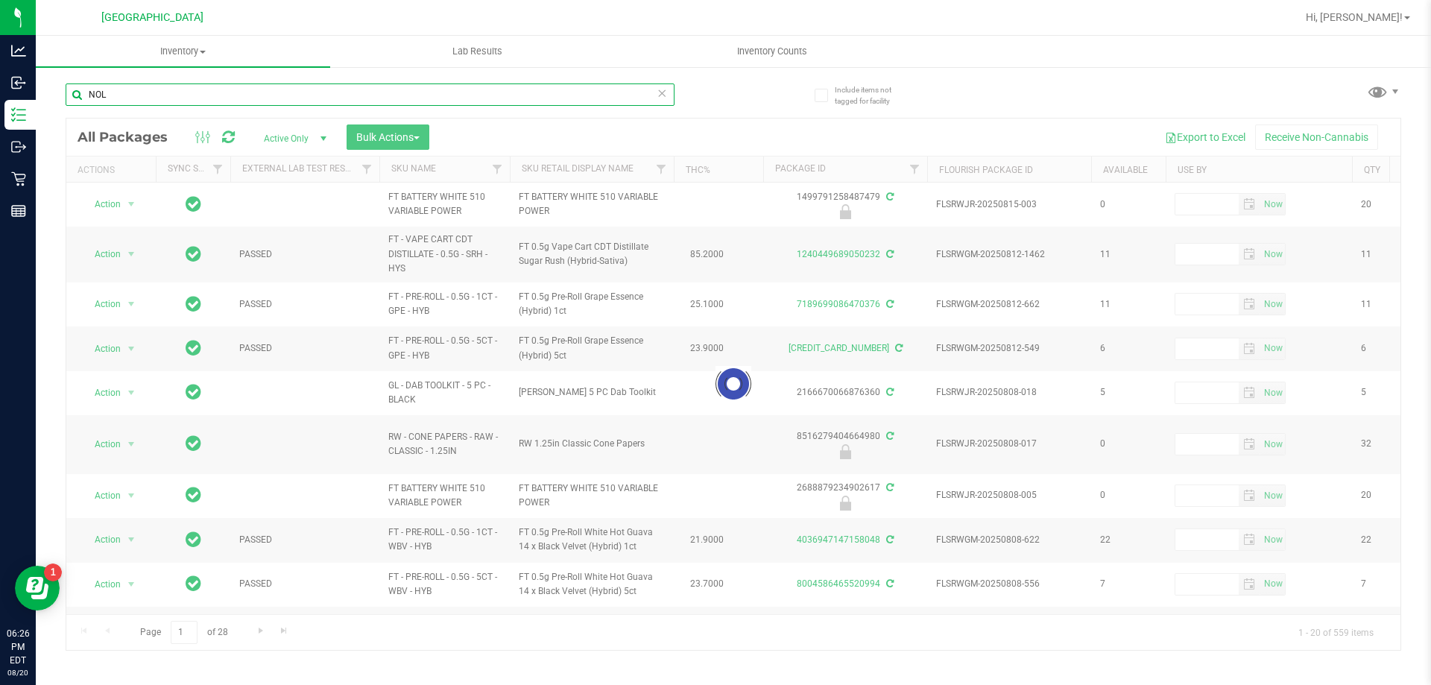
type input "NOL"
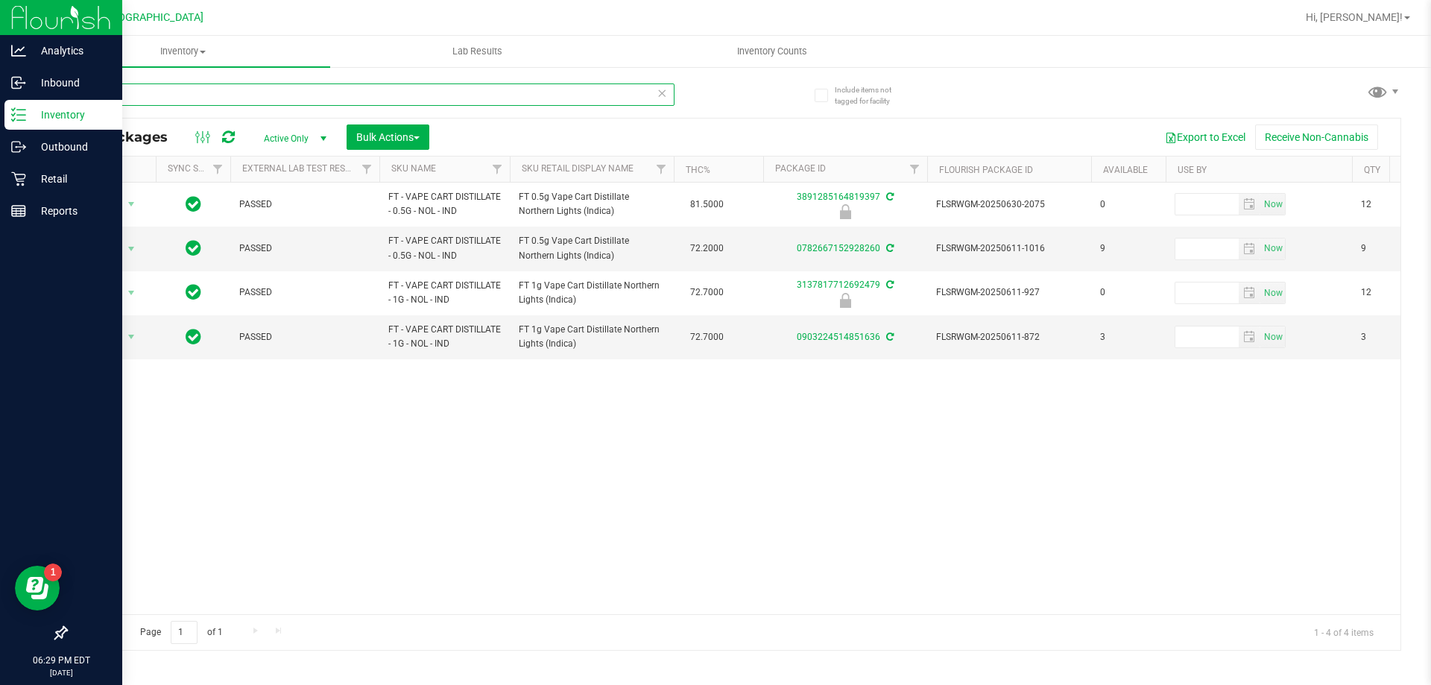
drag, startPoint x: 107, startPoint y: 98, endPoint x: 30, endPoint y: 104, distance: 77.8
click at [28, 104] on div "Analytics Inbound Inventory Outbound Retail Reports 06:29 PM EDT 08/20/2025 08/…" at bounding box center [715, 342] width 1431 height 685
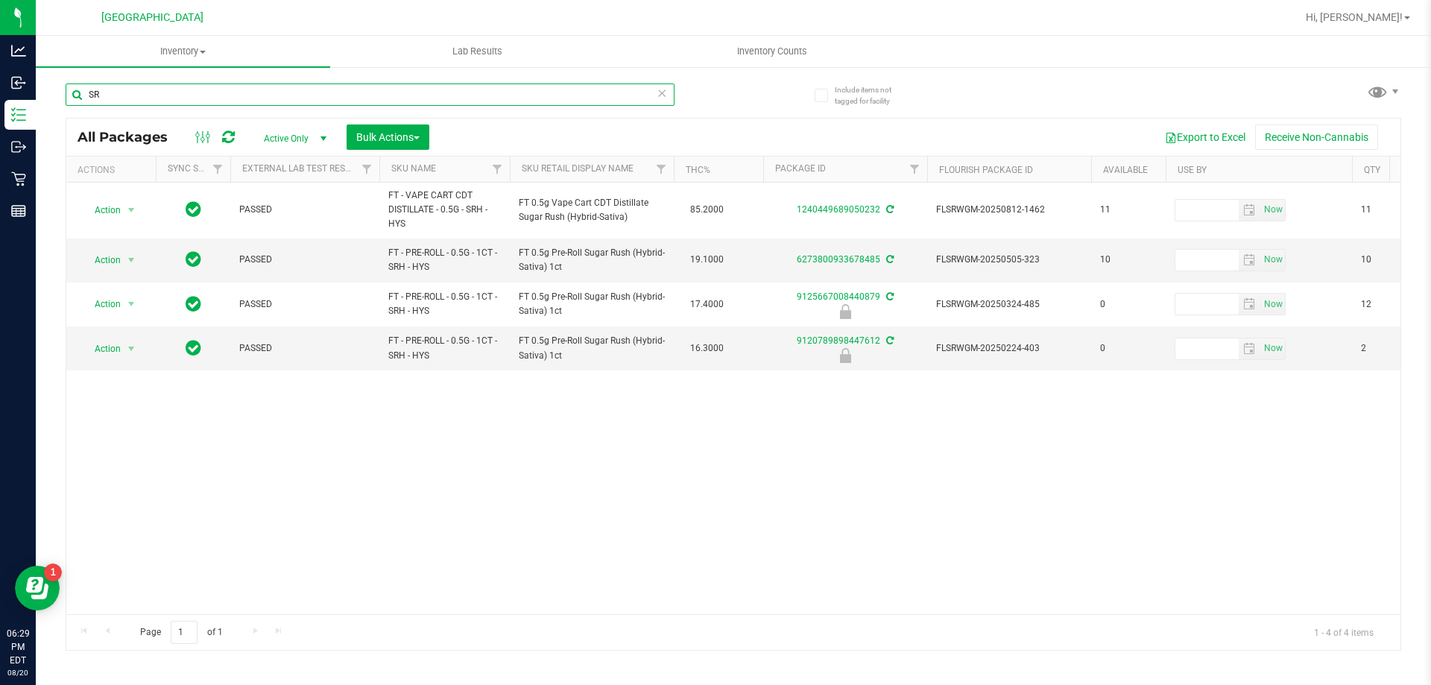
type input "S"
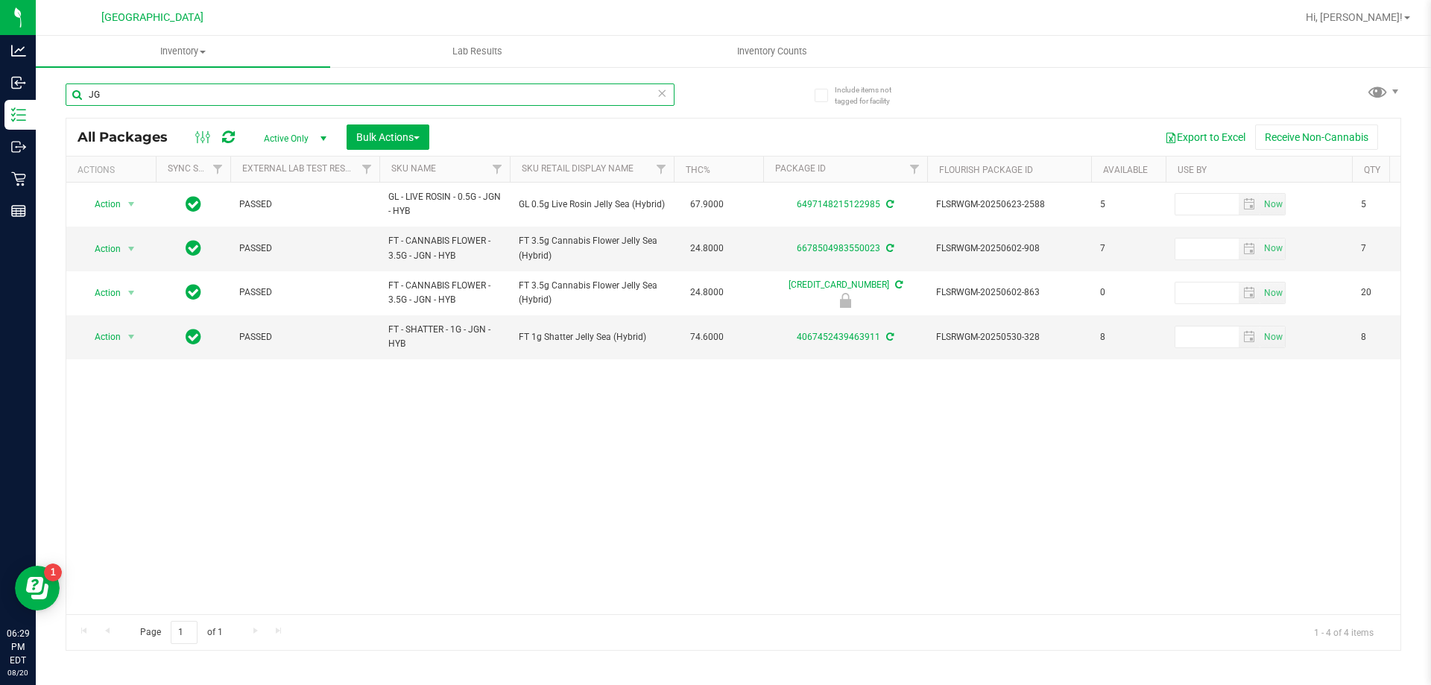
type input "J"
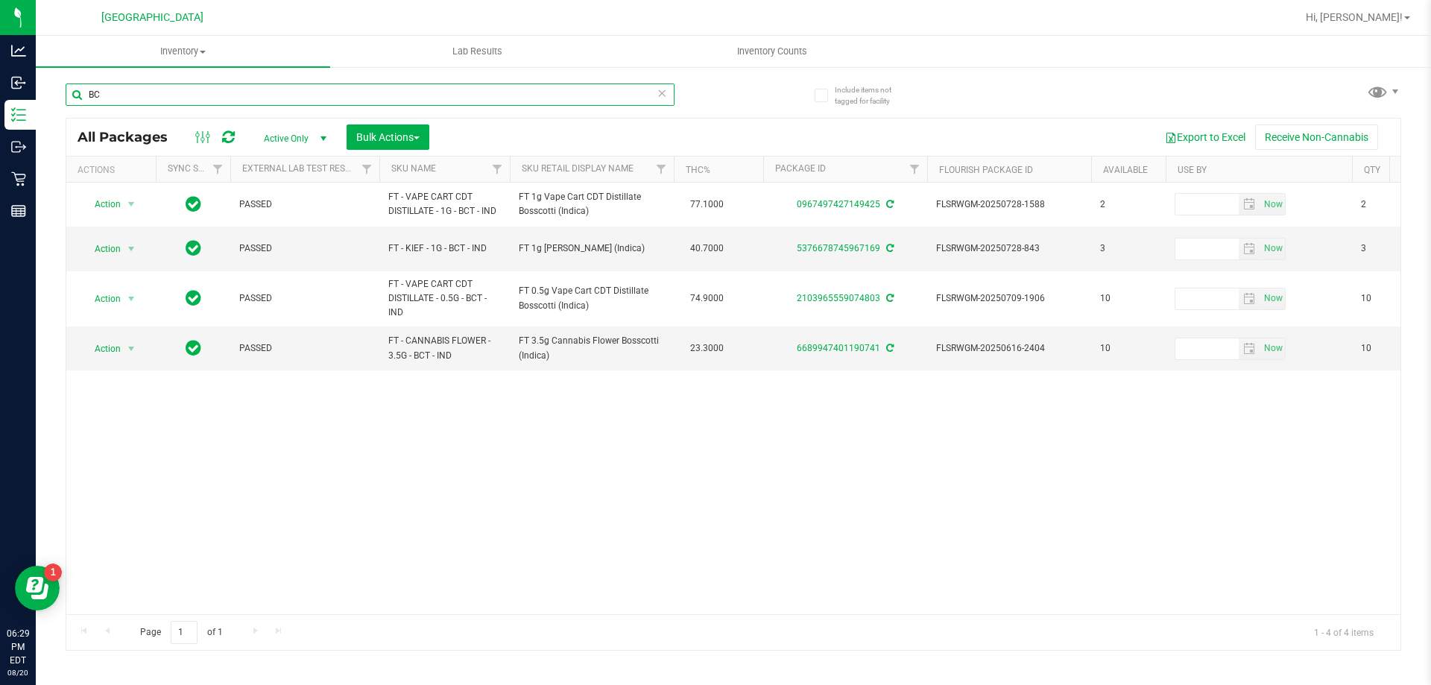
type input "B"
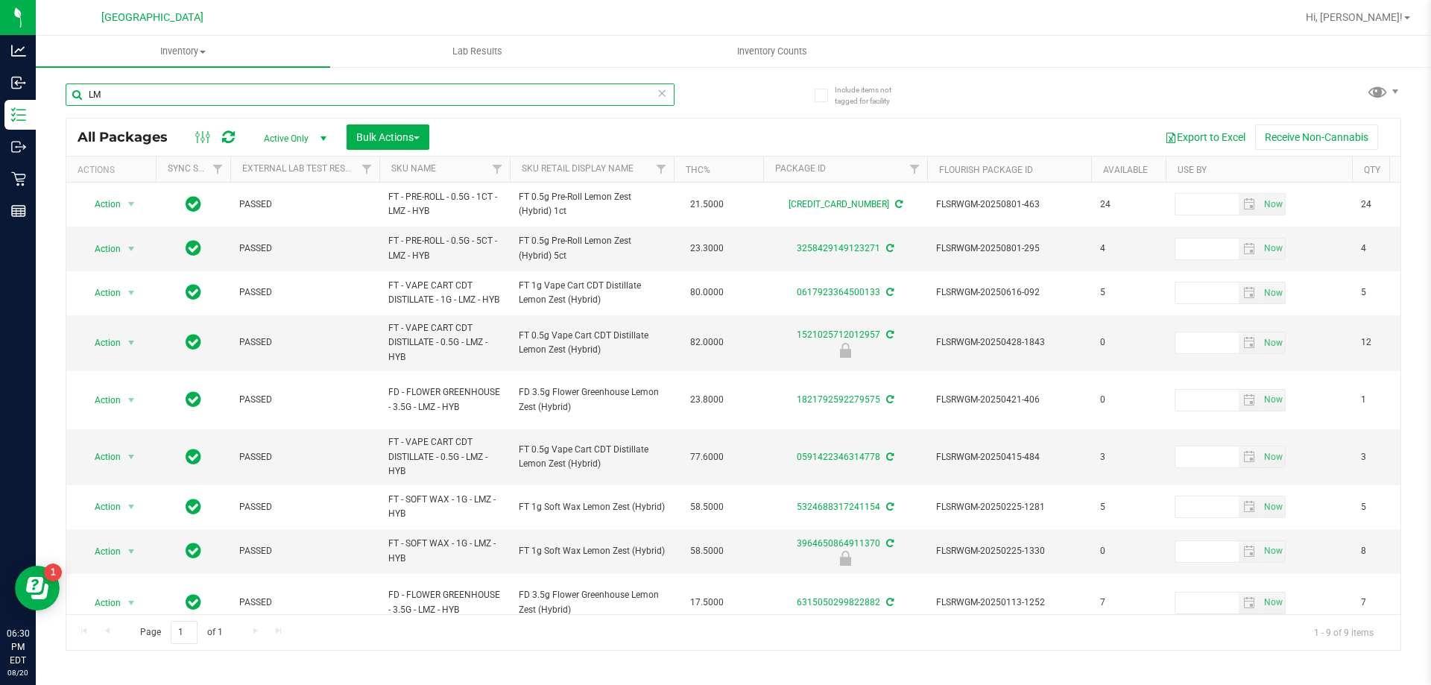
type input "L"
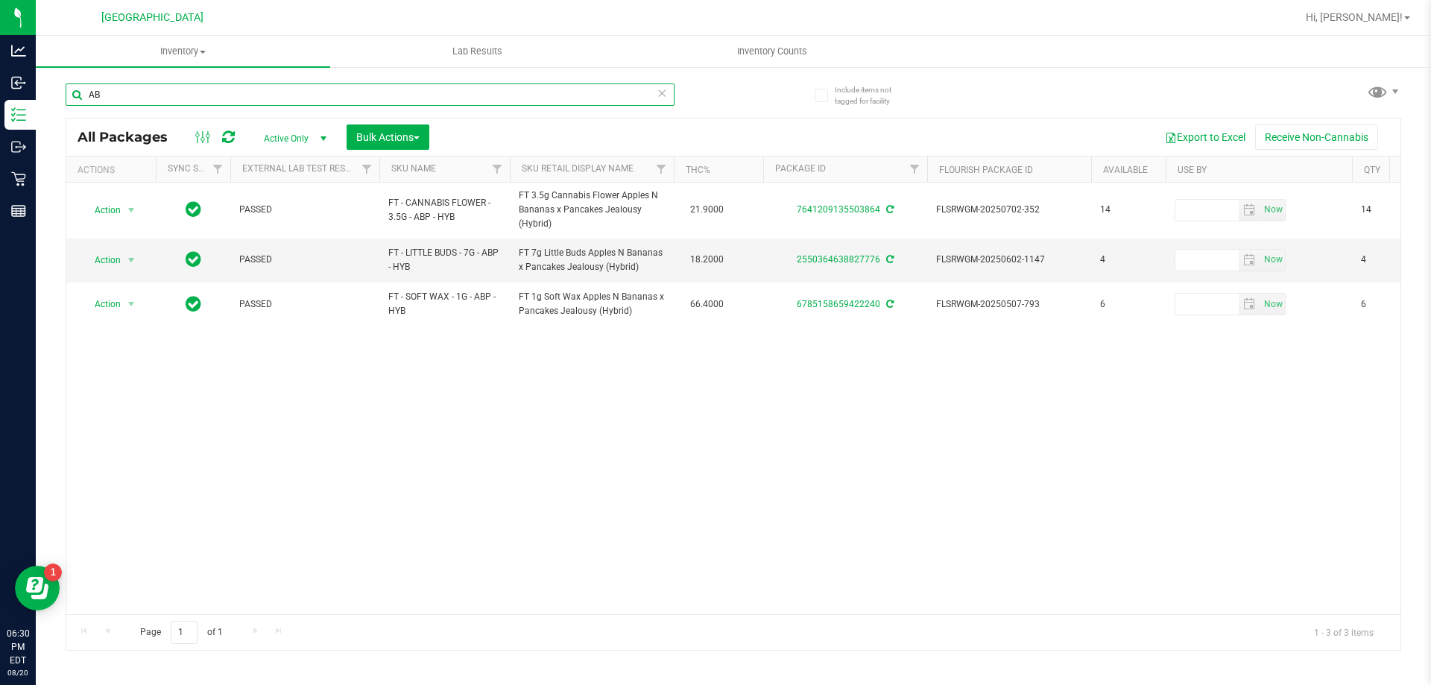
type input "A"
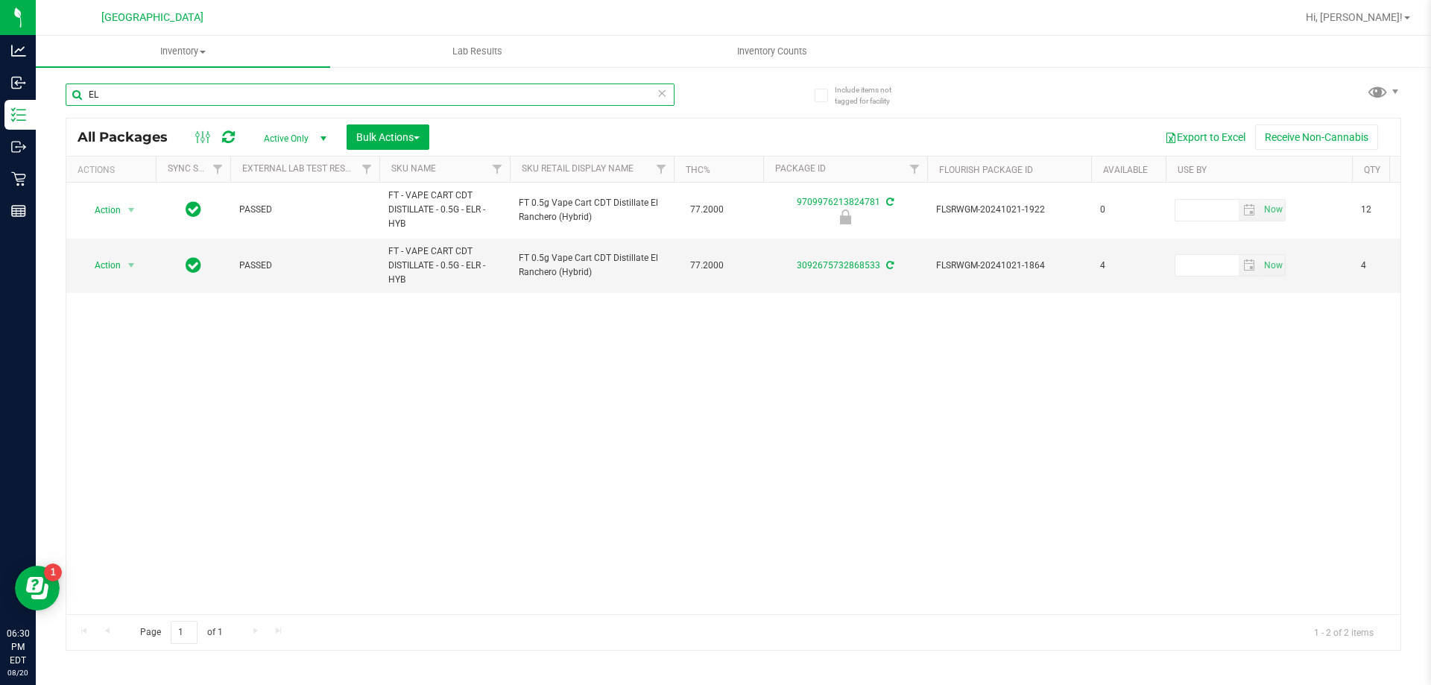
type input "E"
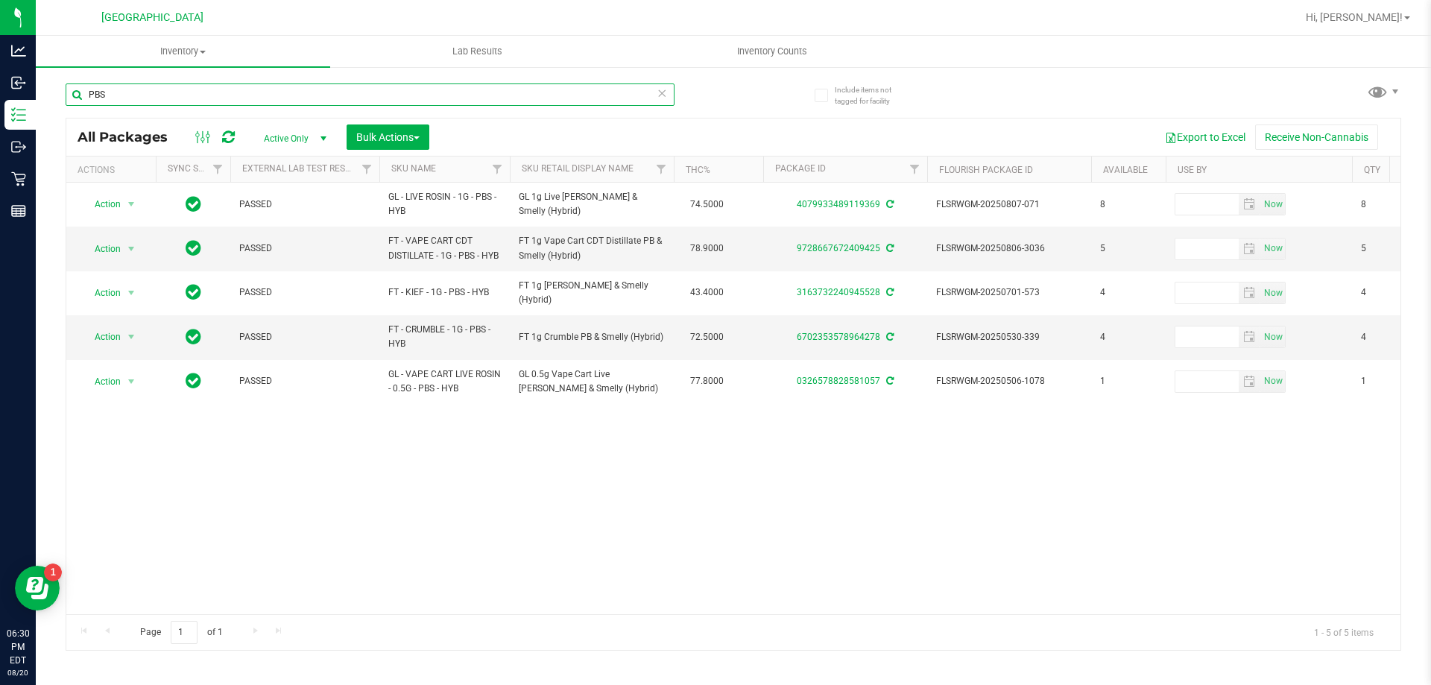
type input "PBS"
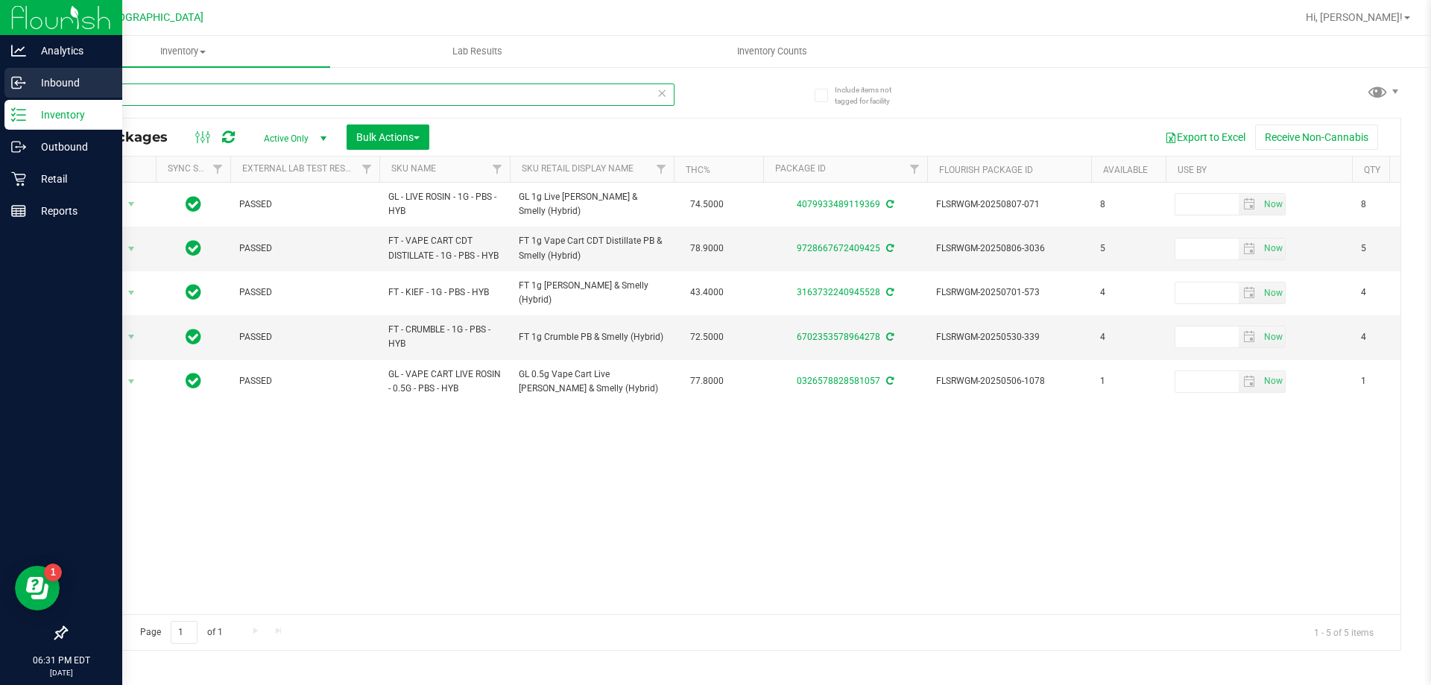
drag, startPoint x: 139, startPoint y: 98, endPoint x: 31, endPoint y: 98, distance: 108.1
click at [32, 98] on div "Analytics Inbound Inventory Outbound Retail Reports 06:31 PM EDT 08/20/2025 08/…" at bounding box center [715, 342] width 1431 height 685
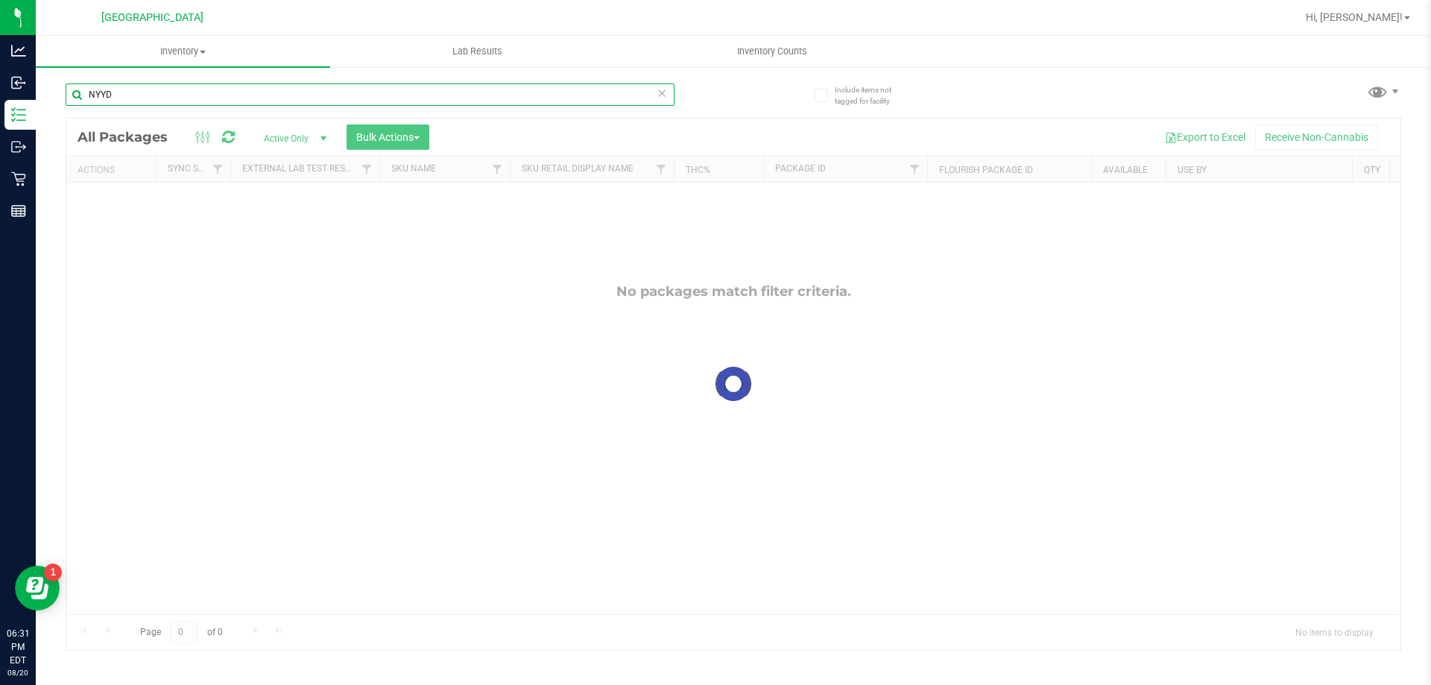
click at [101, 92] on input "NYYD" at bounding box center [370, 94] width 609 height 22
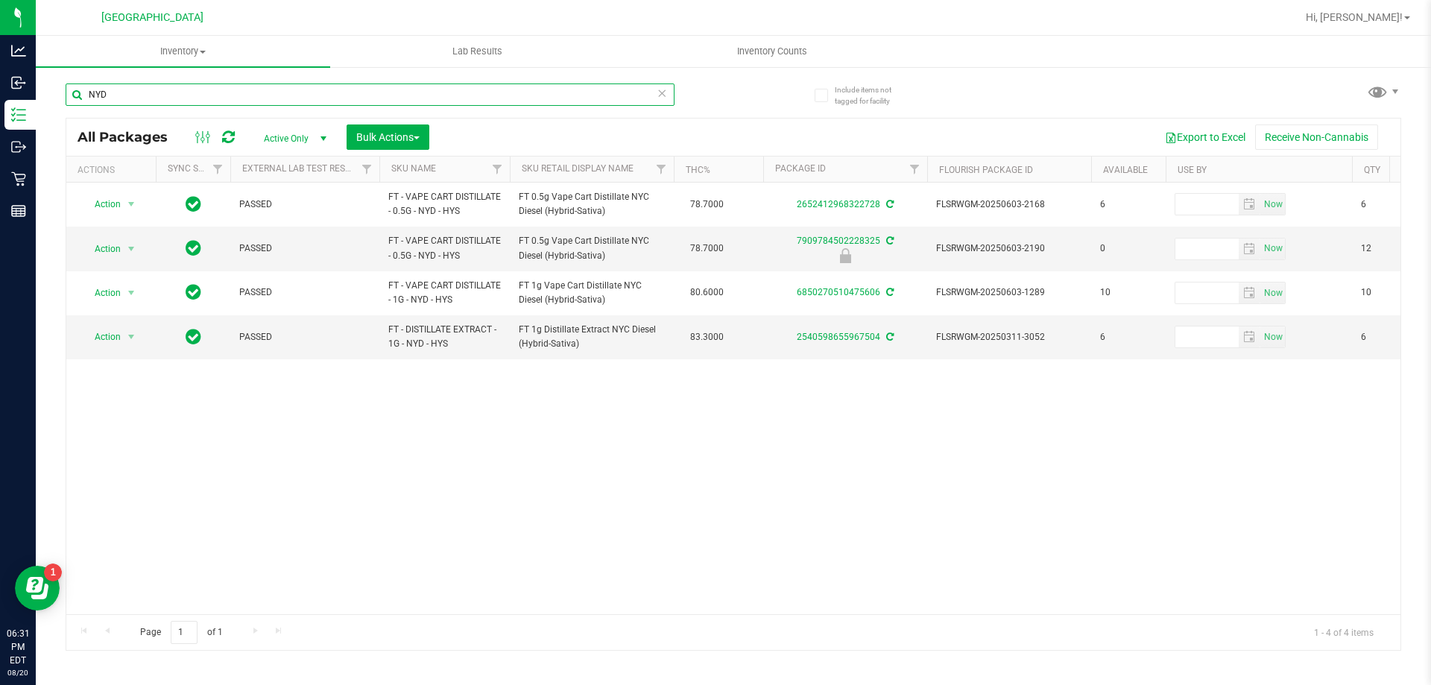
type input "YD"
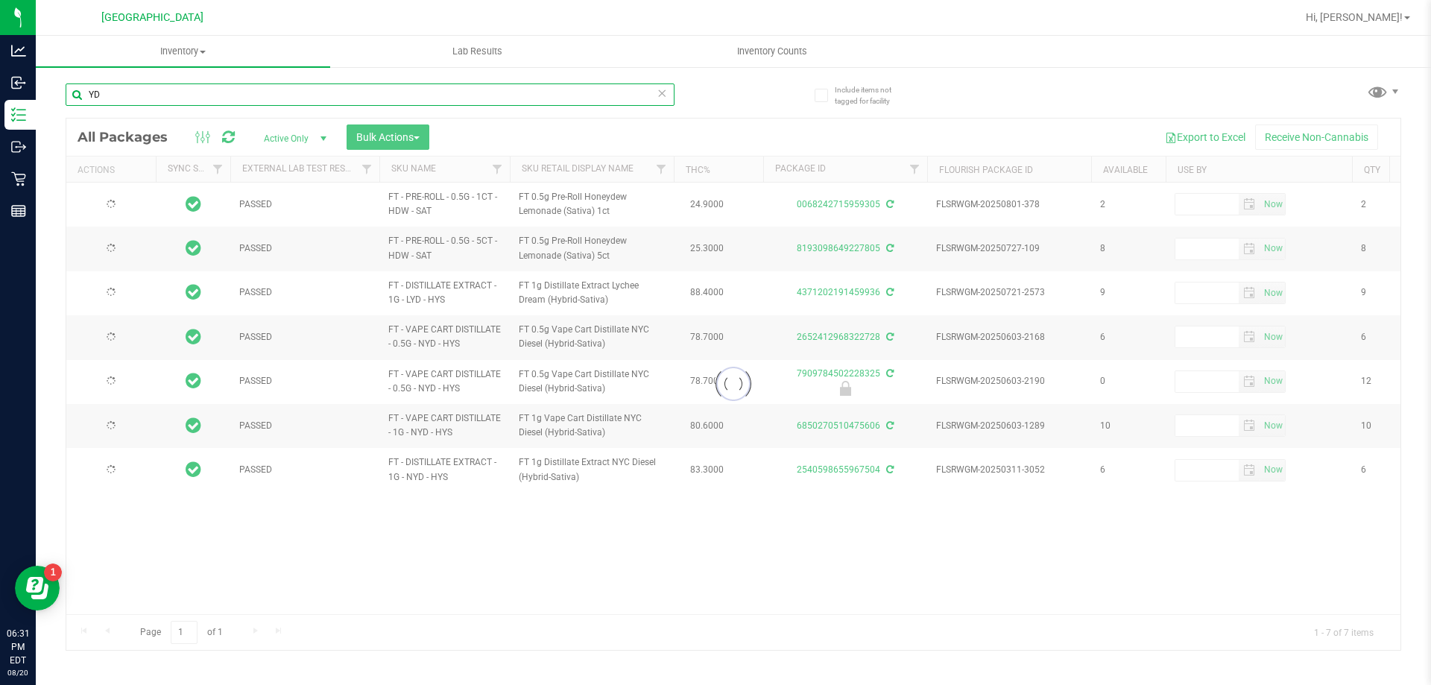
click at [77, 99] on input "YD" at bounding box center [370, 94] width 609 height 22
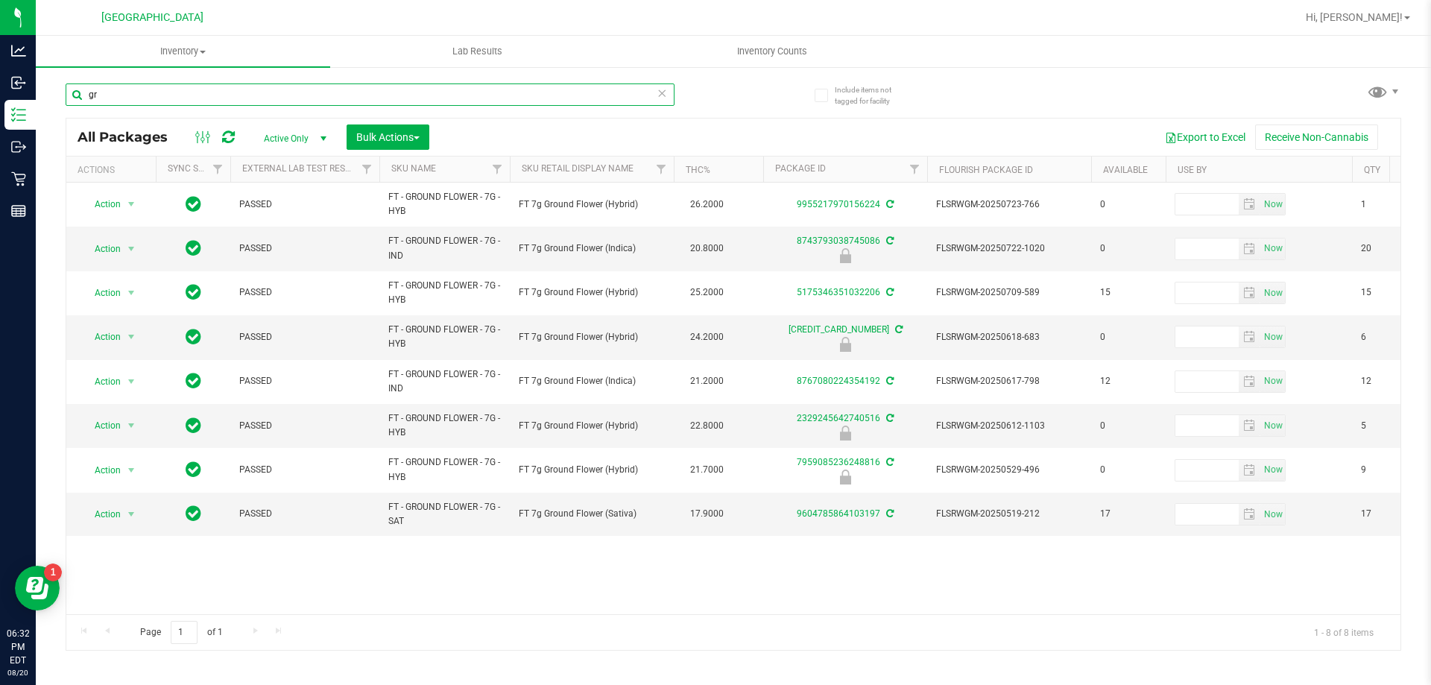
type input "g"
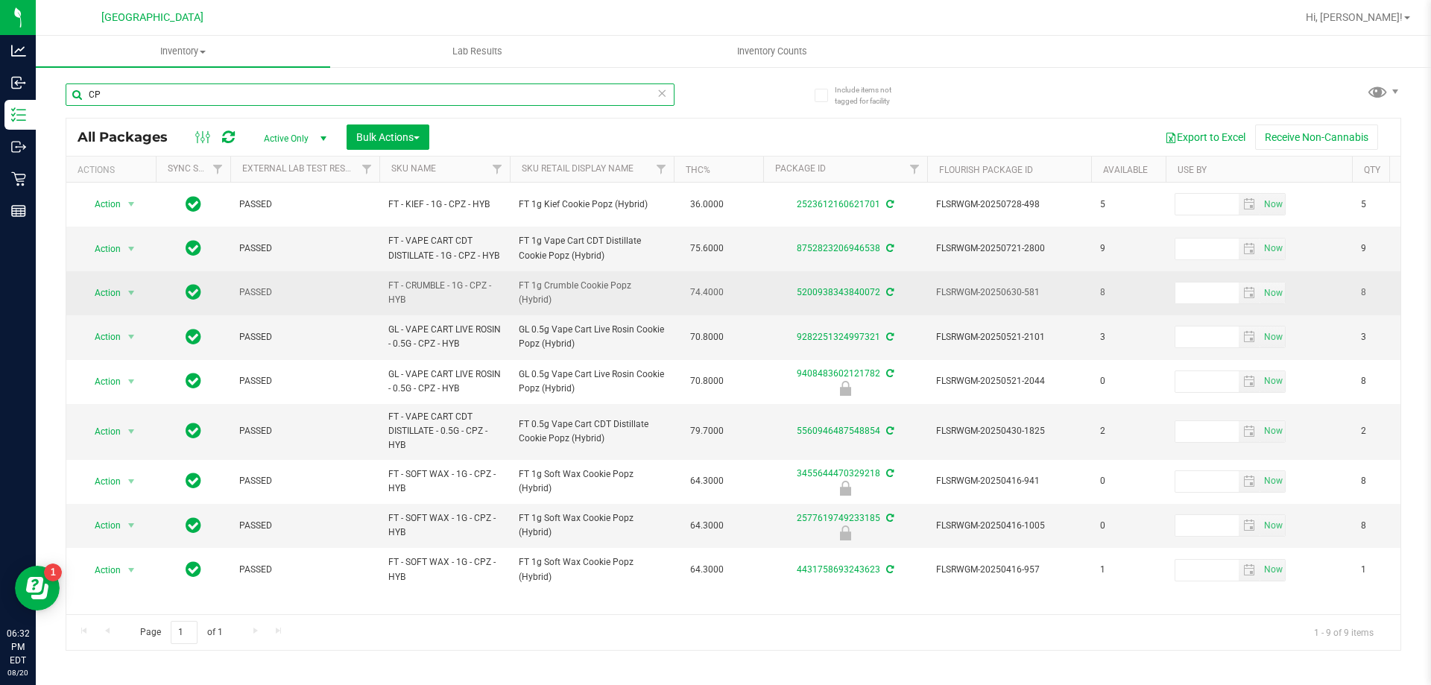
type input "C"
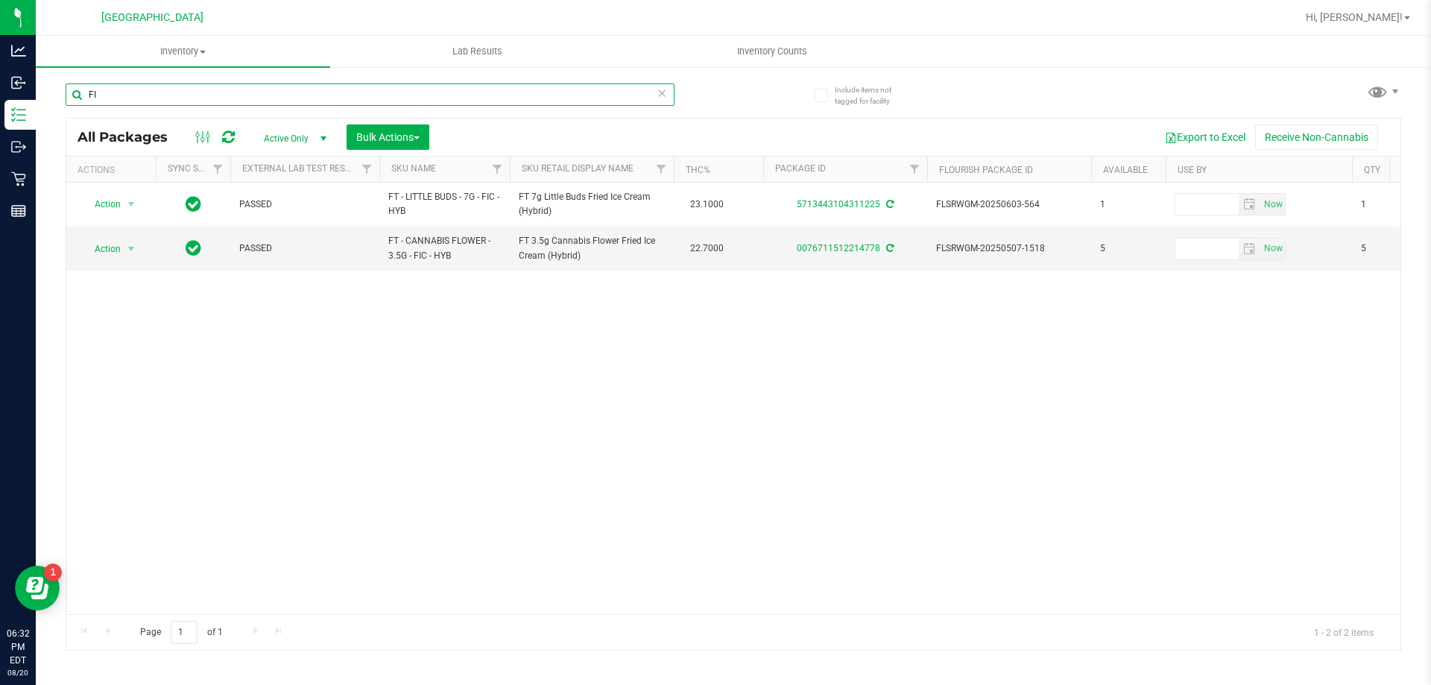
type input "F"
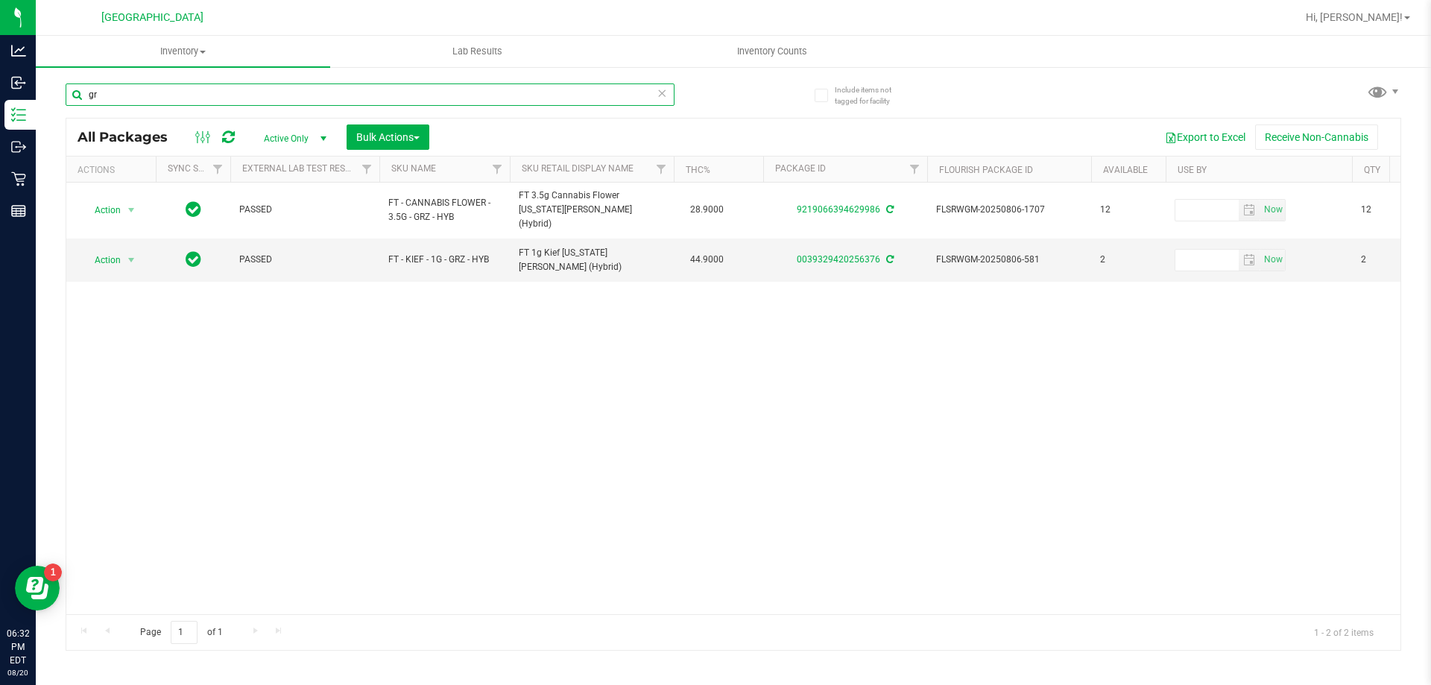
type input "g"
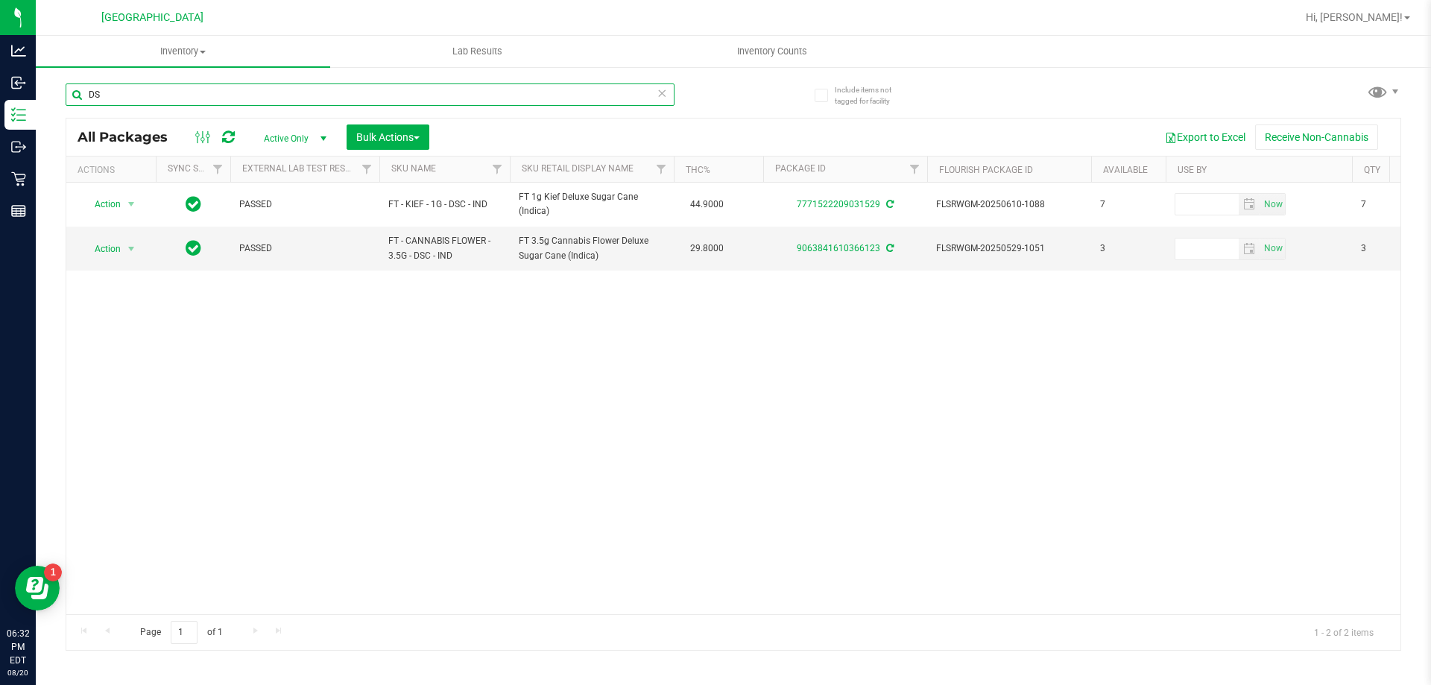
type input "D"
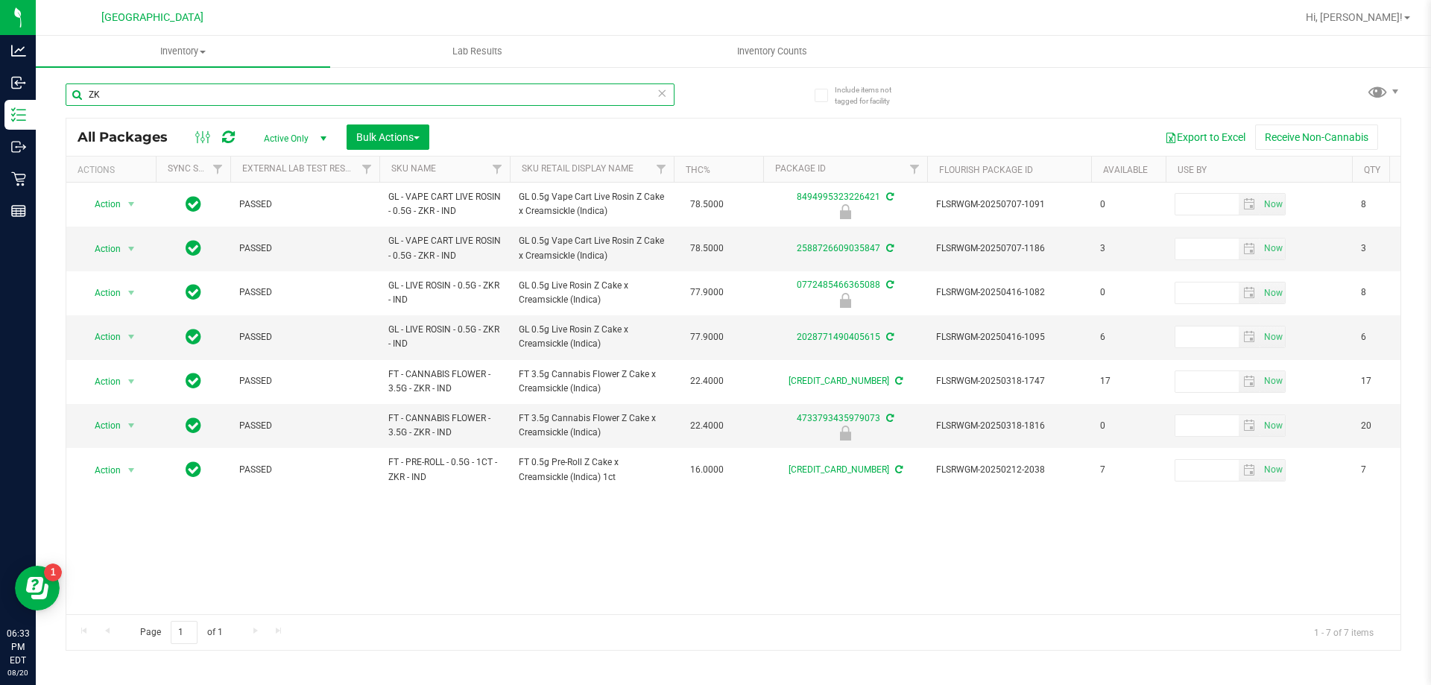
type input "Z"
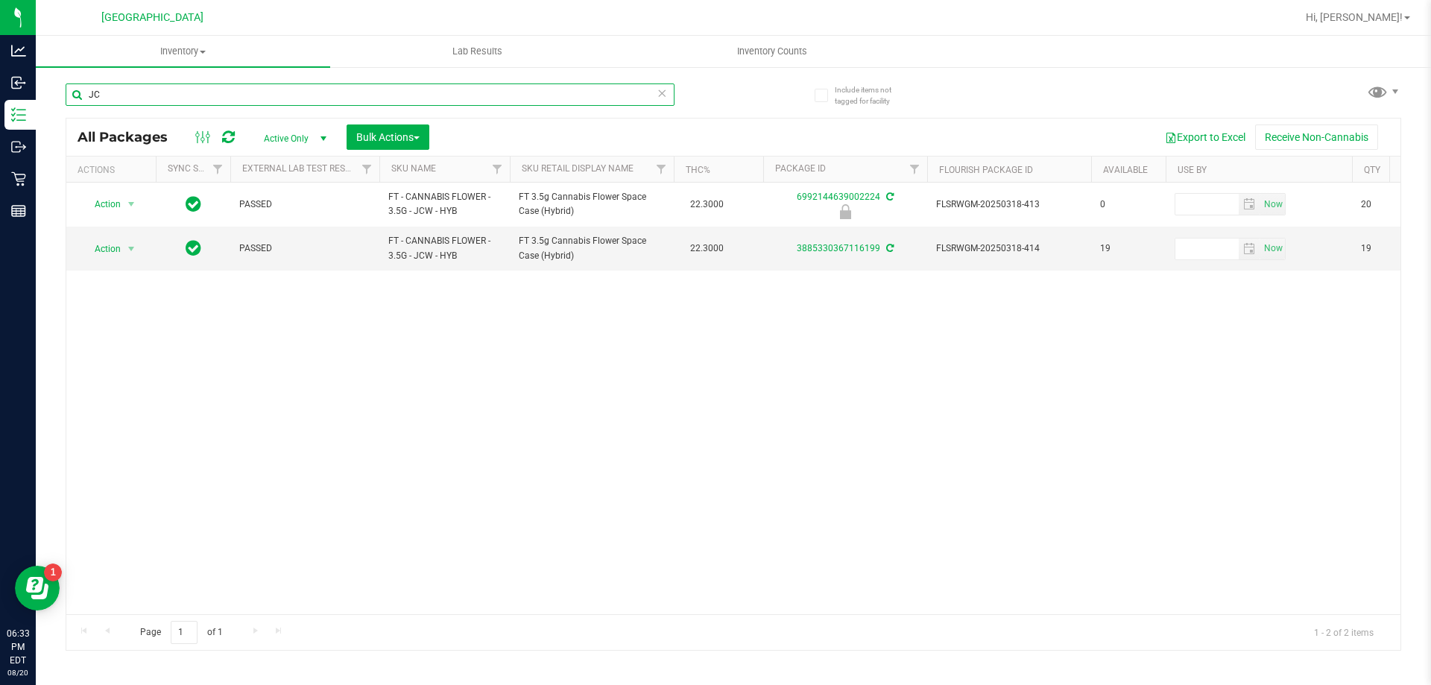
type input "J"
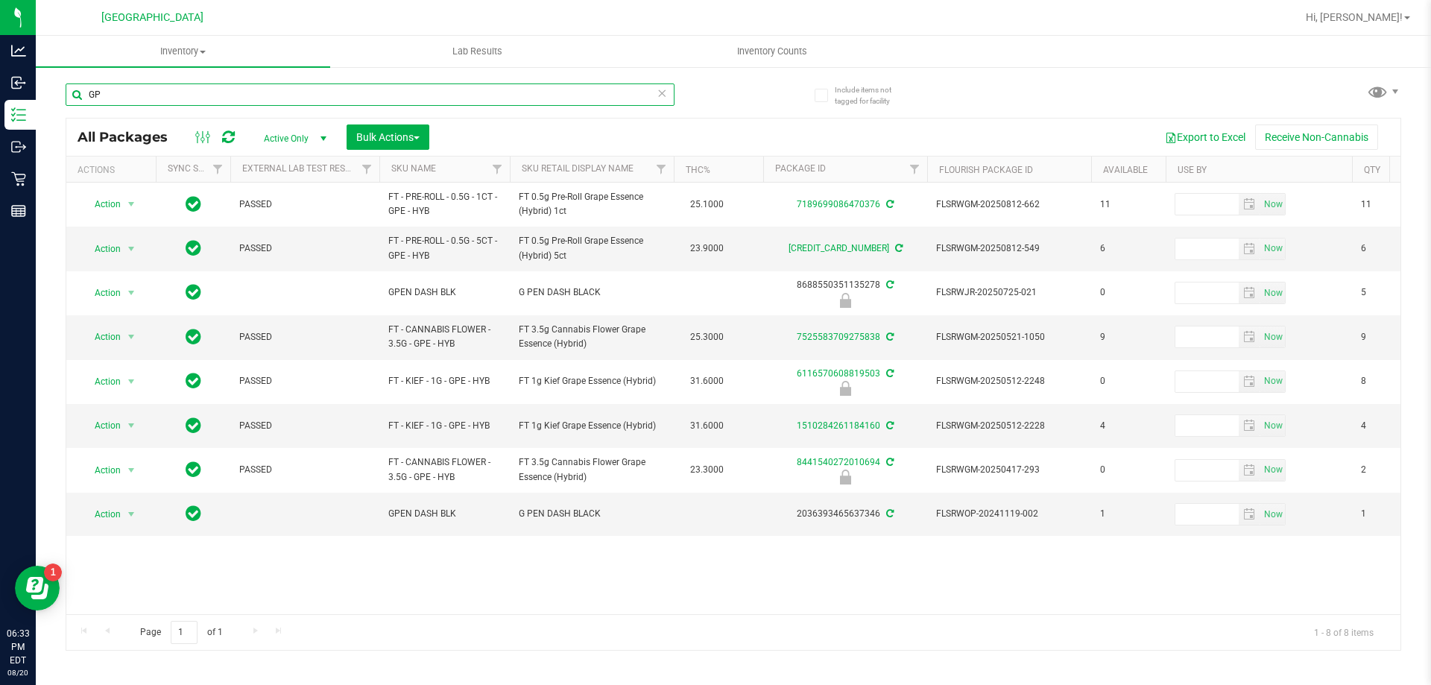
type input "G"
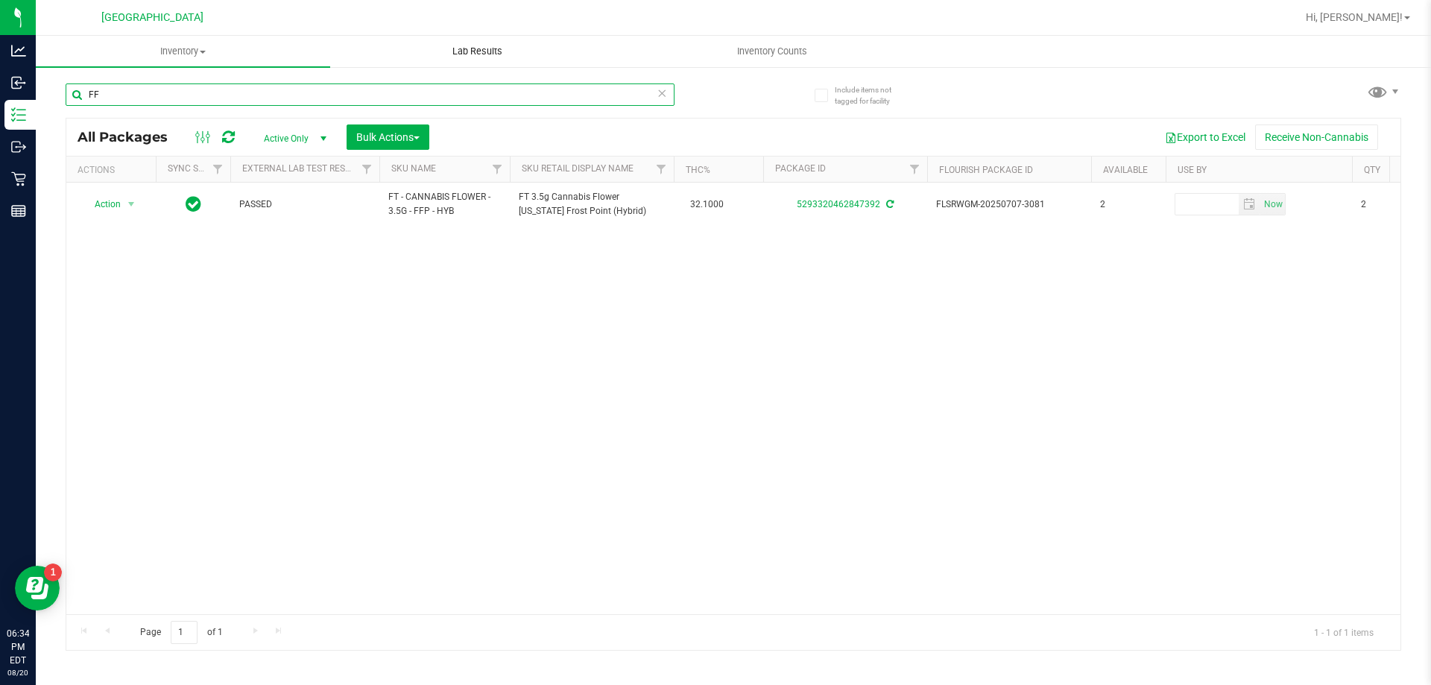
type input "F"
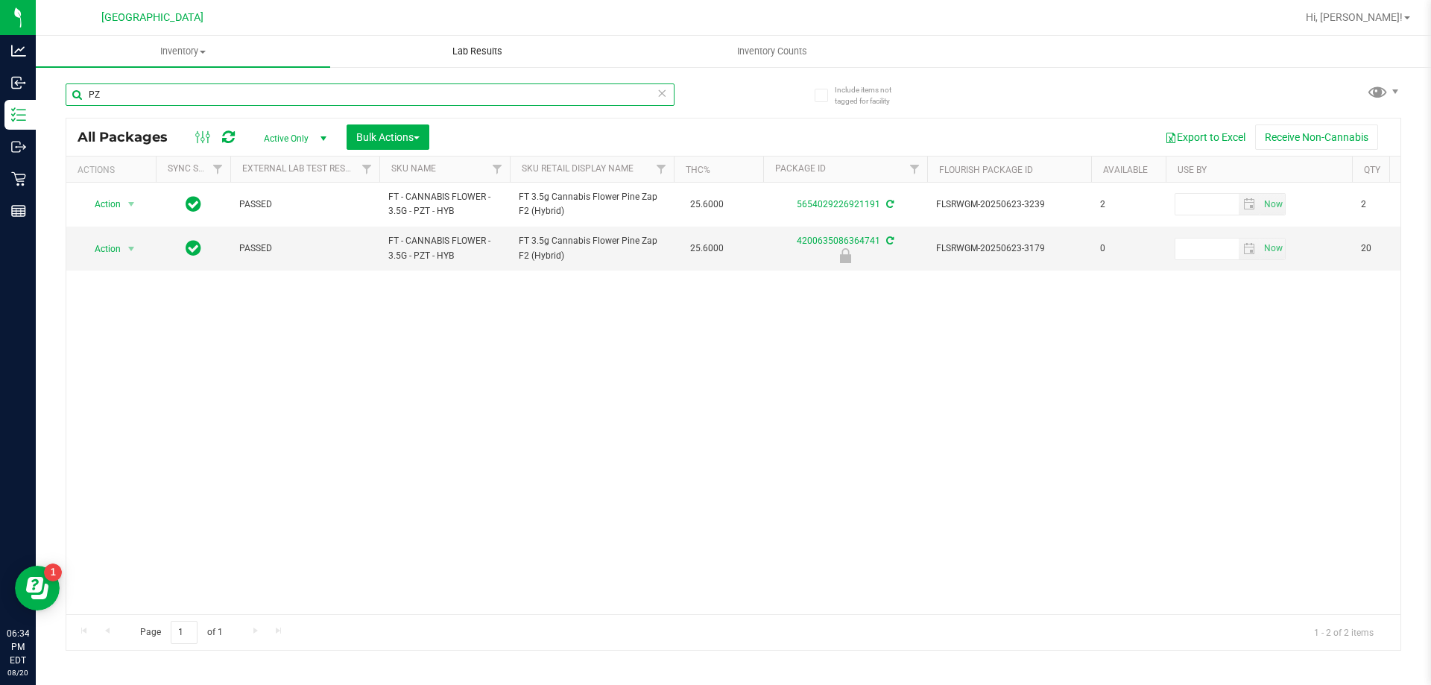
type input "P"
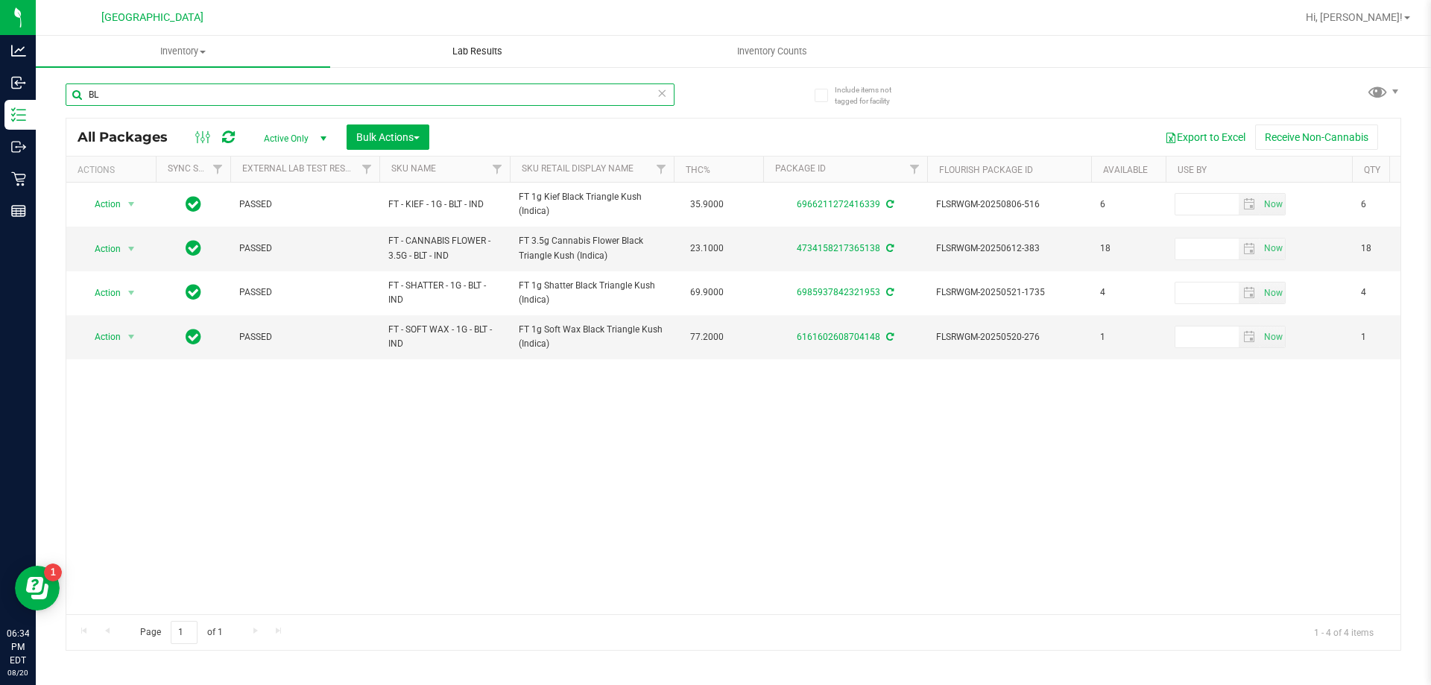
type input "B"
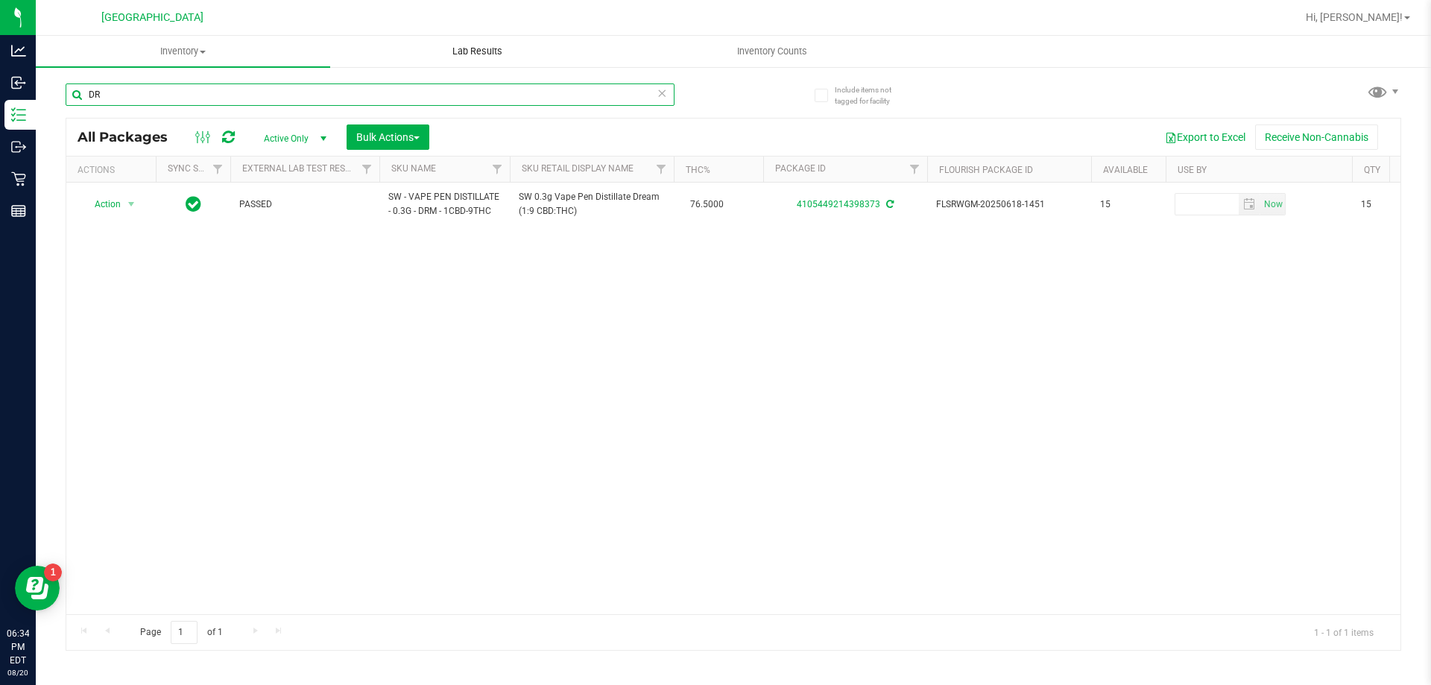
type input "D"
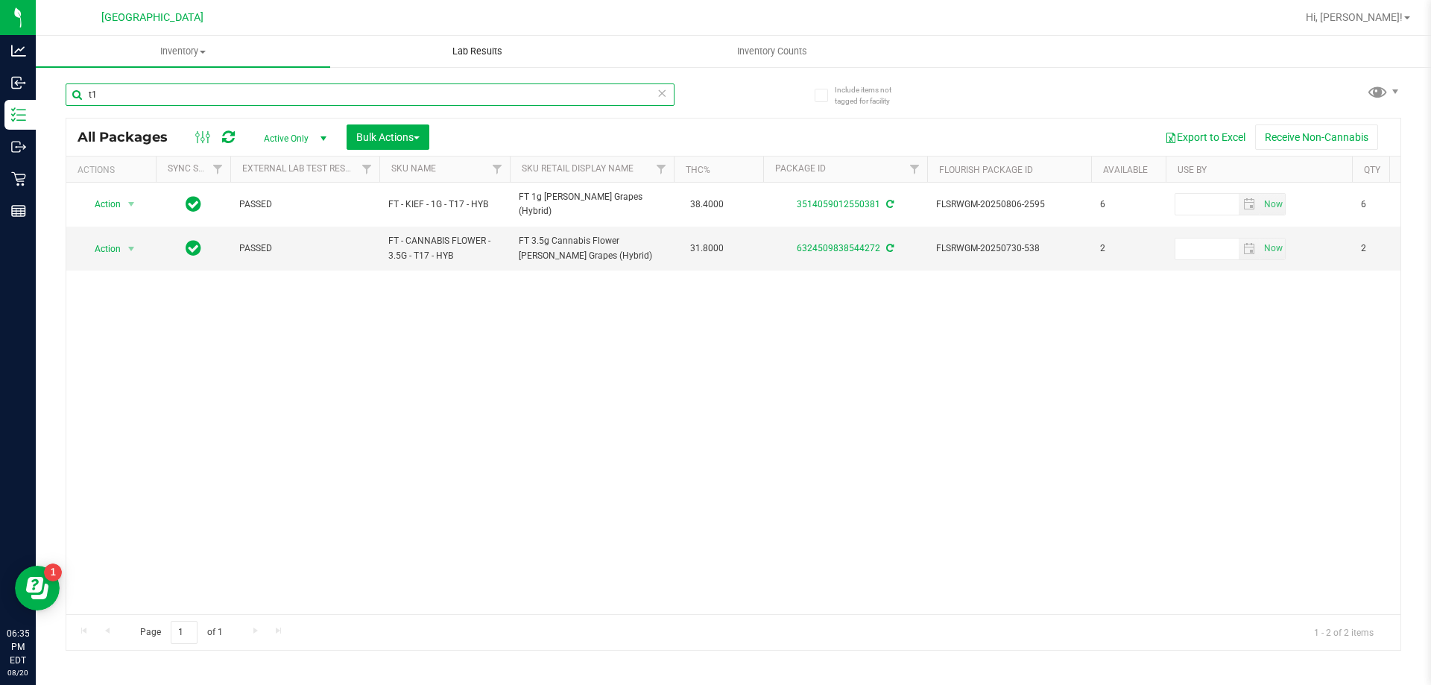
type input "t"
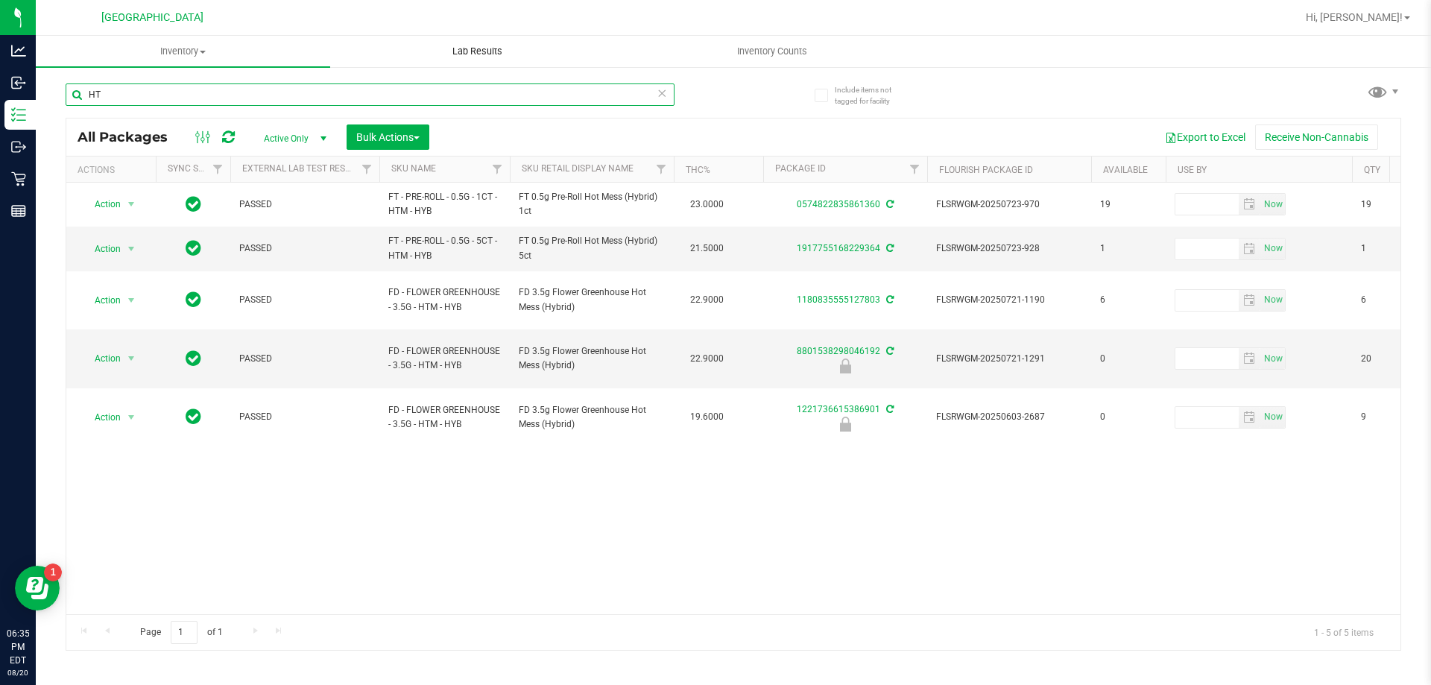
type input "H"
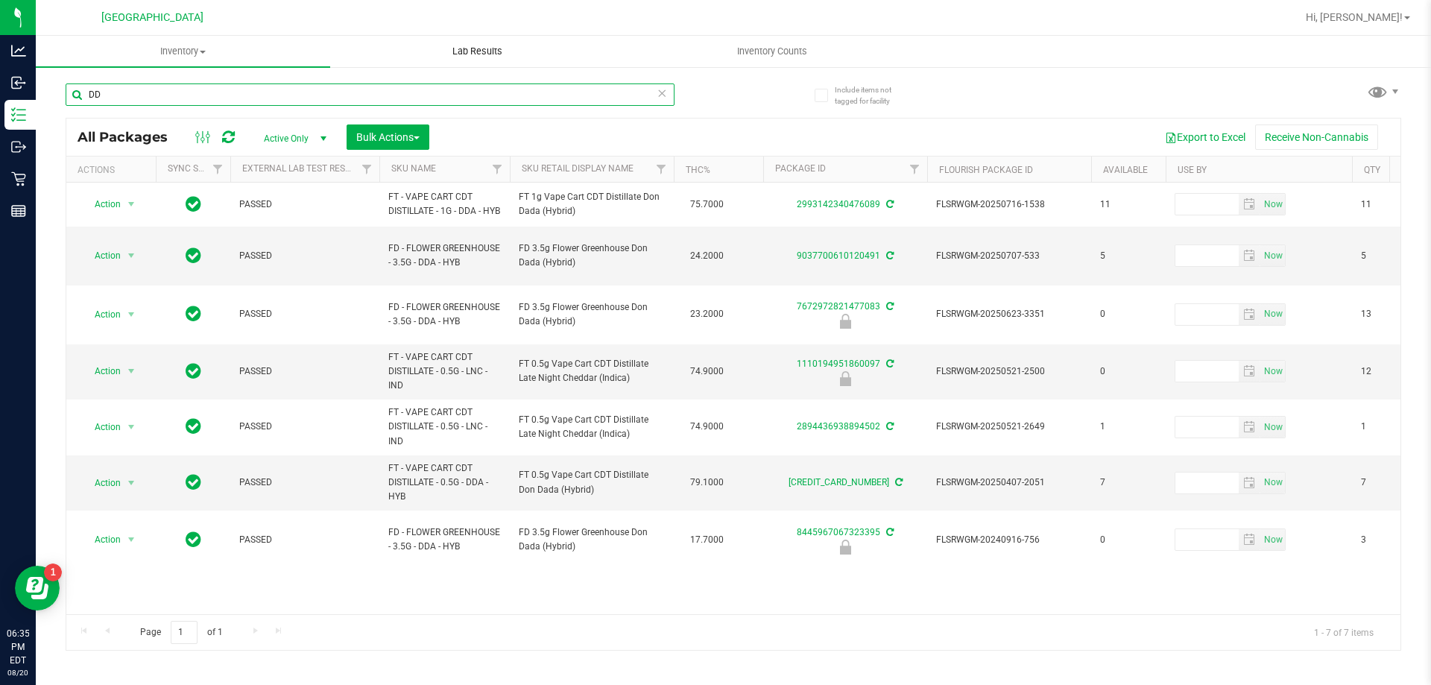
type input "D"
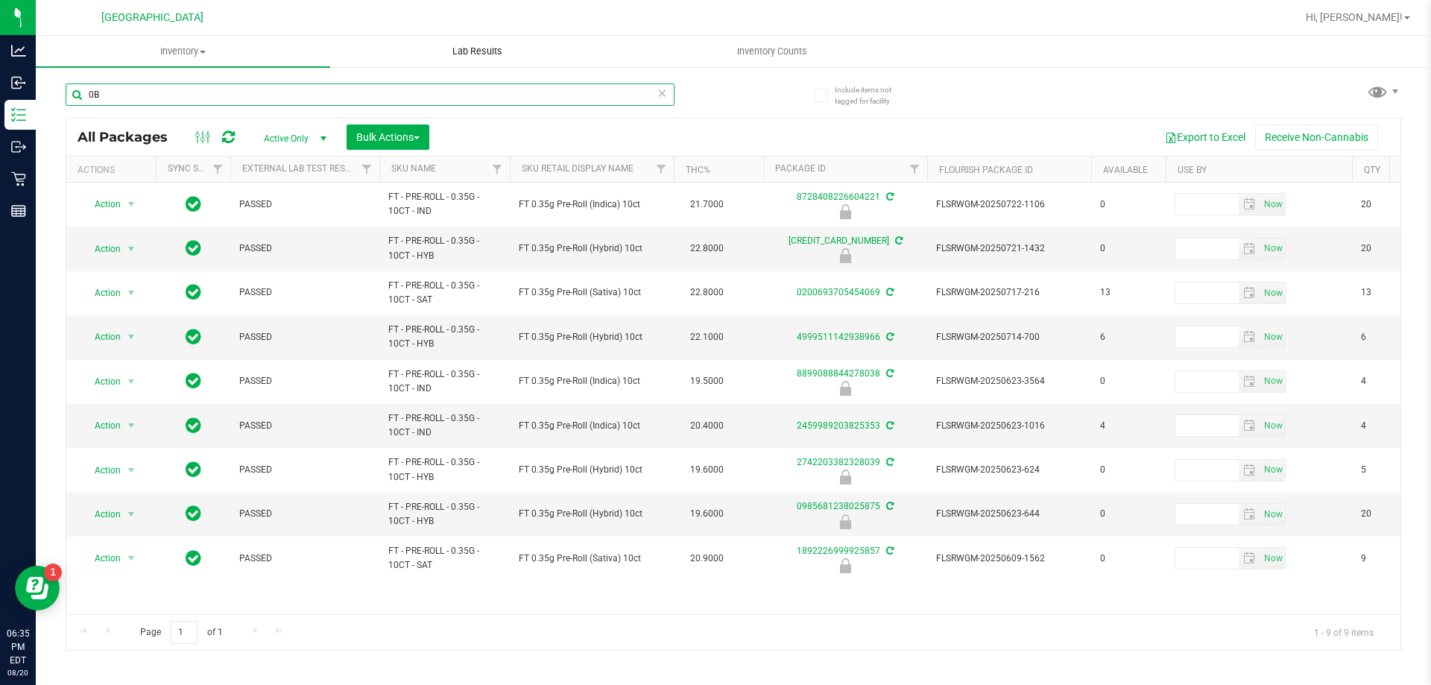
type input "0"
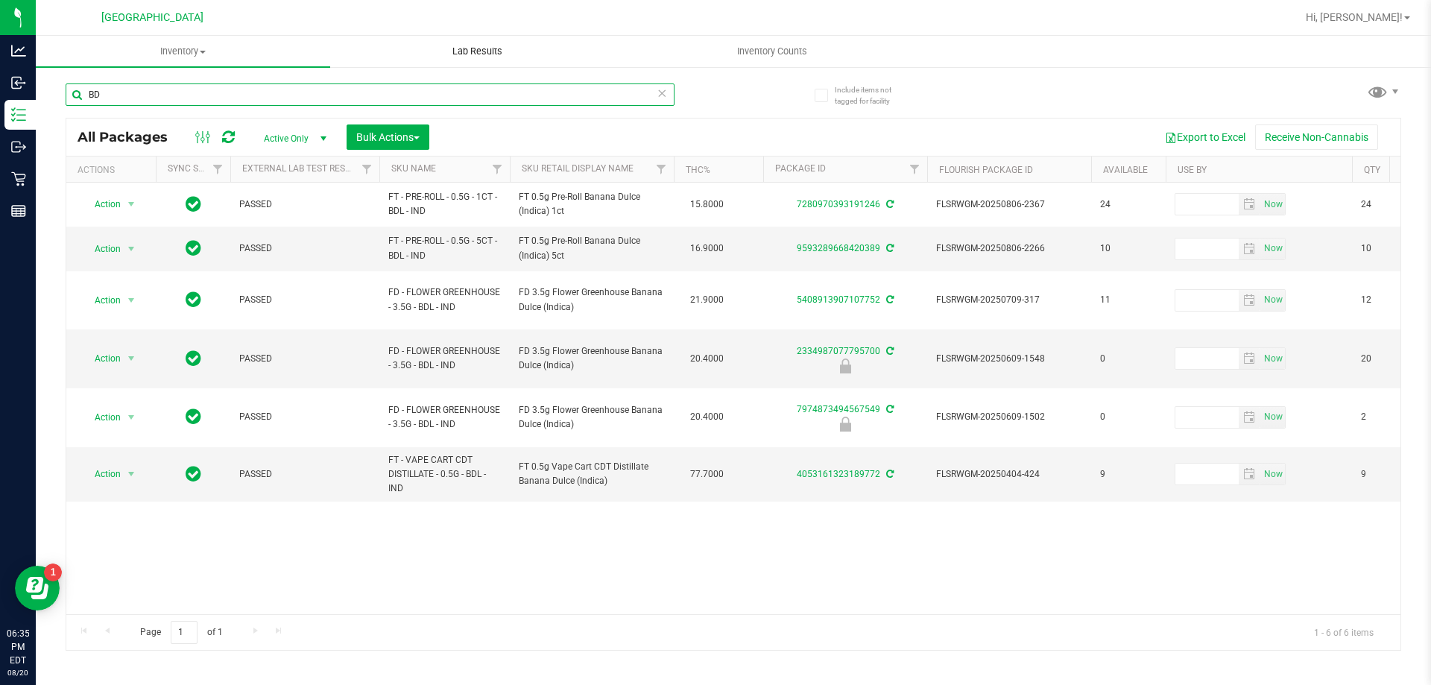
type input "B"
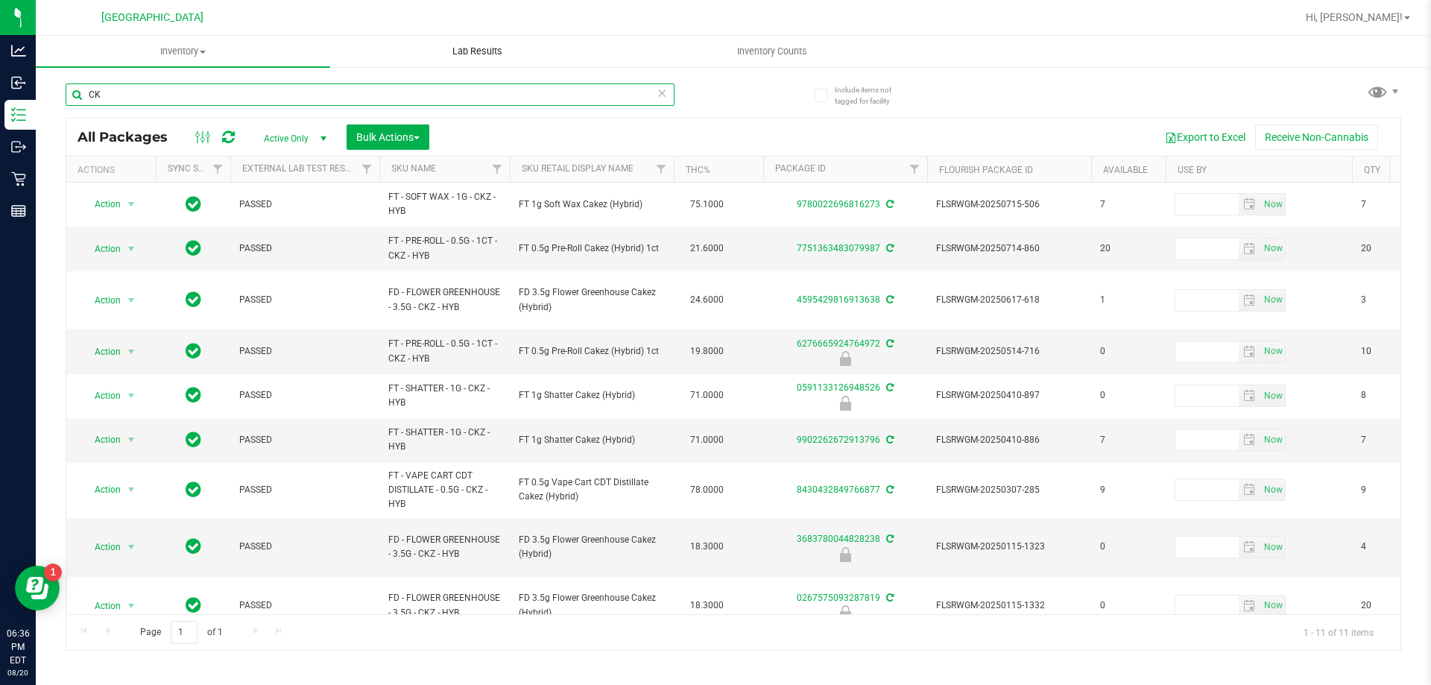
type input "C"
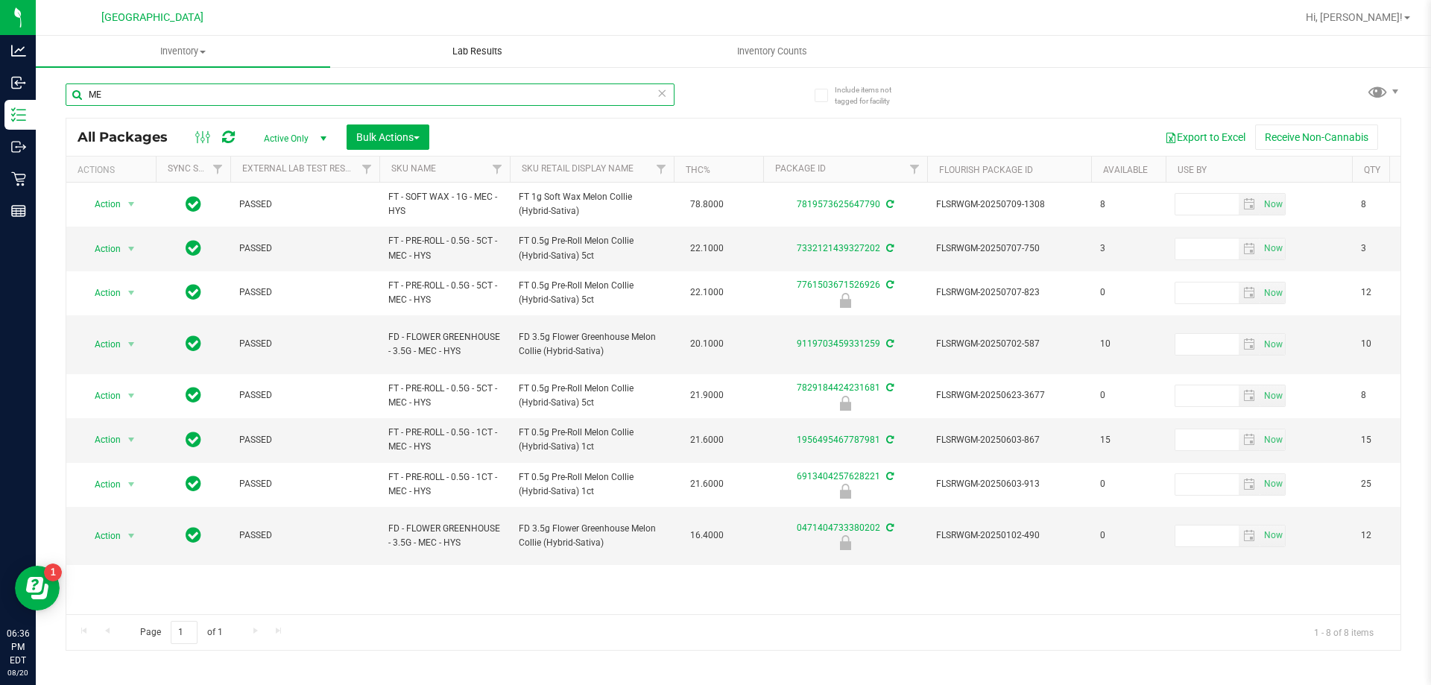
type input "M"
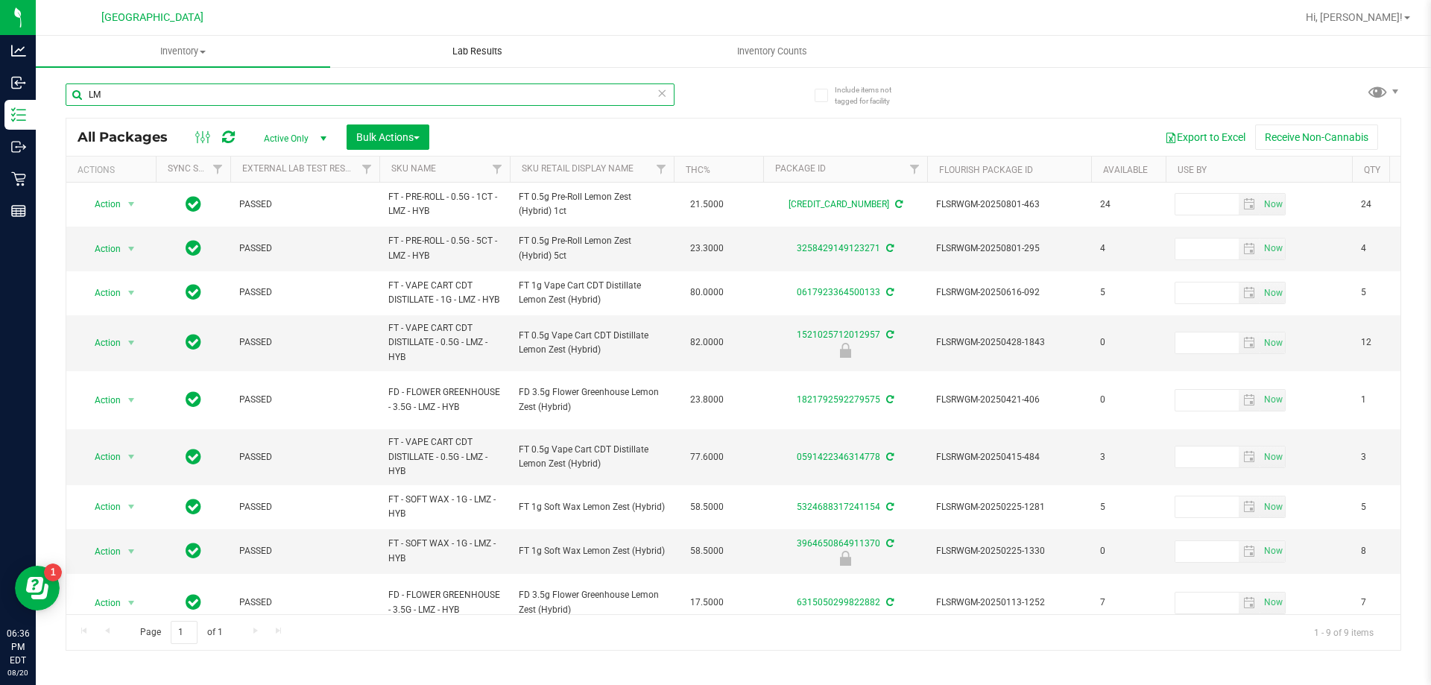
type input "L"
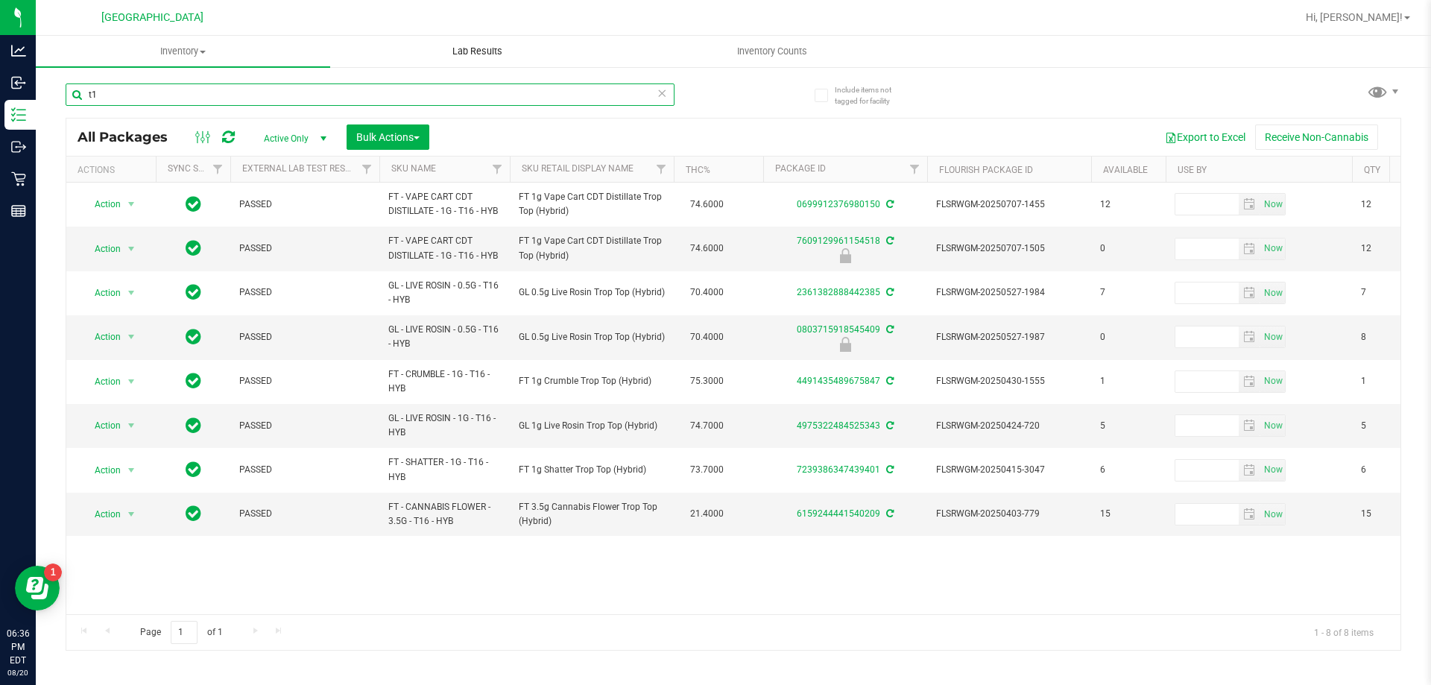
type input "t"
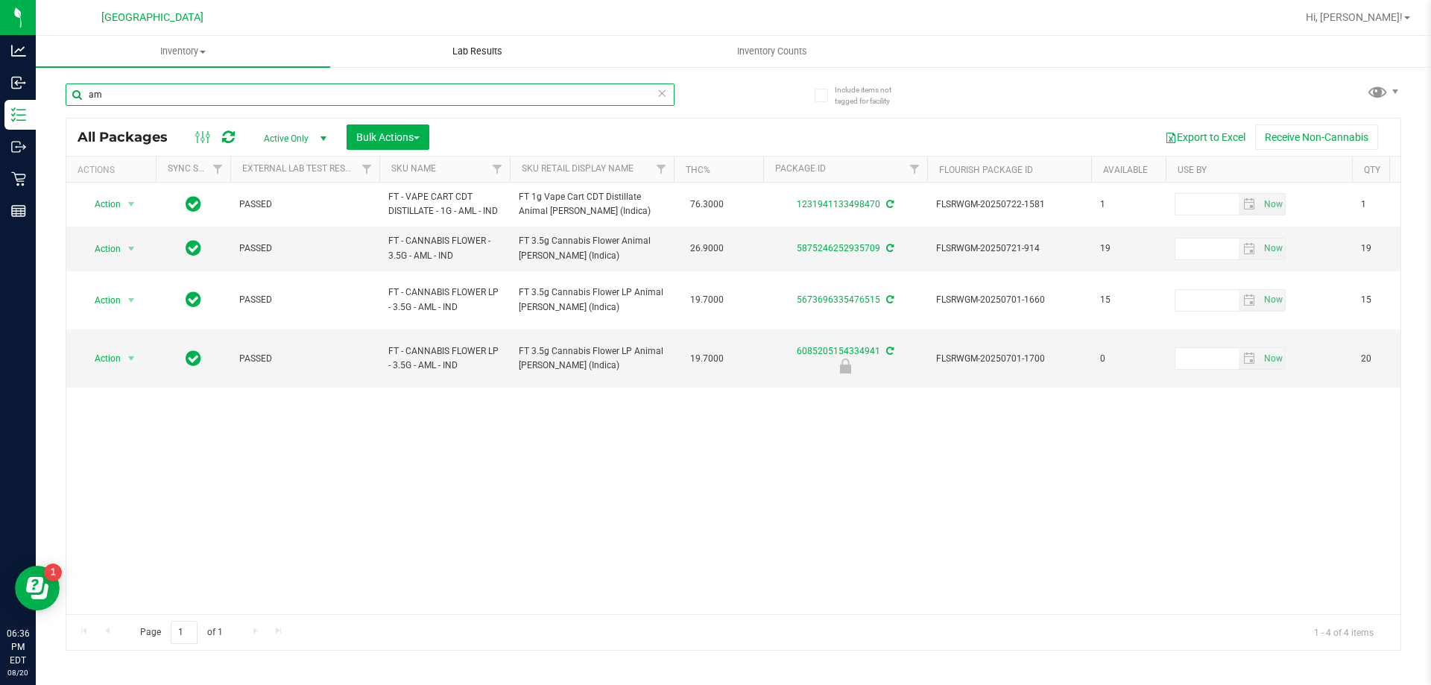
type input "a"
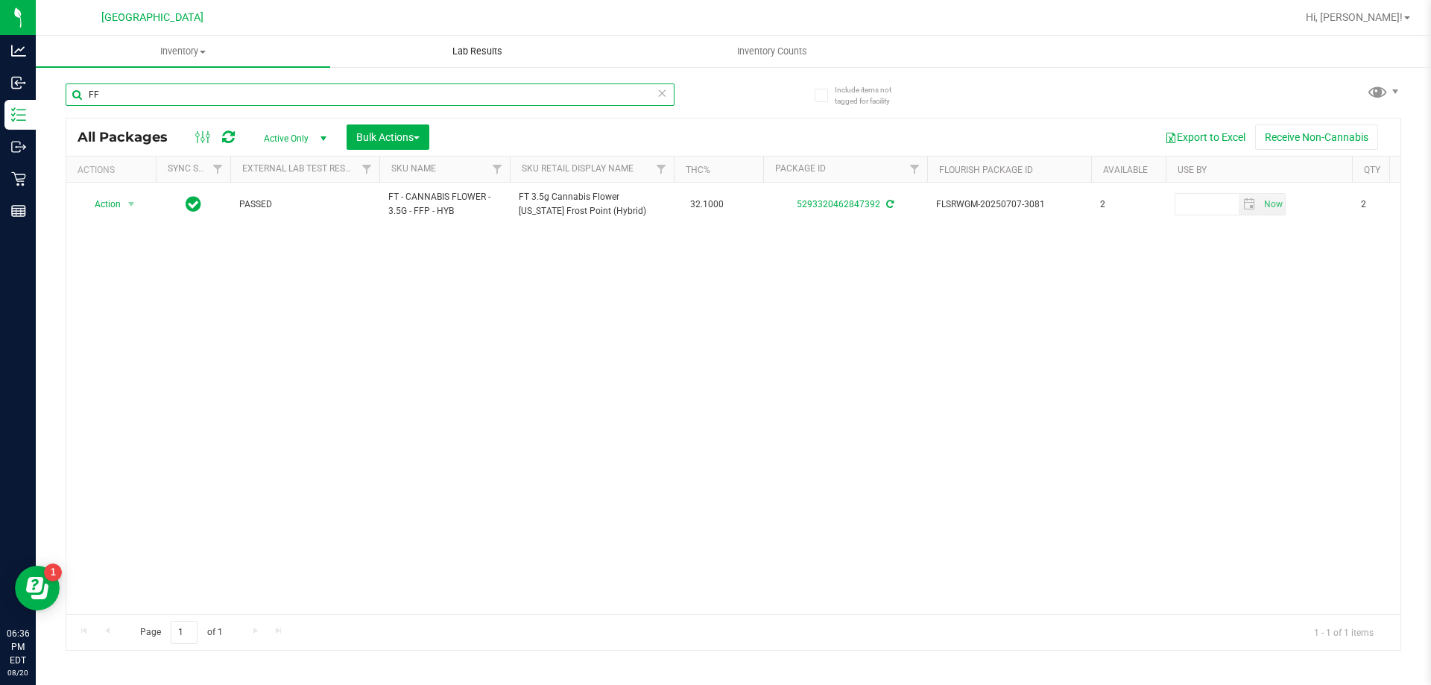
type input "F"
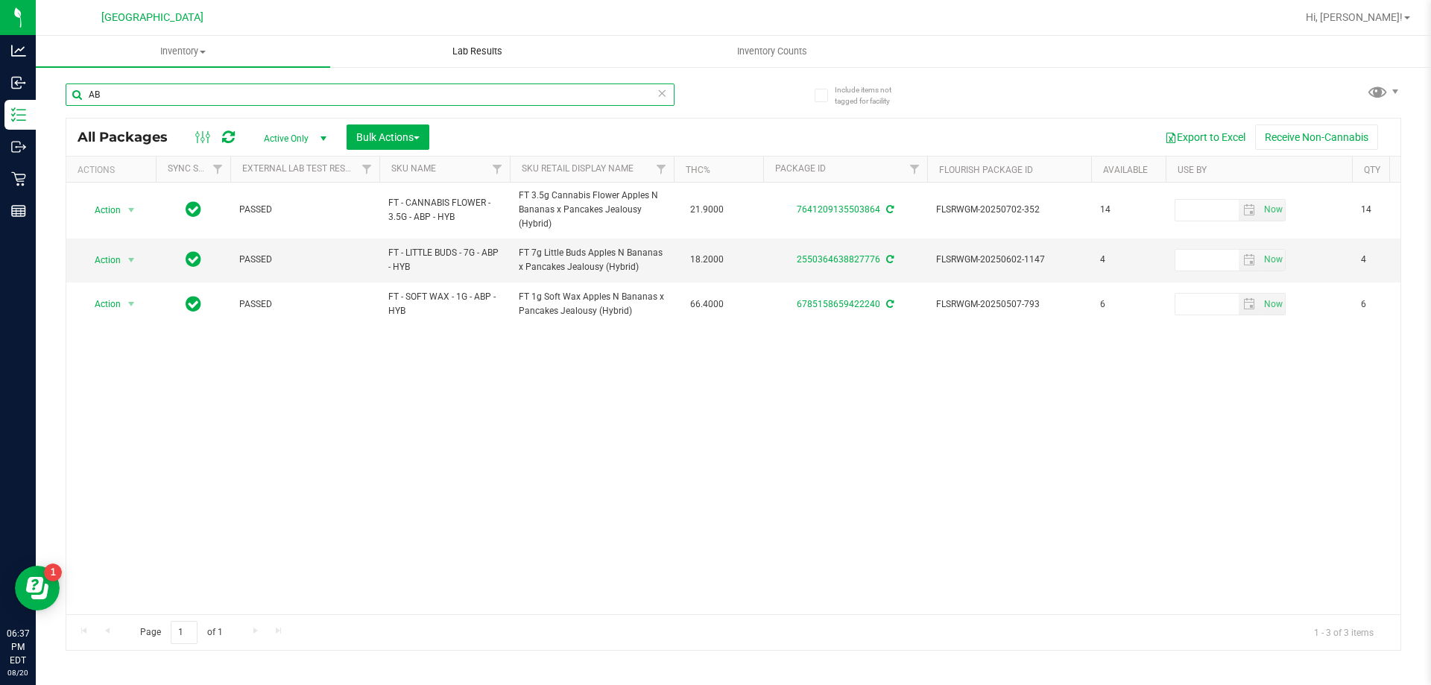
type input "A"
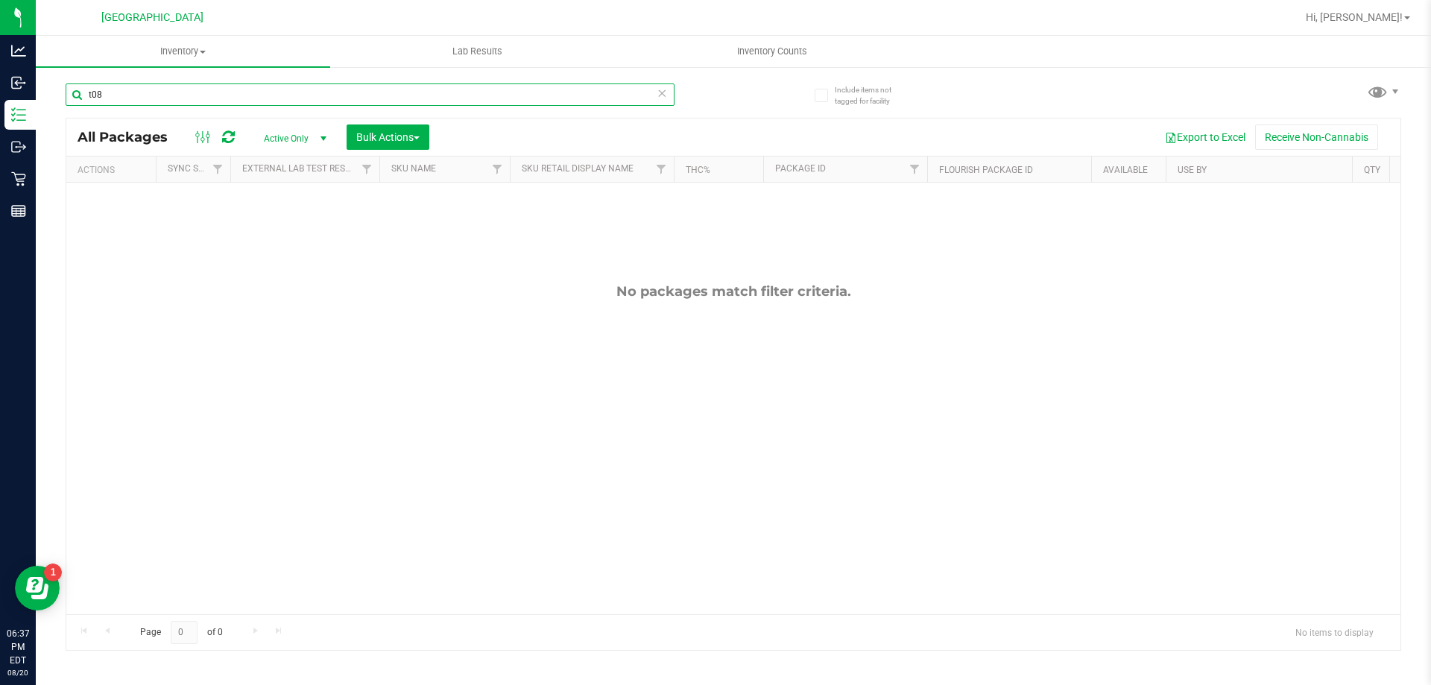
type input "t08"
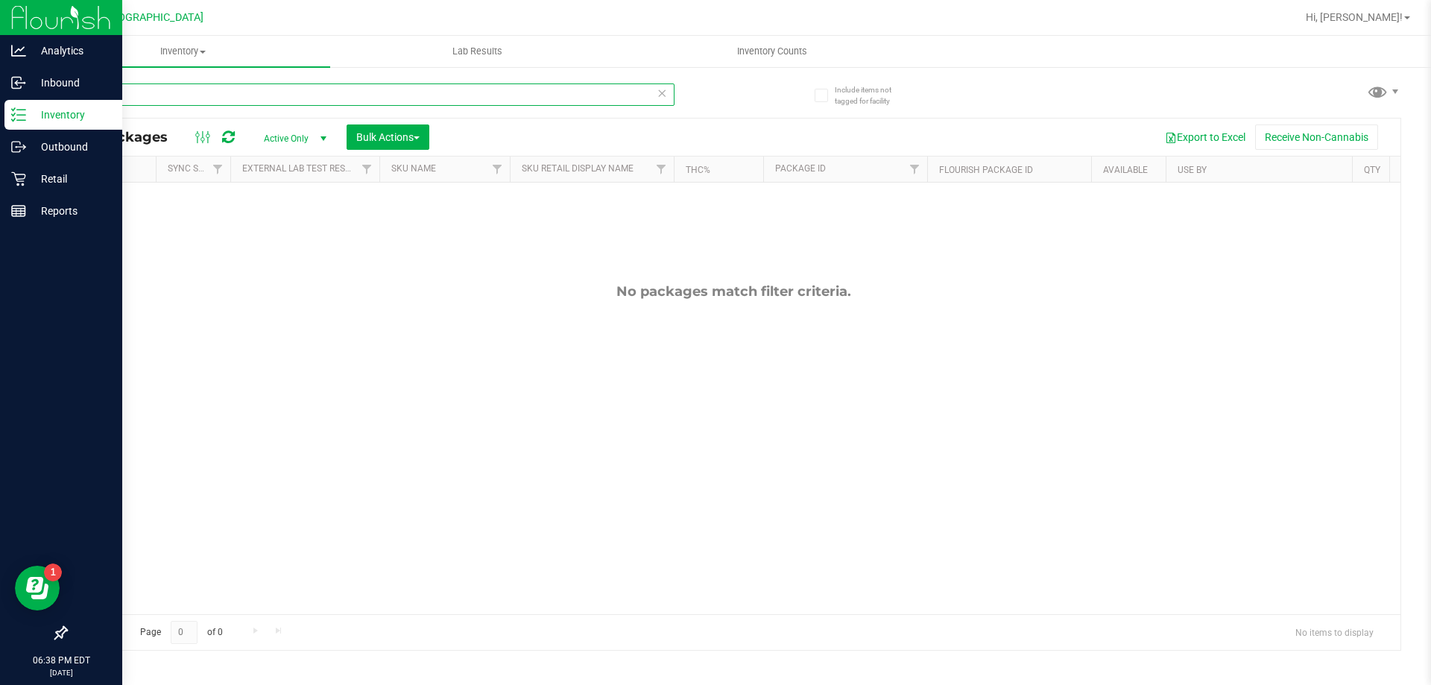
drag, startPoint x: 124, startPoint y: 100, endPoint x: 9, endPoint y: 100, distance: 115.5
click at [10, 100] on div "Analytics Inbound Inventory Outbound Retail Reports 06:38 PM EDT 08/20/2025 08/…" at bounding box center [715, 342] width 1431 height 685
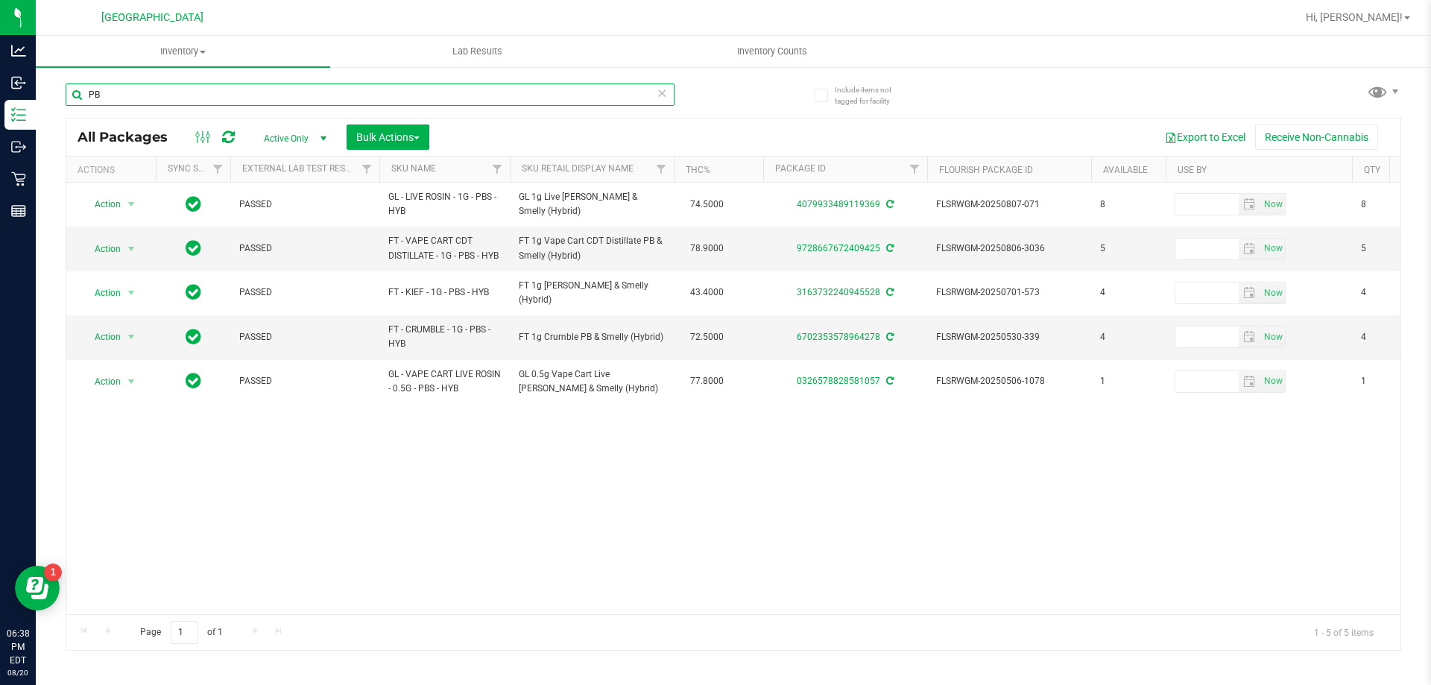
type input "P"
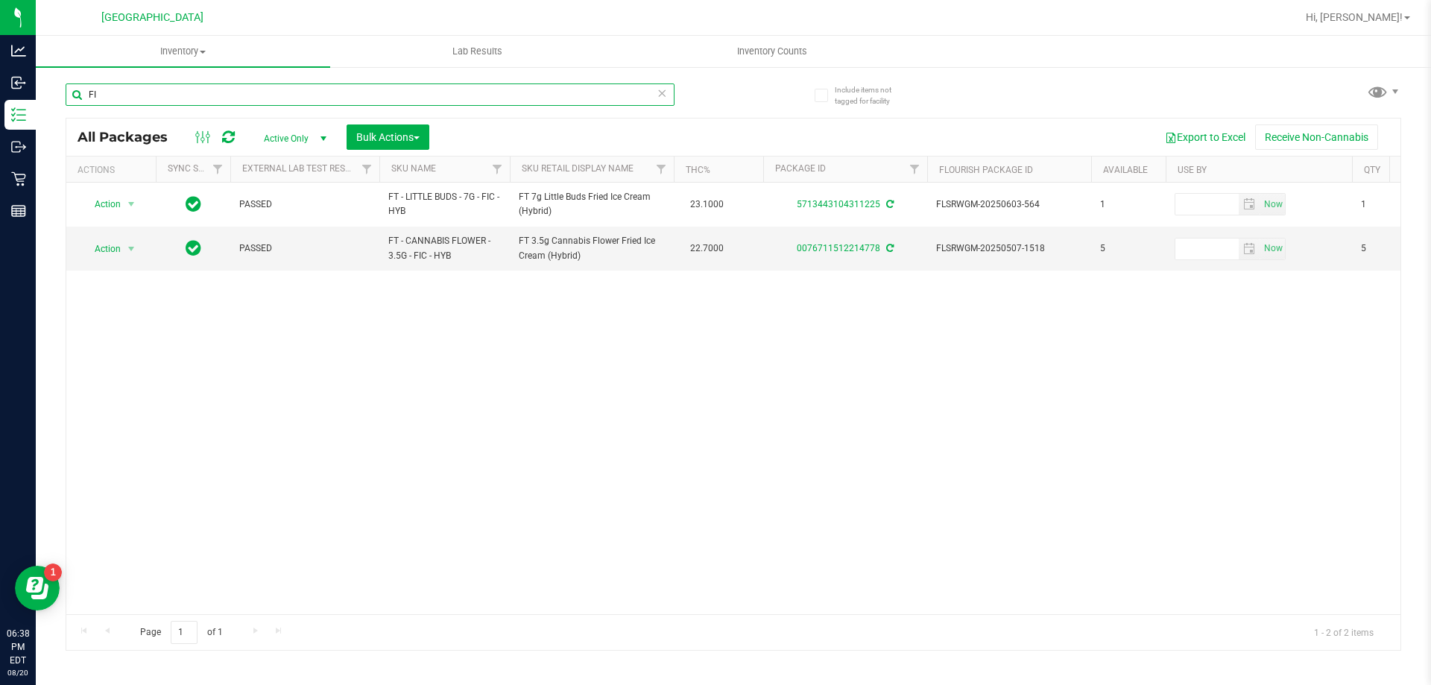
type input "F"
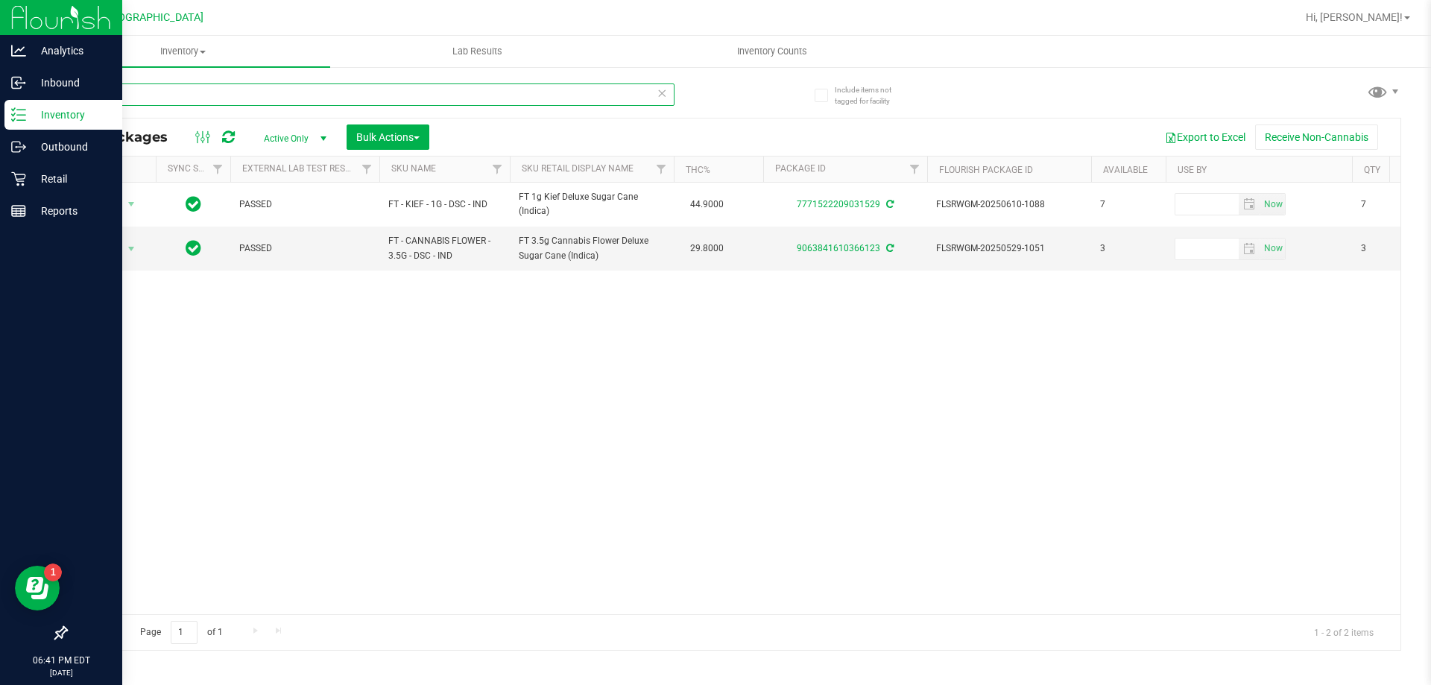
type input "DSC"
click at [54, 15] on img at bounding box center [61, 17] width 100 height 35
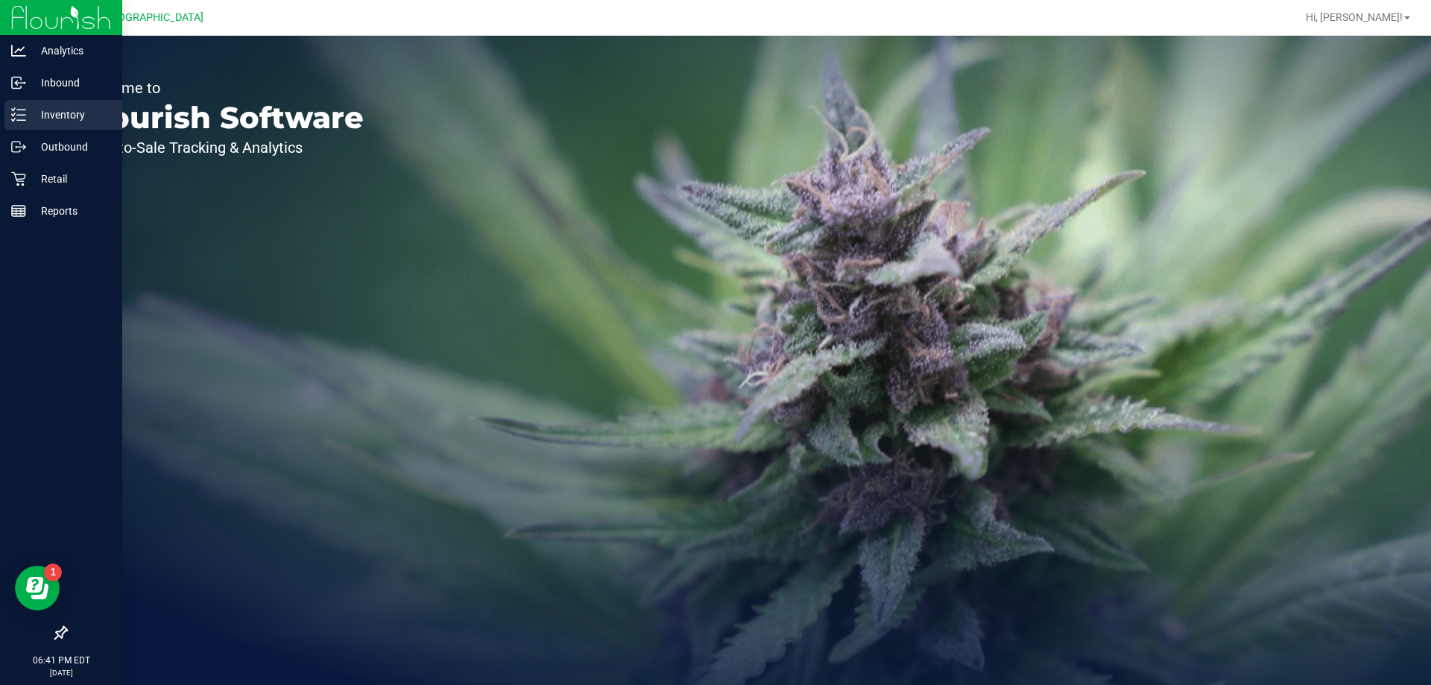
click at [42, 107] on p "Inventory" at bounding box center [70, 115] width 89 height 18
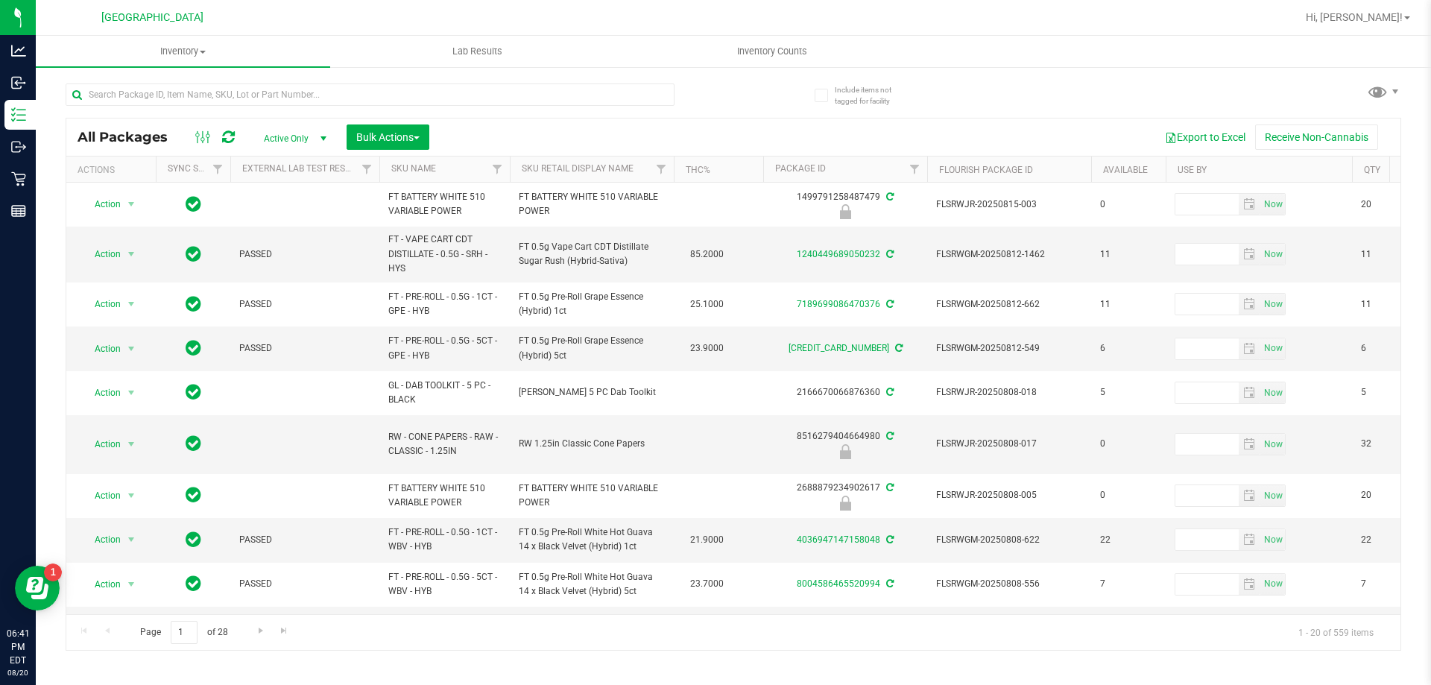
click at [451, 164] on th "SKU Name" at bounding box center [444, 170] width 130 height 26
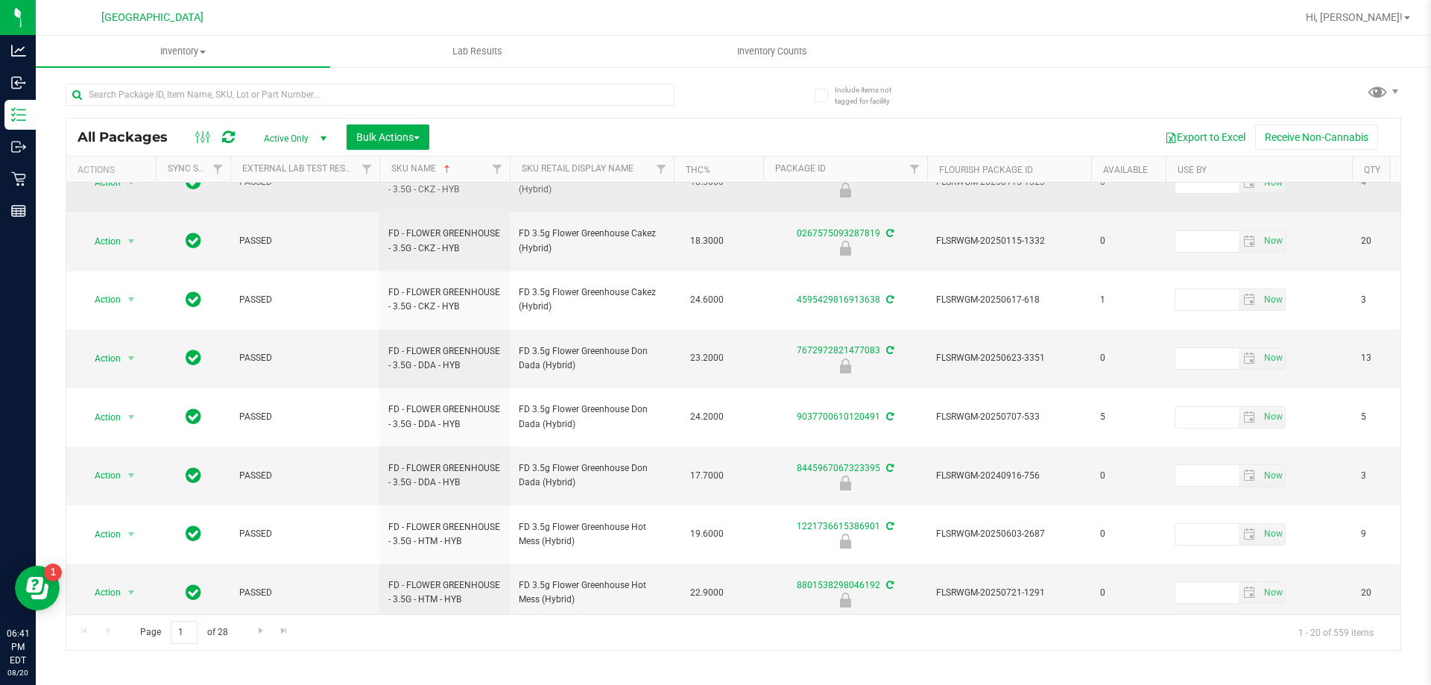
scroll to position [479, 0]
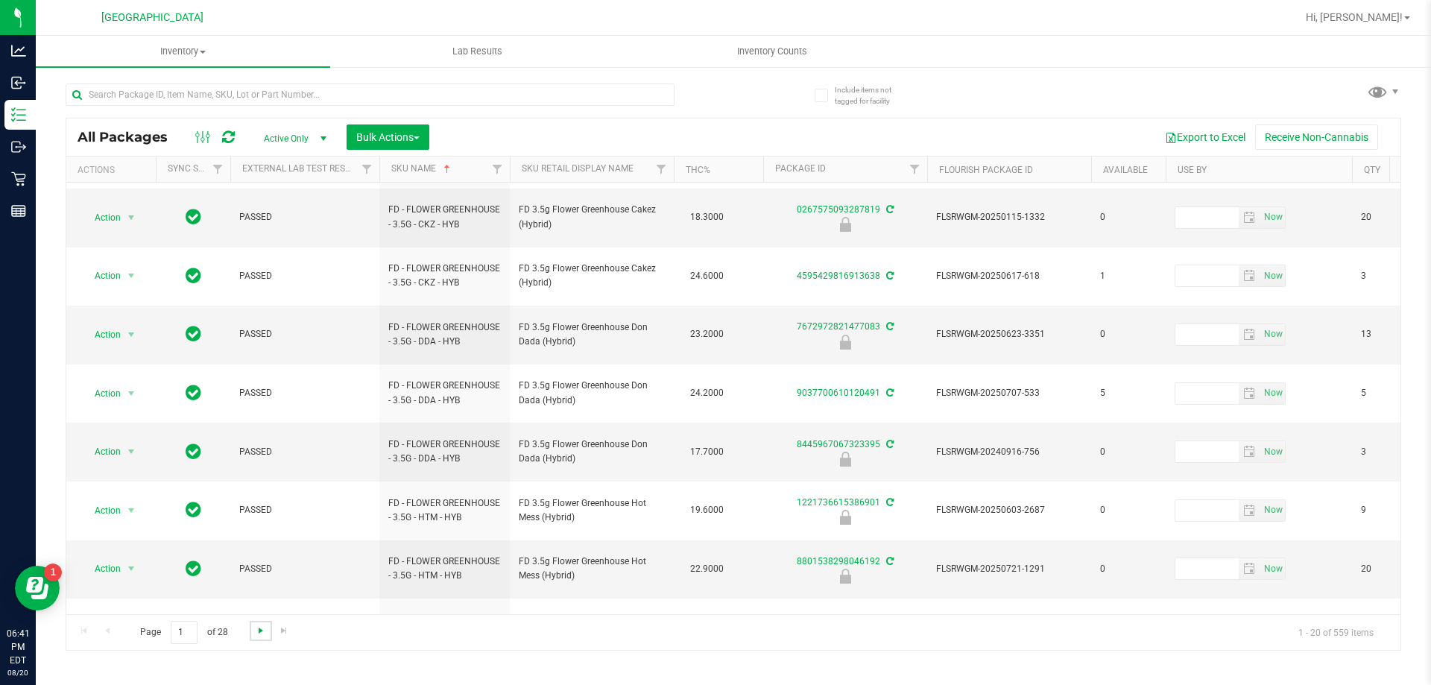
click at [255, 626] on span "Go to the next page" at bounding box center [261, 631] width 12 height 12
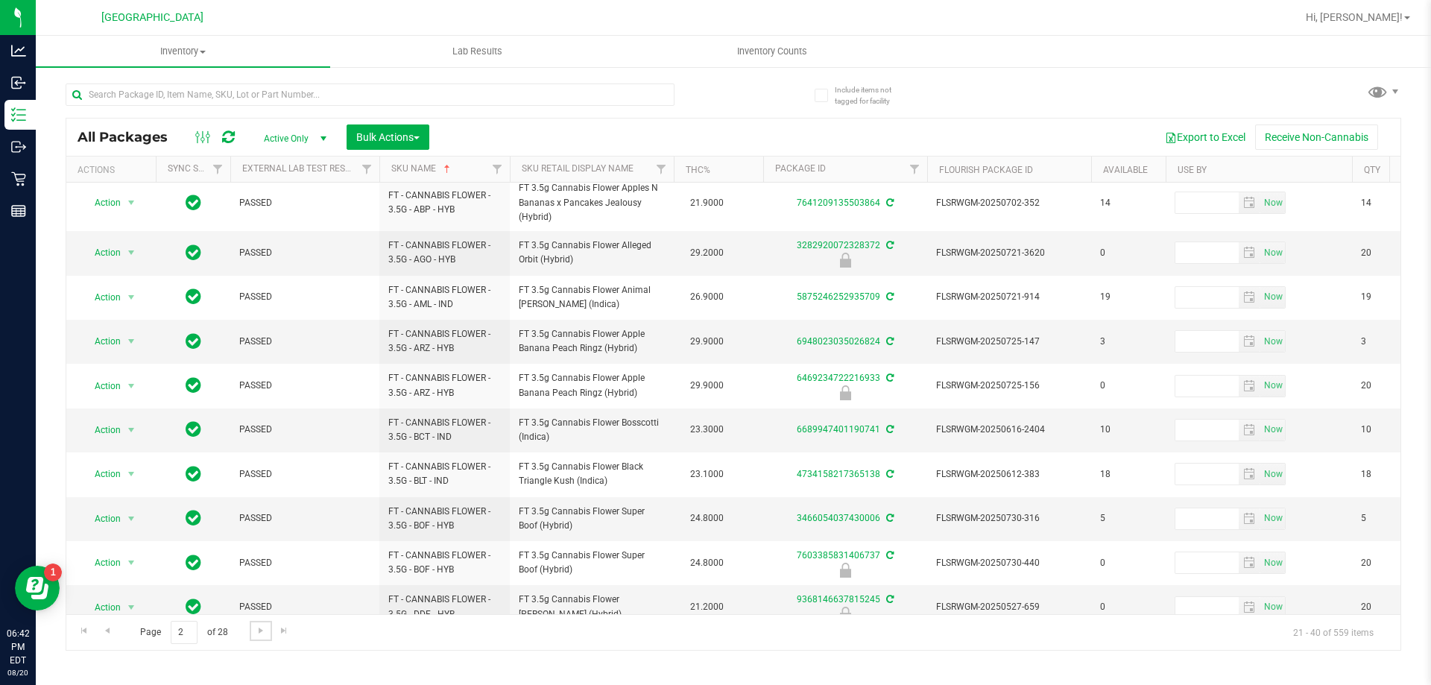
scroll to position [476, 0]
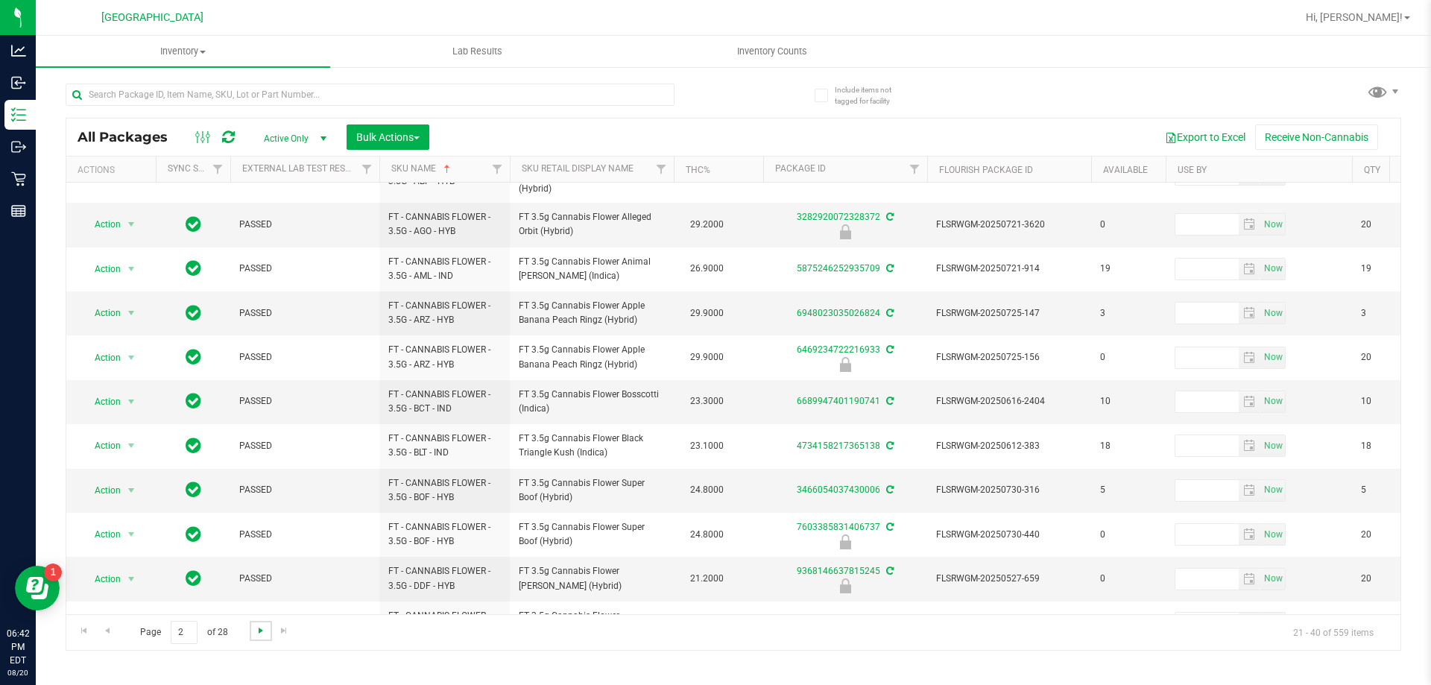
click at [256, 635] on span "Go to the next page" at bounding box center [261, 631] width 12 height 12
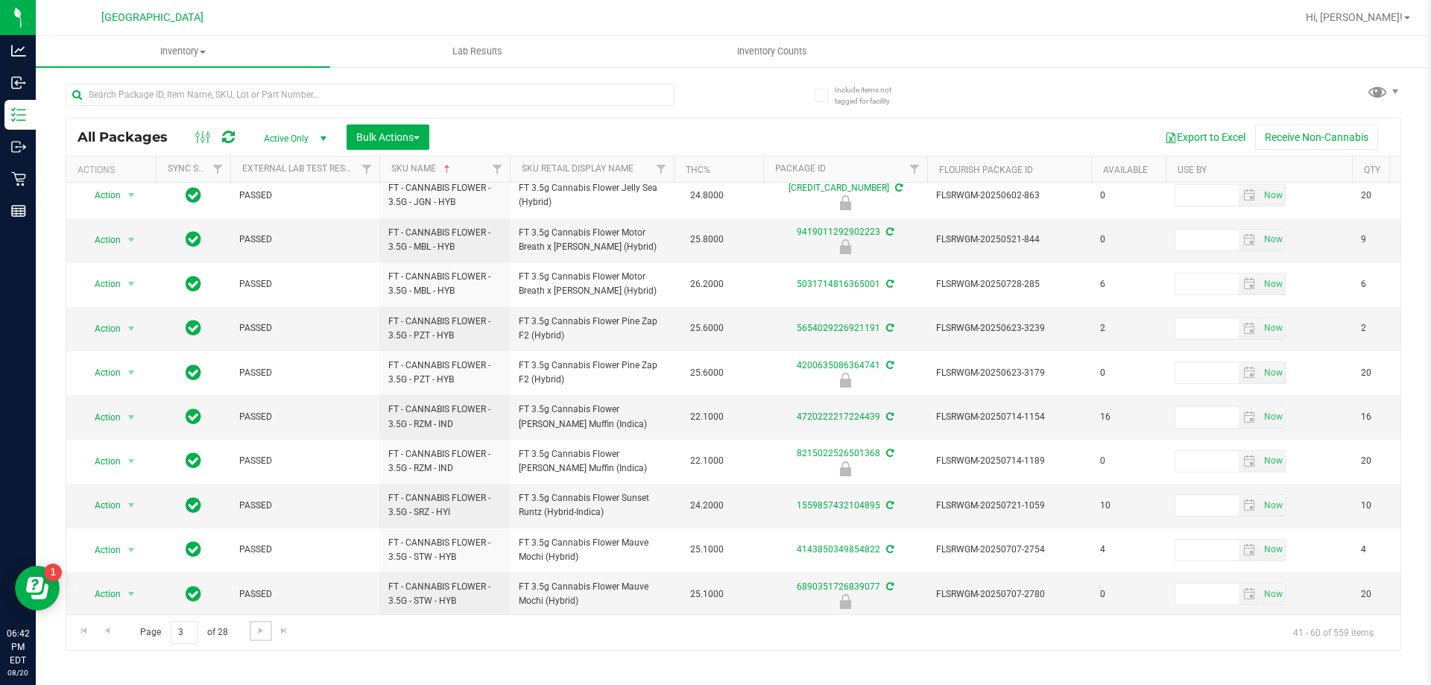
scroll to position [464, 0]
click at [263, 638] on link "Go to the next page" at bounding box center [261, 631] width 22 height 20
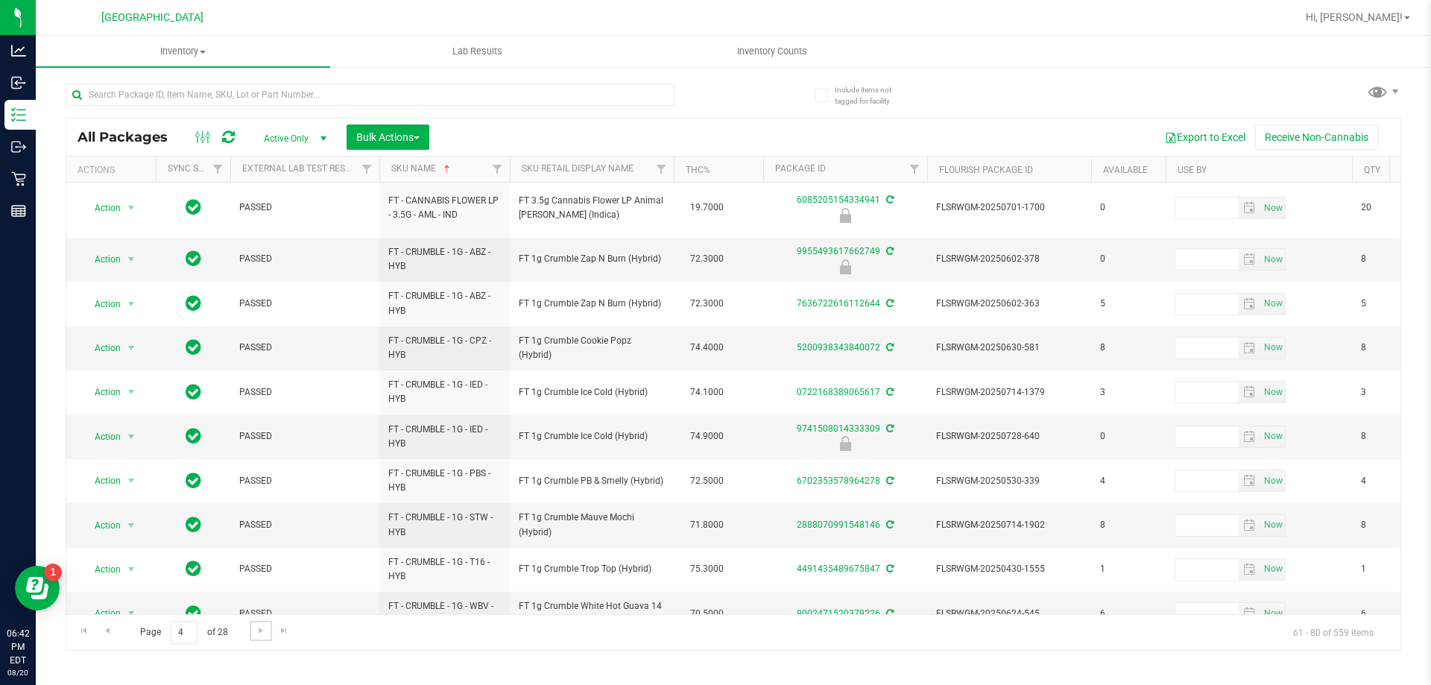
scroll to position [464, 0]
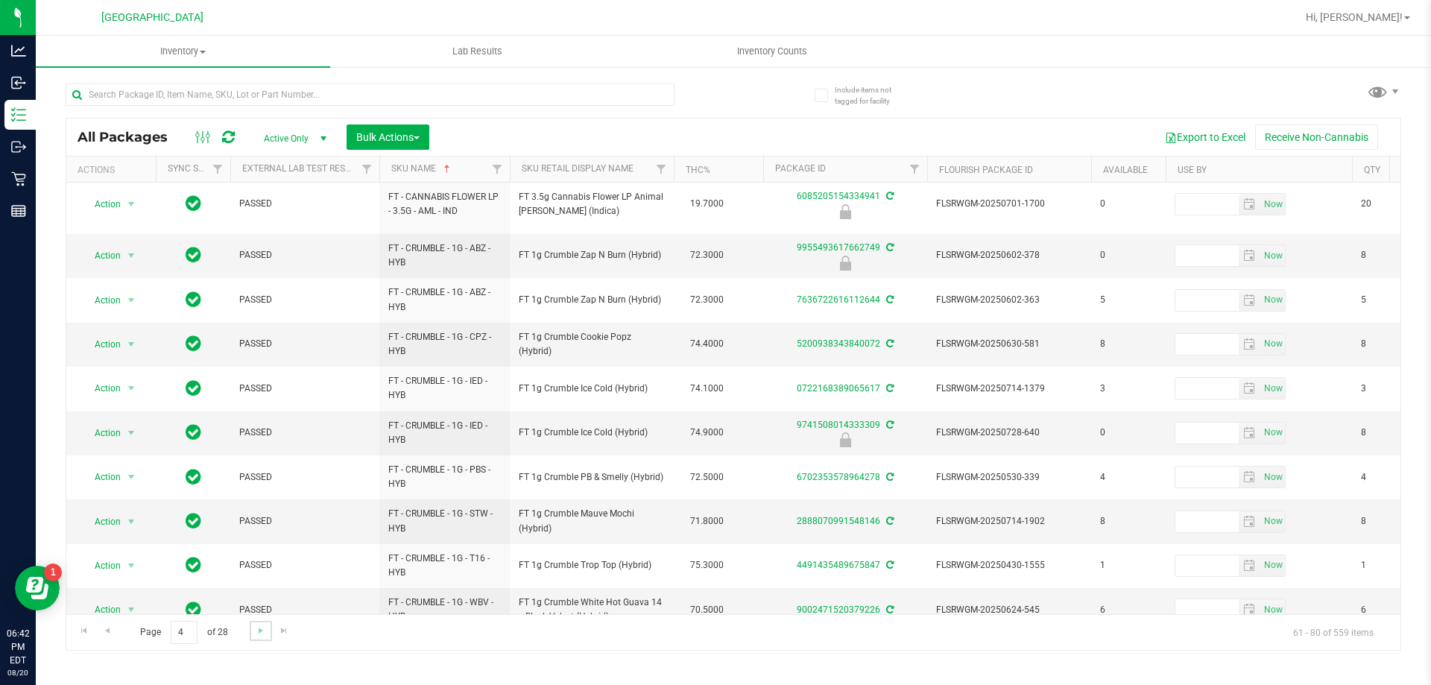
click at [253, 625] on link "Go to the next page" at bounding box center [261, 631] width 22 height 20
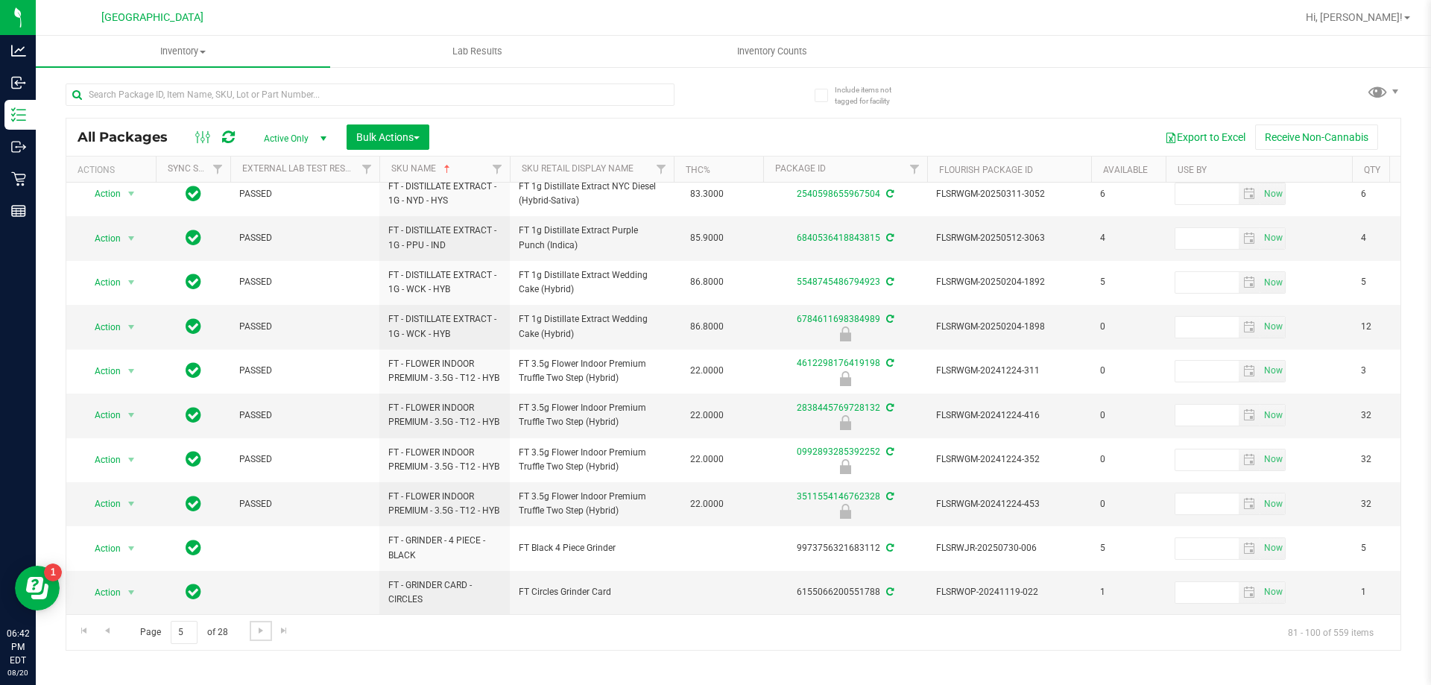
scroll to position [464, 0]
click at [262, 636] on span "Go to the next page" at bounding box center [261, 631] width 12 height 12
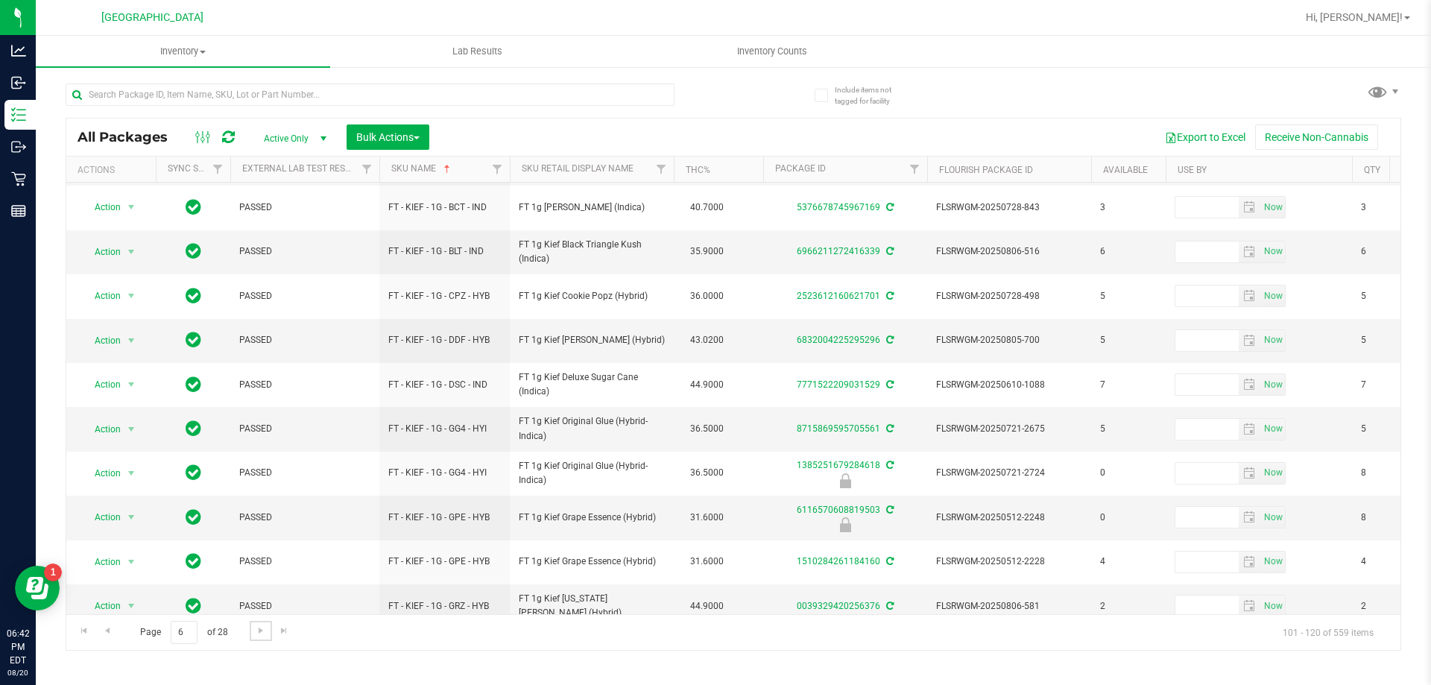
scroll to position [479, 0]
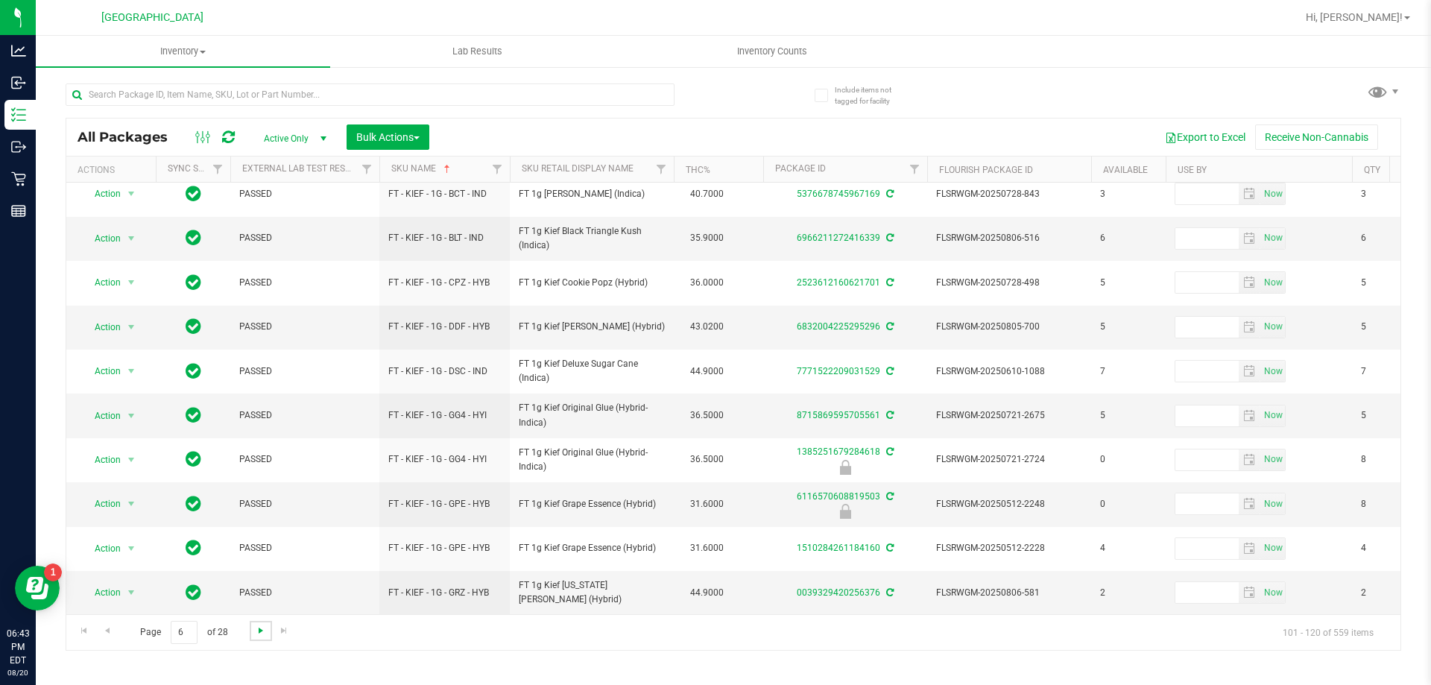
click at [255, 628] on span "Go to the next page" at bounding box center [261, 631] width 12 height 12
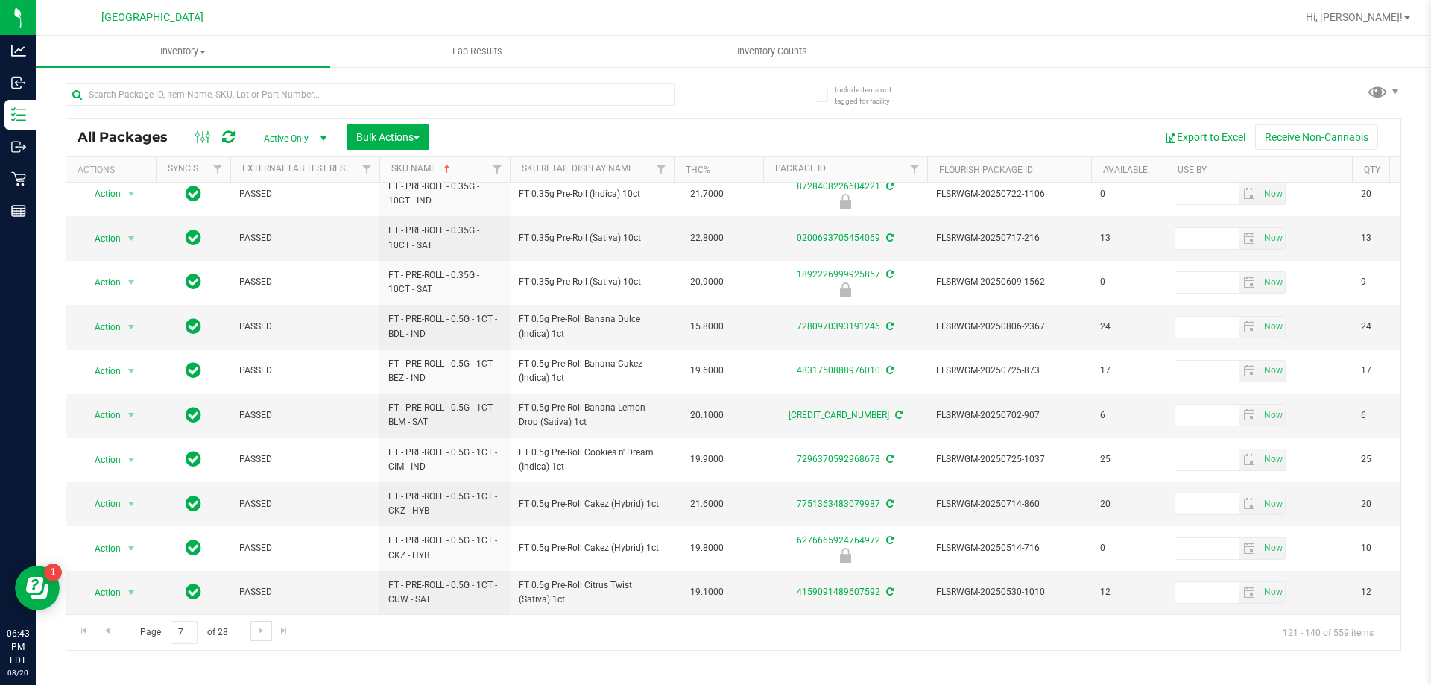
scroll to position [464, 0]
click at [261, 631] on span "Go to the next page" at bounding box center [261, 631] width 12 height 12
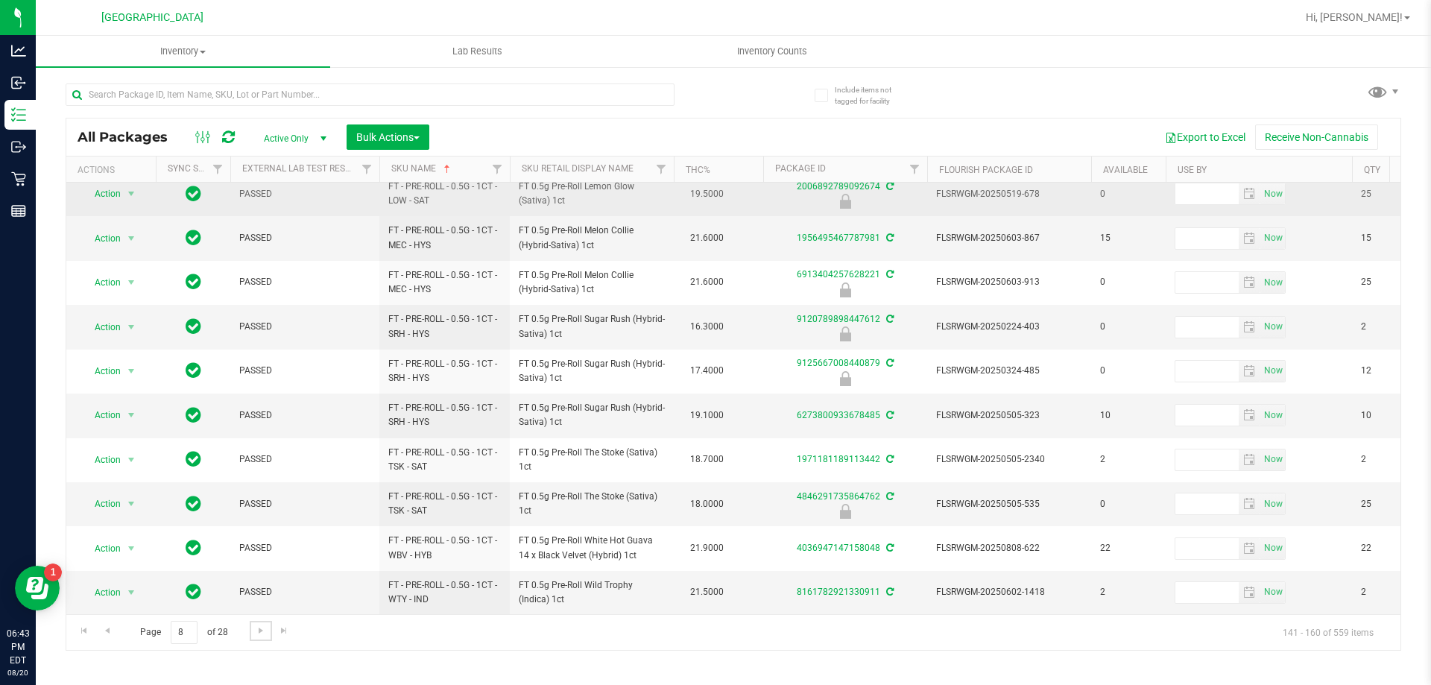
scroll to position [464, 0]
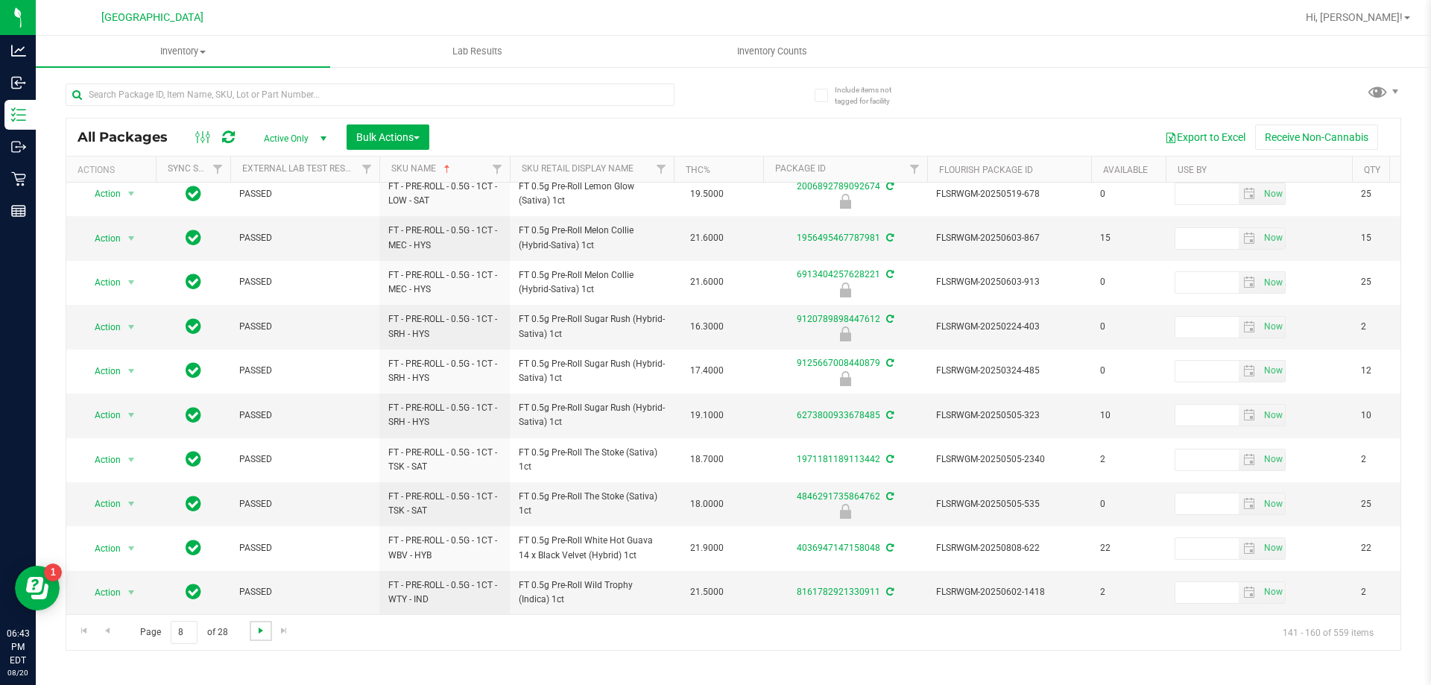
click at [255, 626] on span "Go to the next page" at bounding box center [261, 631] width 12 height 12
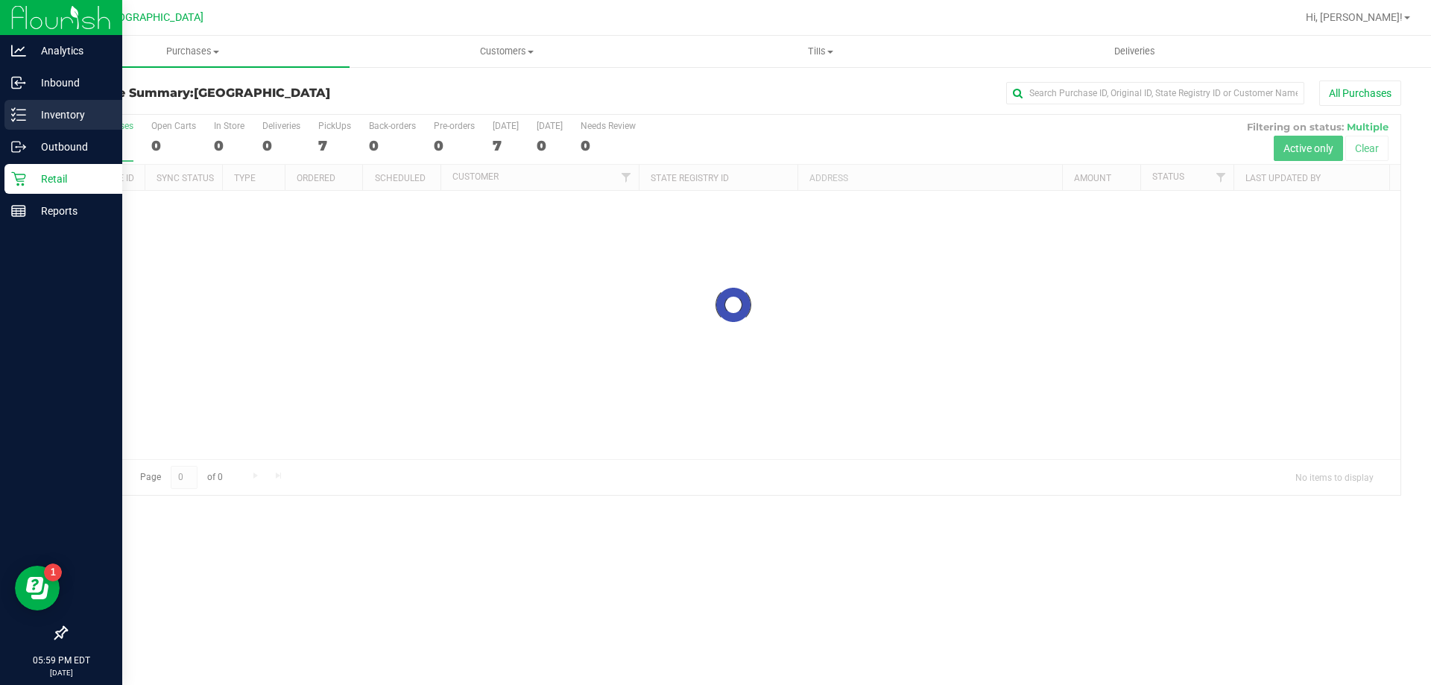
click at [49, 115] on p "Inventory" at bounding box center [70, 115] width 89 height 18
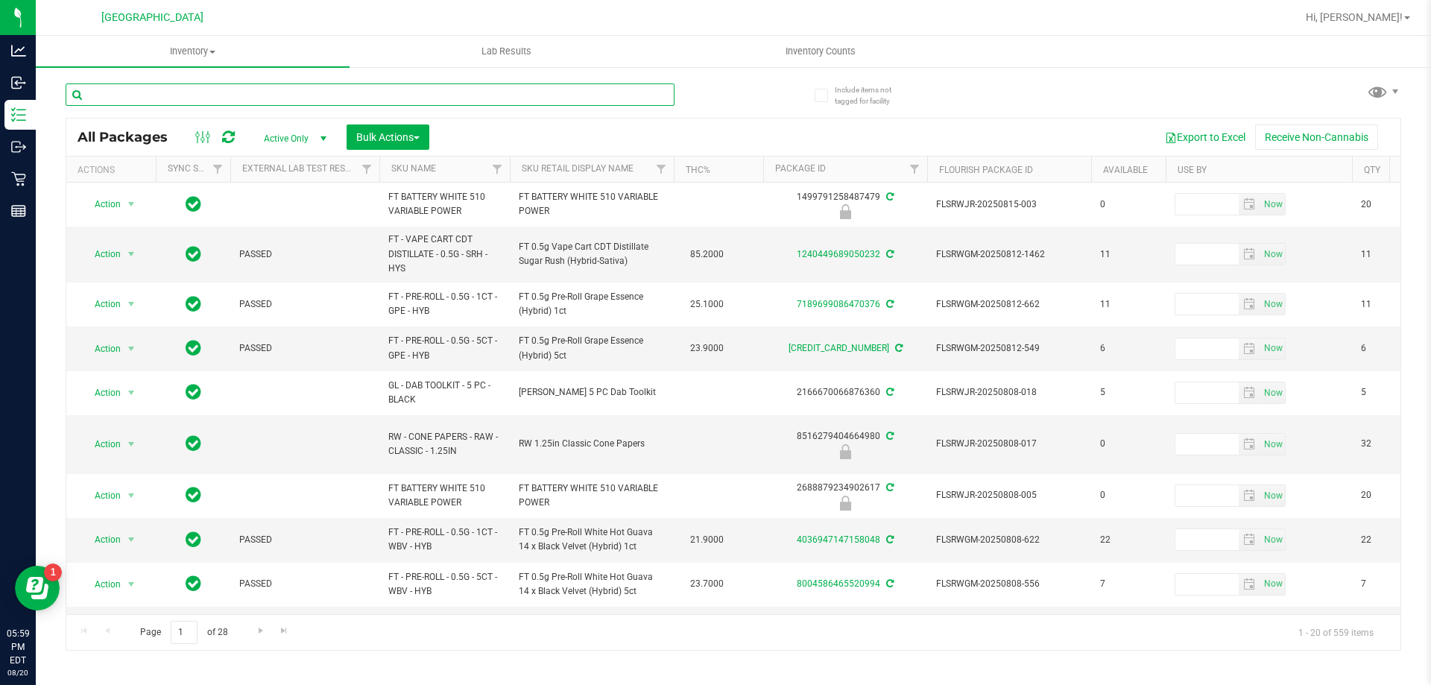
click at [500, 104] on input "text" at bounding box center [370, 94] width 609 height 22
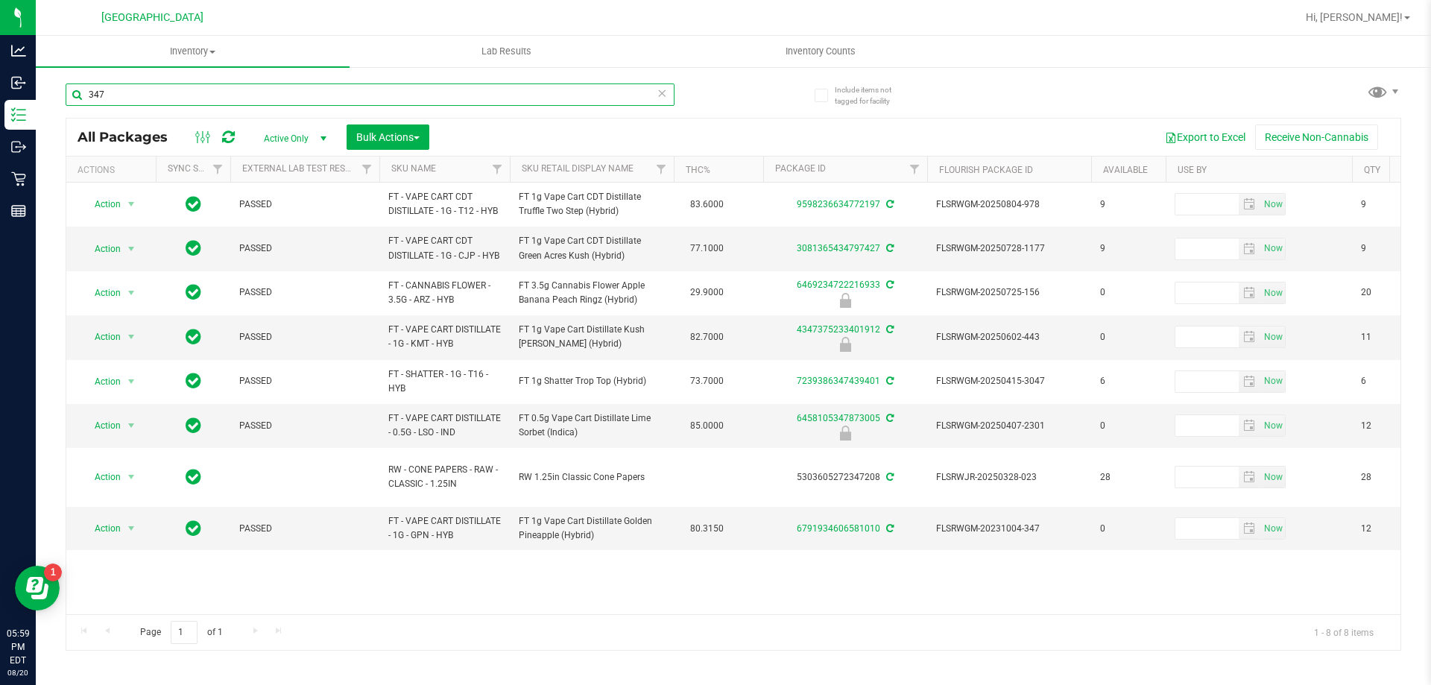
type input "347"
